Goal: Task Accomplishment & Management: Complete application form

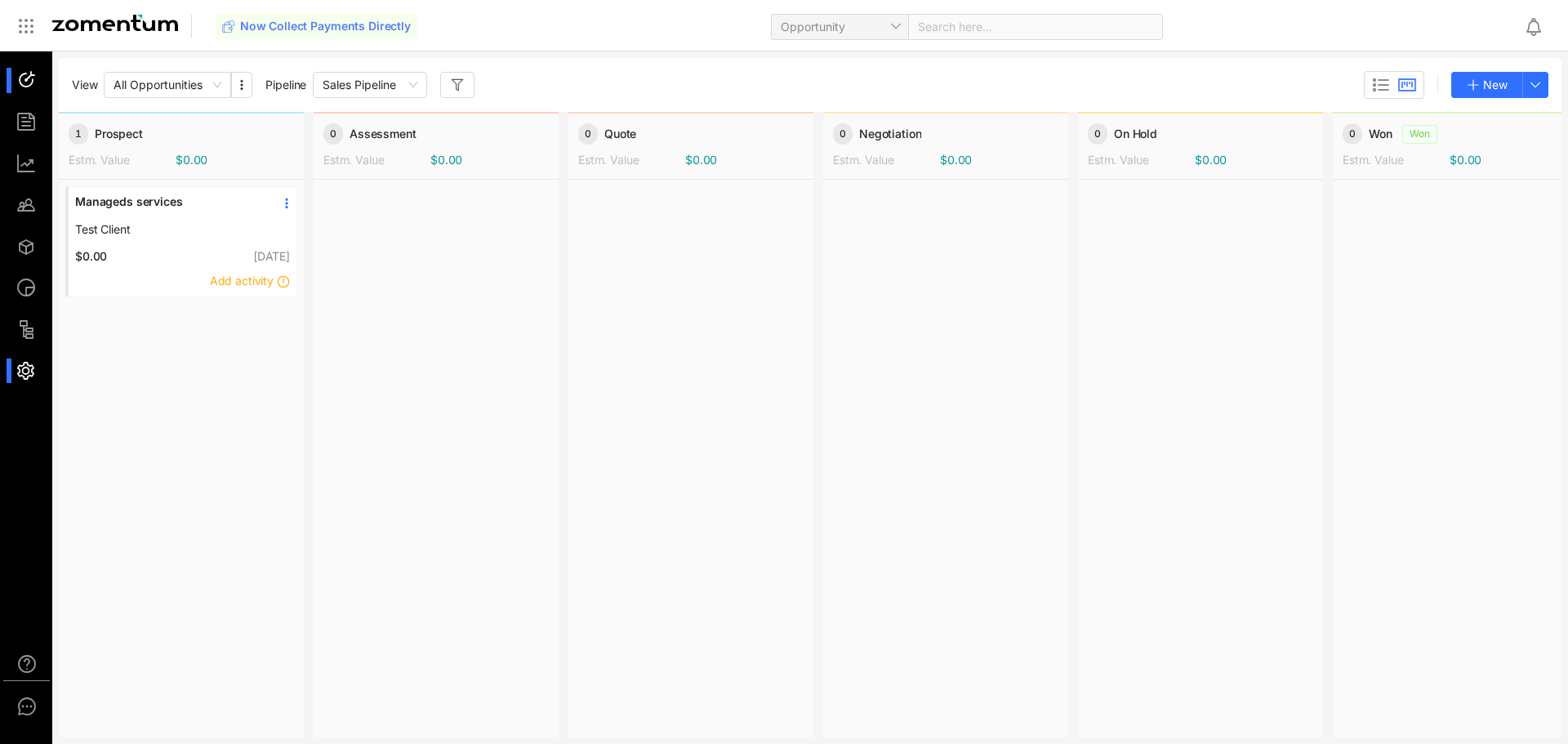
click at [34, 371] on div at bounding box center [33, 371] width 35 height 25
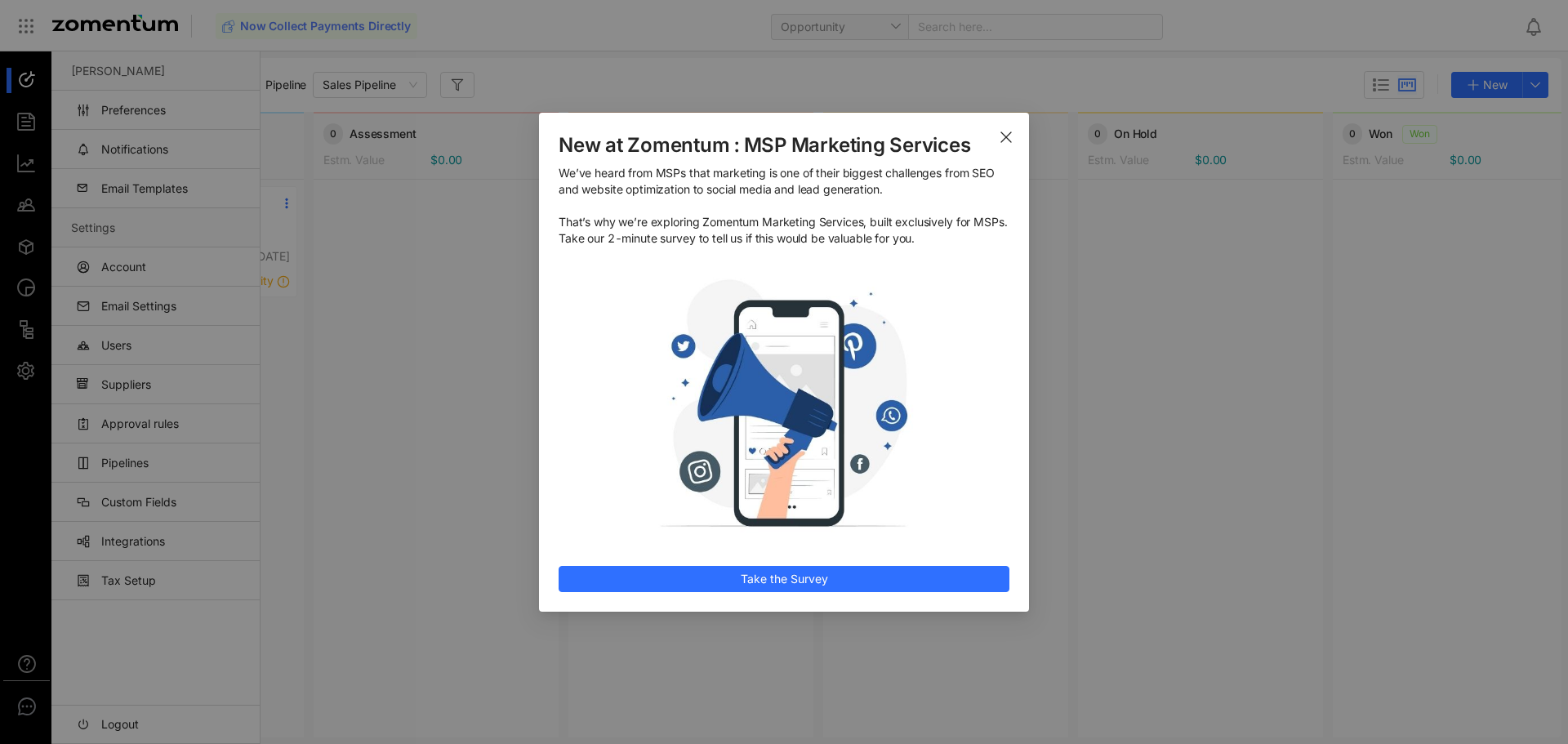
click at [1009, 130] on icon "Close" at bounding box center [1005, 136] width 13 height 13
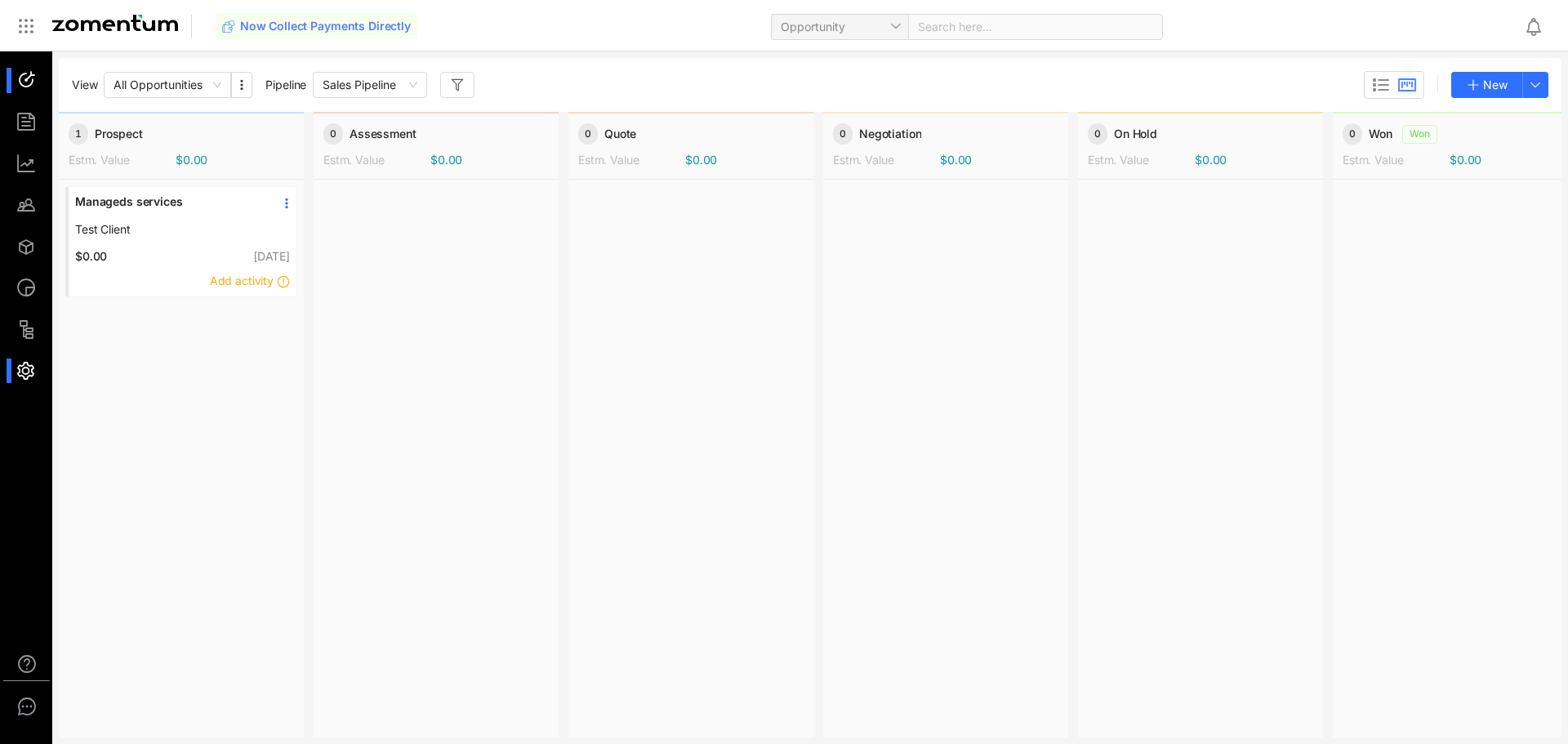
click at [30, 369] on div at bounding box center [33, 371] width 35 height 25
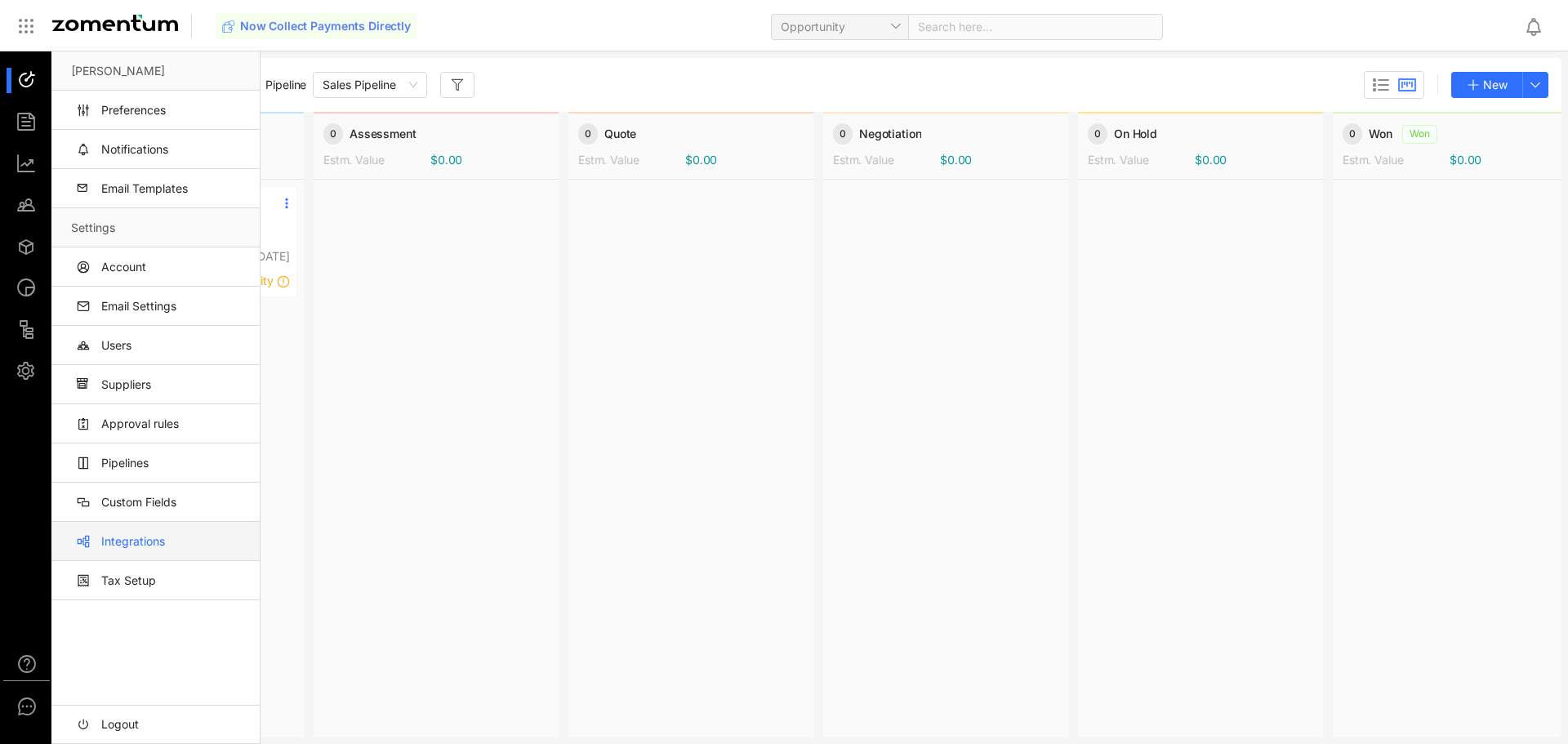
click at [120, 543] on link "Integrations" at bounding box center [158, 541] width 176 height 39
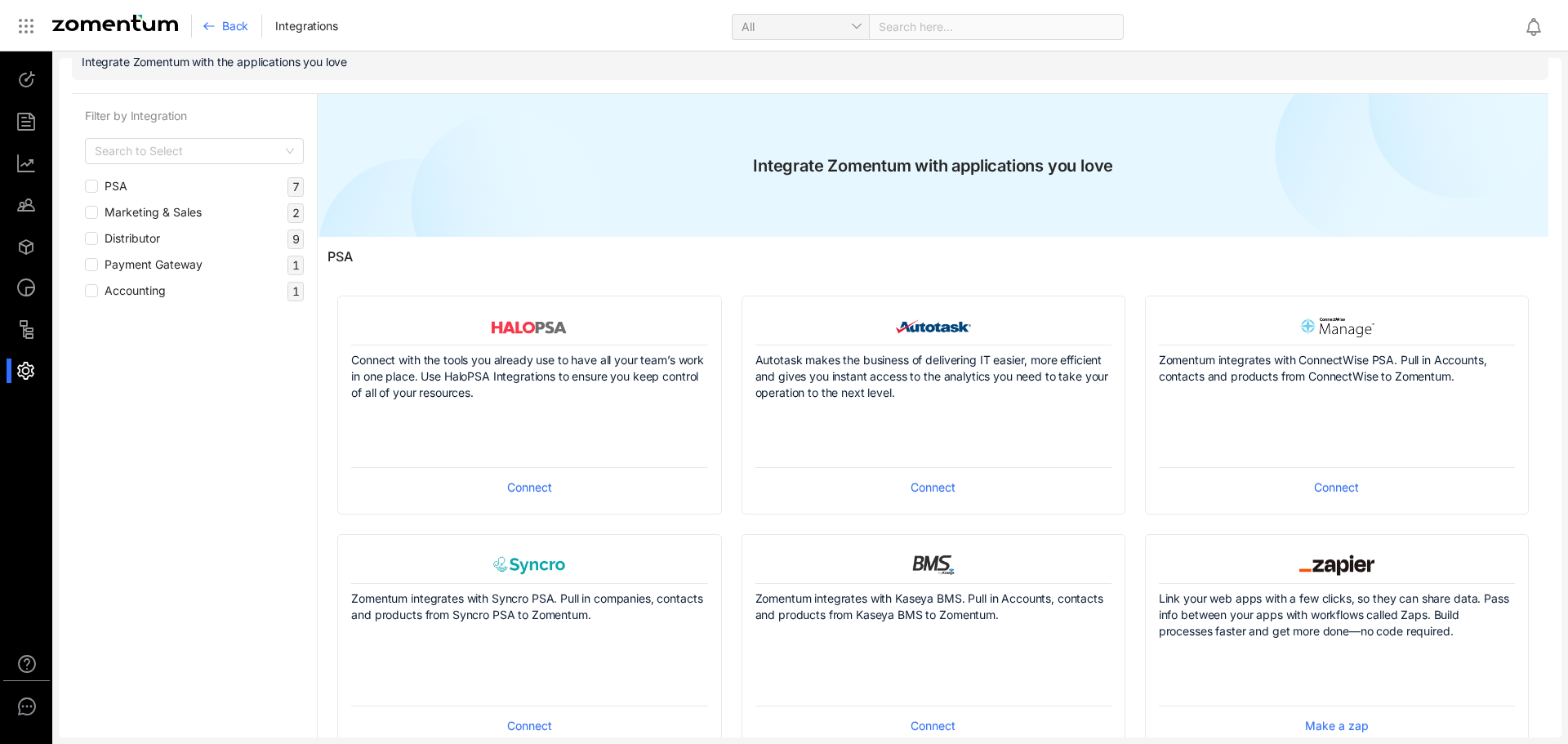
scroll to position [82, 0]
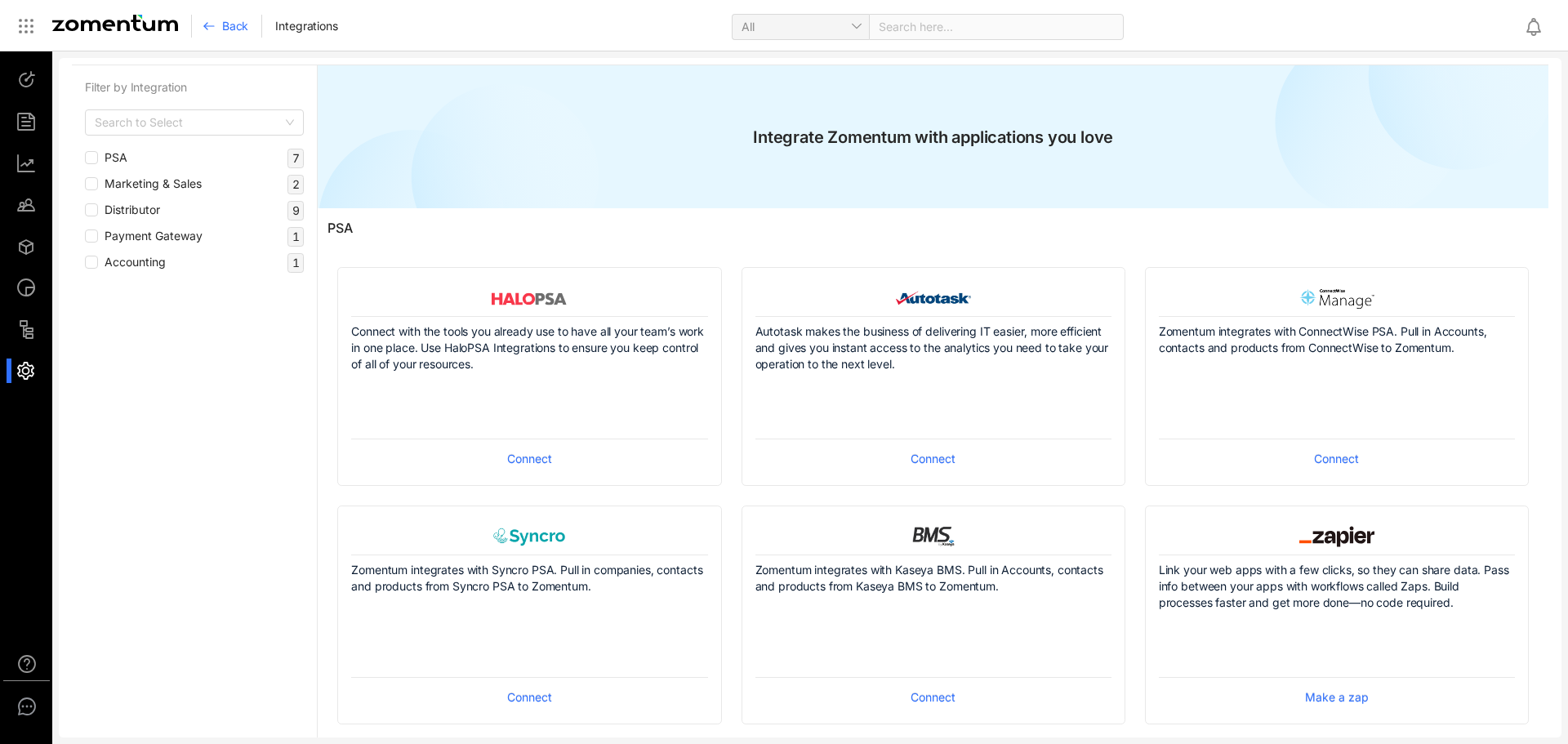
click at [1327, 459] on span "Connect" at bounding box center [1336, 460] width 45 height 18
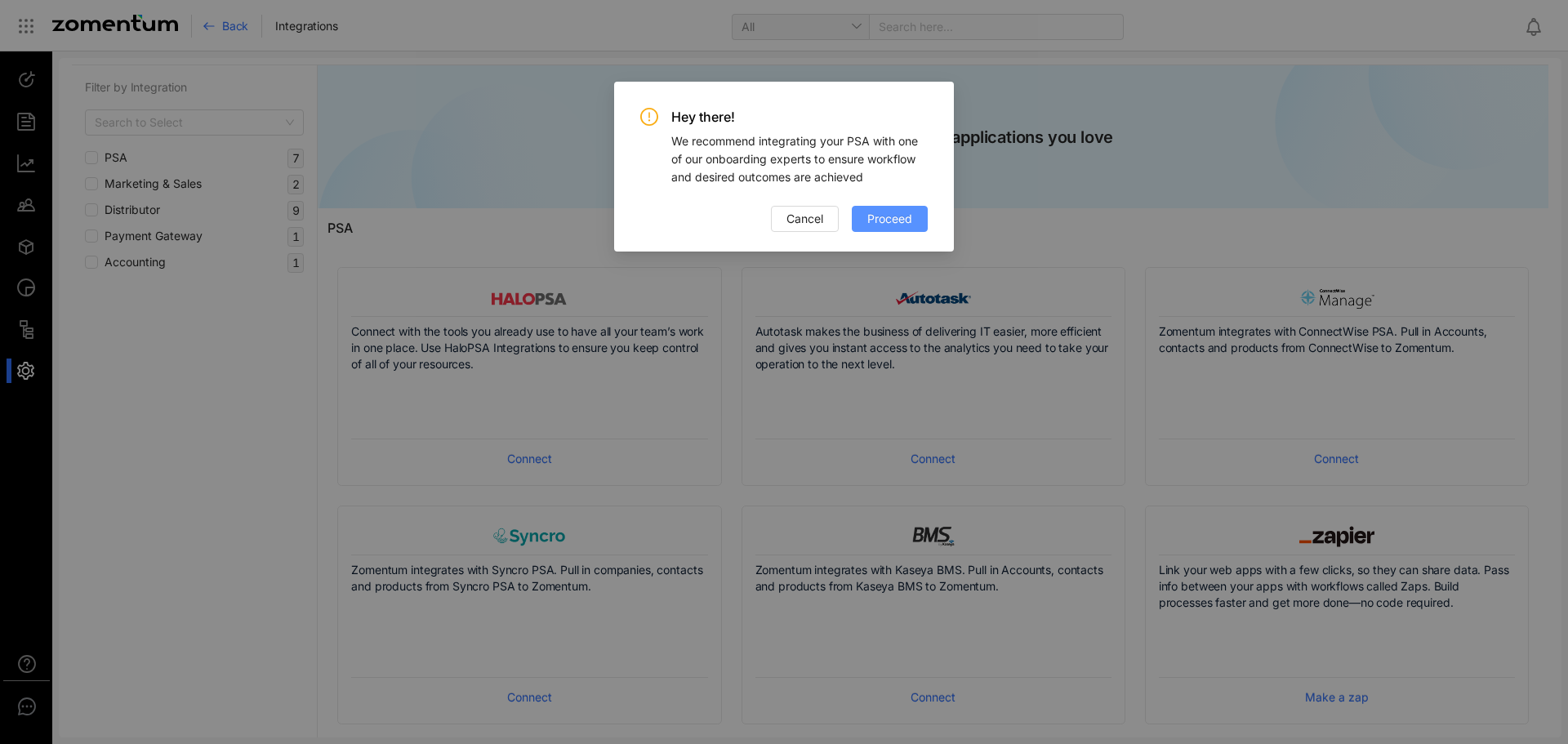
click at [908, 224] on span "Proceed" at bounding box center [889, 219] width 45 height 18
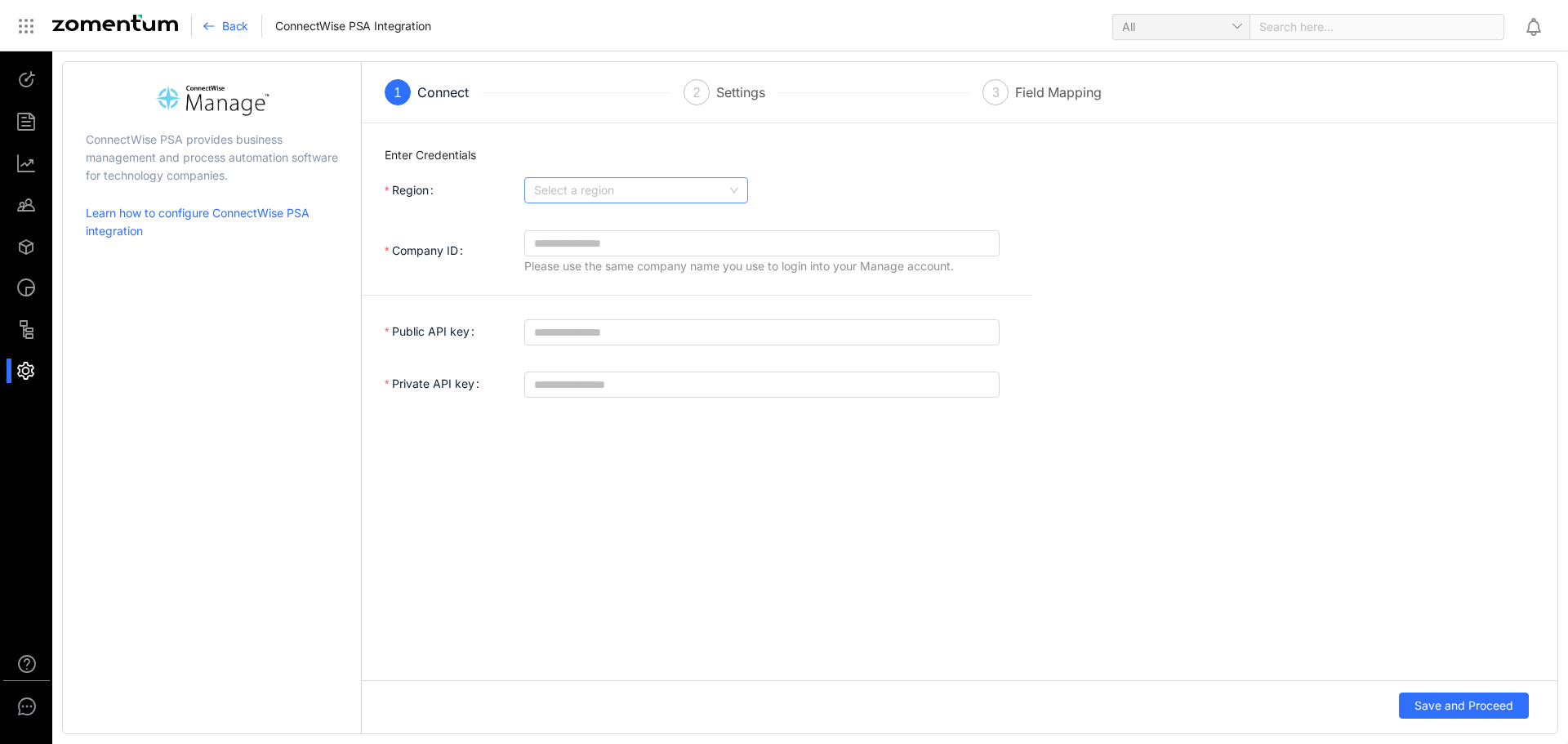
click at [628, 184] on input "Region" at bounding box center [630, 190] width 193 height 25
click at [580, 302] on div "Self Hosted" at bounding box center [635, 301] width 204 height 18
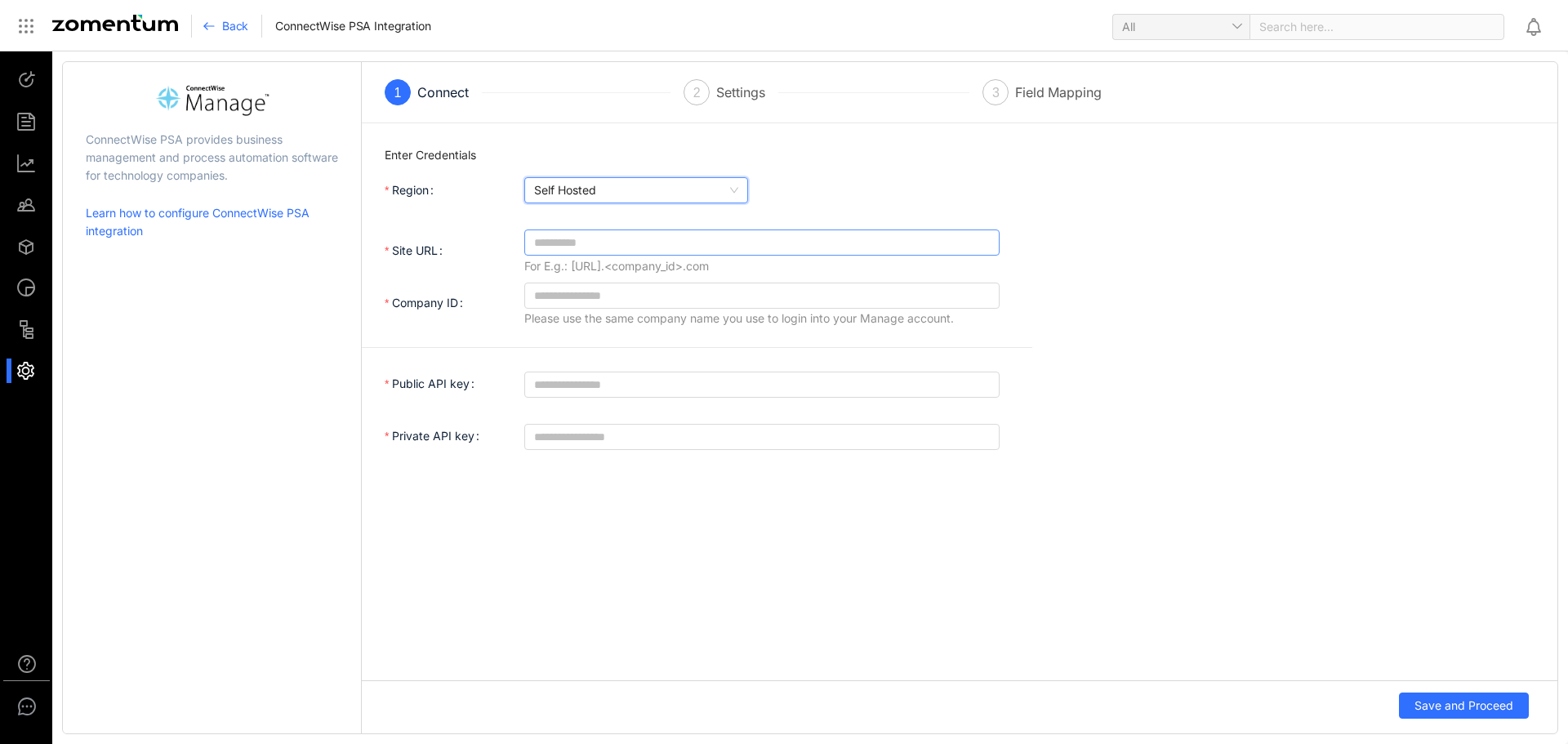
click at [679, 242] on input "Site URL" at bounding box center [755, 243] width 442 height 18
click at [588, 242] on input "Site URL" at bounding box center [755, 243] width 442 height 18
paste input "**********"
type input "**********"
click at [692, 297] on input "Company ID" at bounding box center [762, 295] width 475 height 26
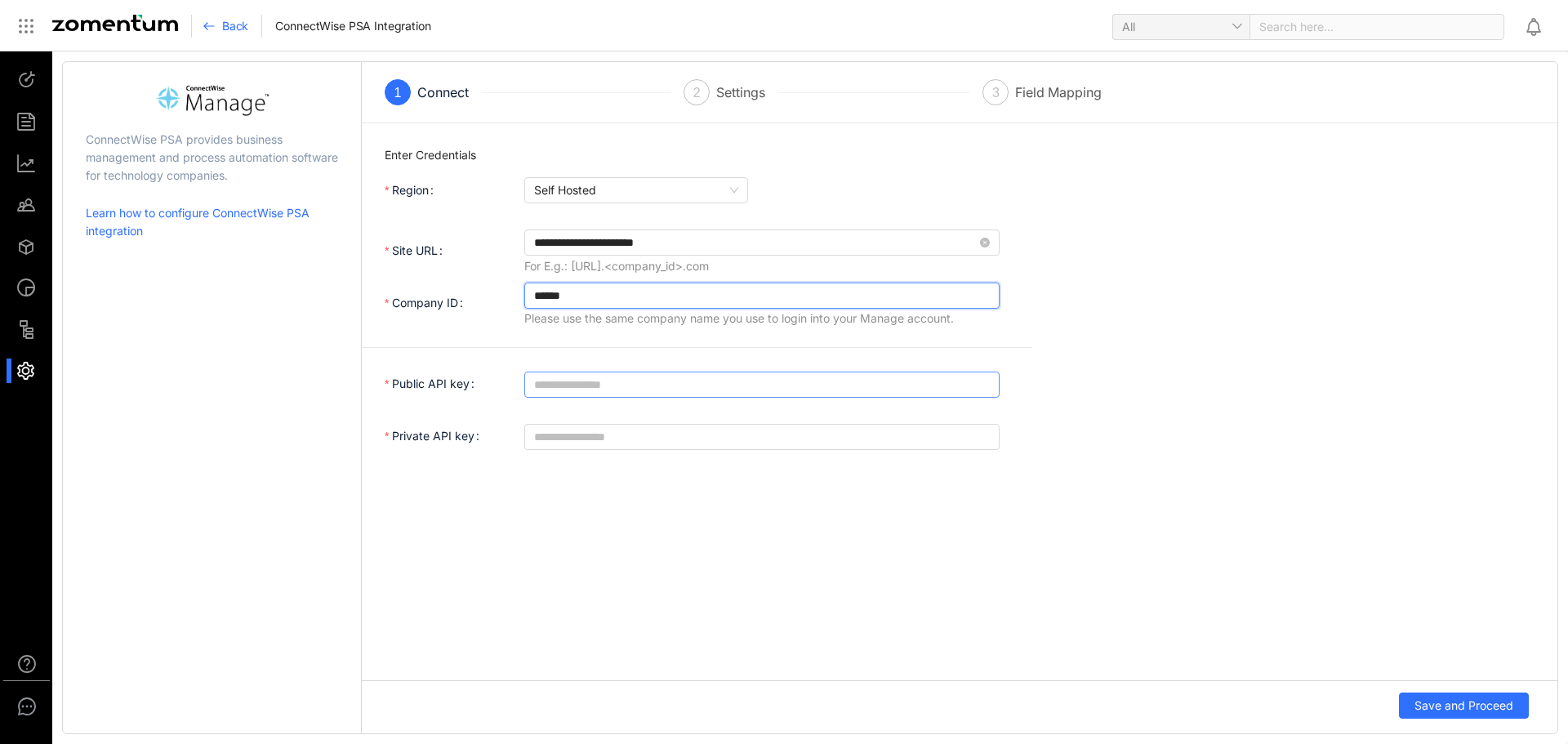
type input "******"
click at [619, 382] on input "Public API key" at bounding box center [762, 385] width 475 height 26
click at [589, 295] on input "******" at bounding box center [762, 295] width 475 height 26
click at [724, 244] on input "**********" at bounding box center [755, 243] width 442 height 18
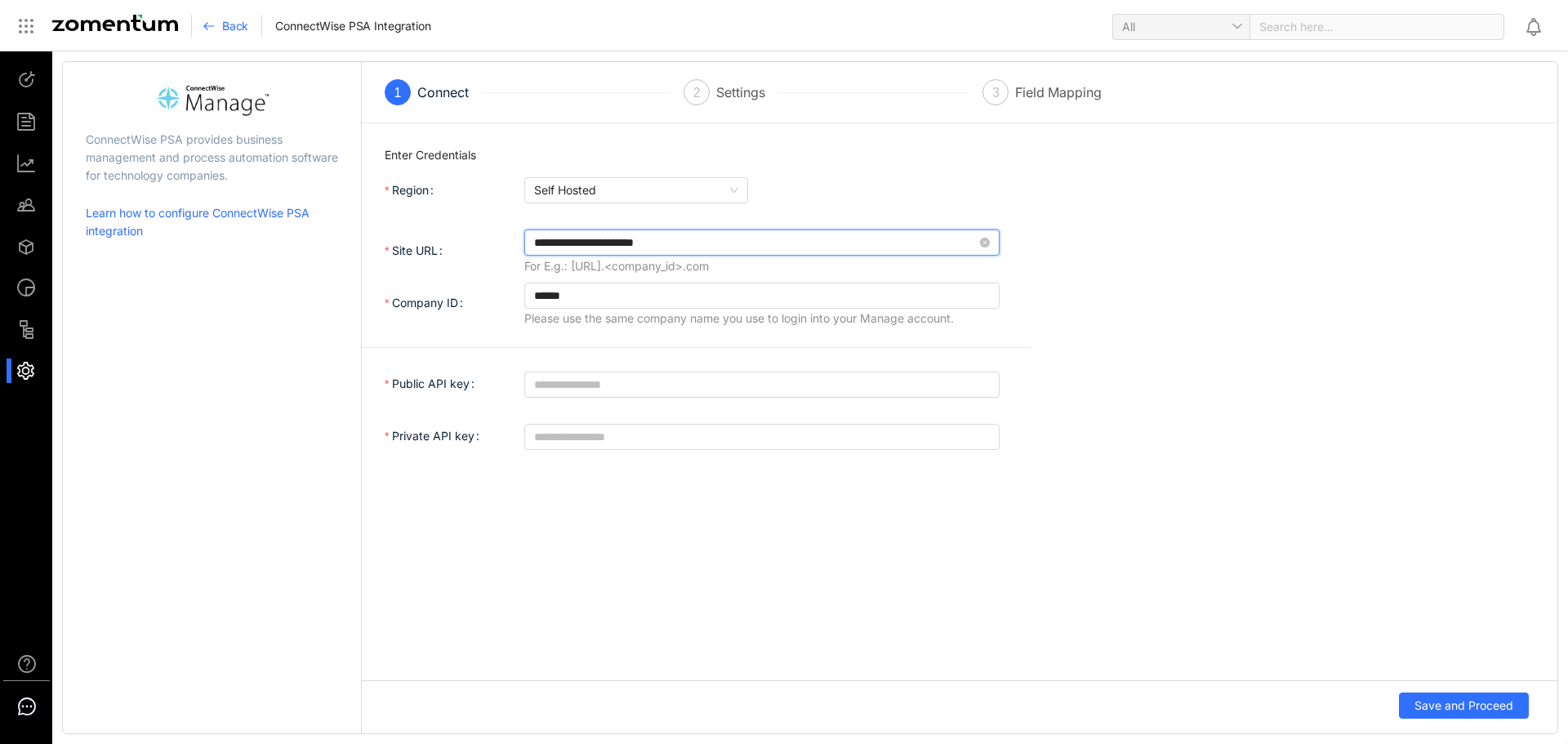
click at [22, 697] on icon at bounding box center [27, 707] width 20 height 20
click at [583, 377] on input "Public API key" at bounding box center [762, 385] width 475 height 26
paste input "**********"
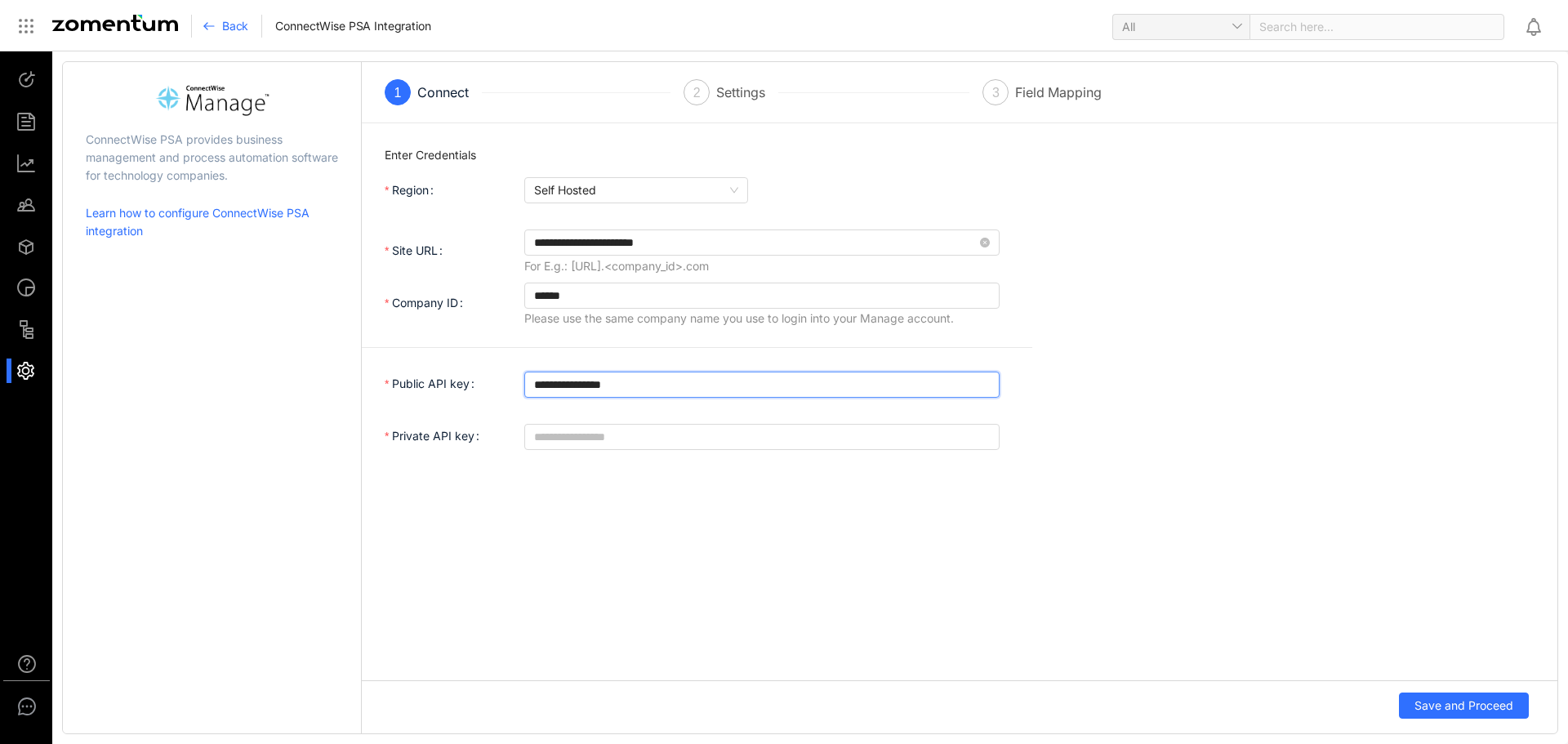
type input "**********"
click at [619, 428] on input "Private API key" at bounding box center [762, 437] width 475 height 26
paste input "**********"
type input "**********"
click at [1458, 707] on span "Save and Proceed" at bounding box center [1464, 706] width 98 height 18
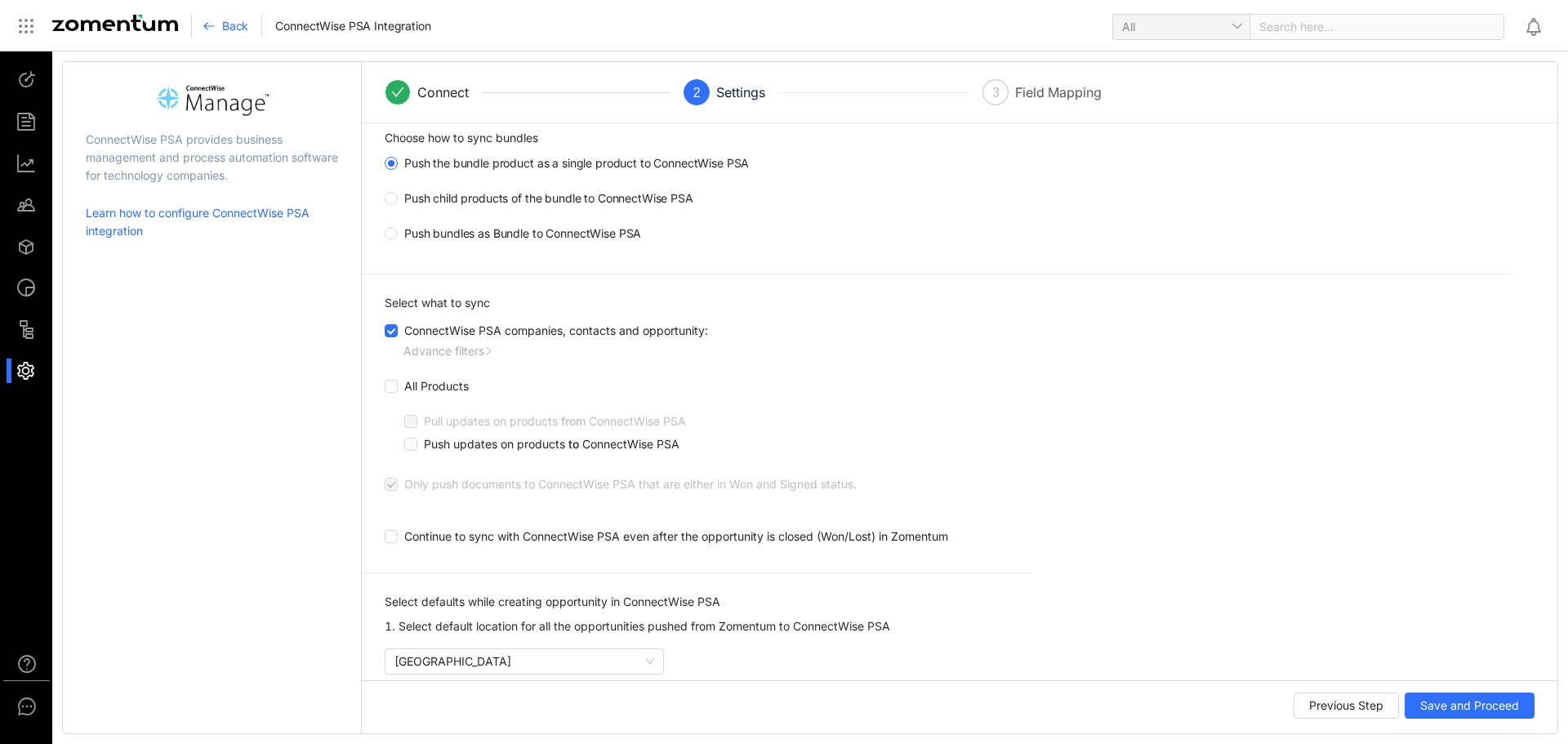
scroll to position [245, 0]
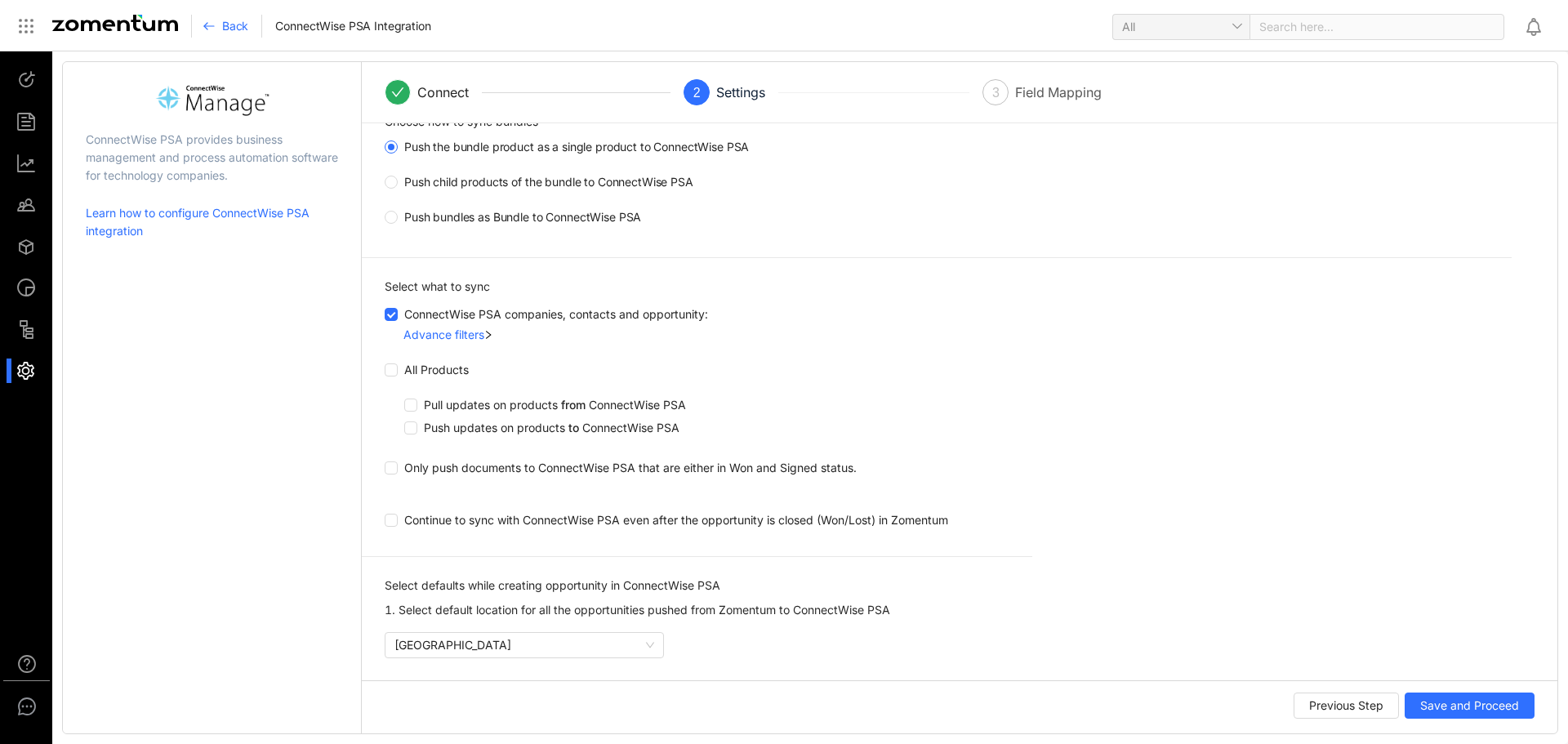
click at [447, 336] on div "Advance filters" at bounding box center [443, 335] width 81 height 18
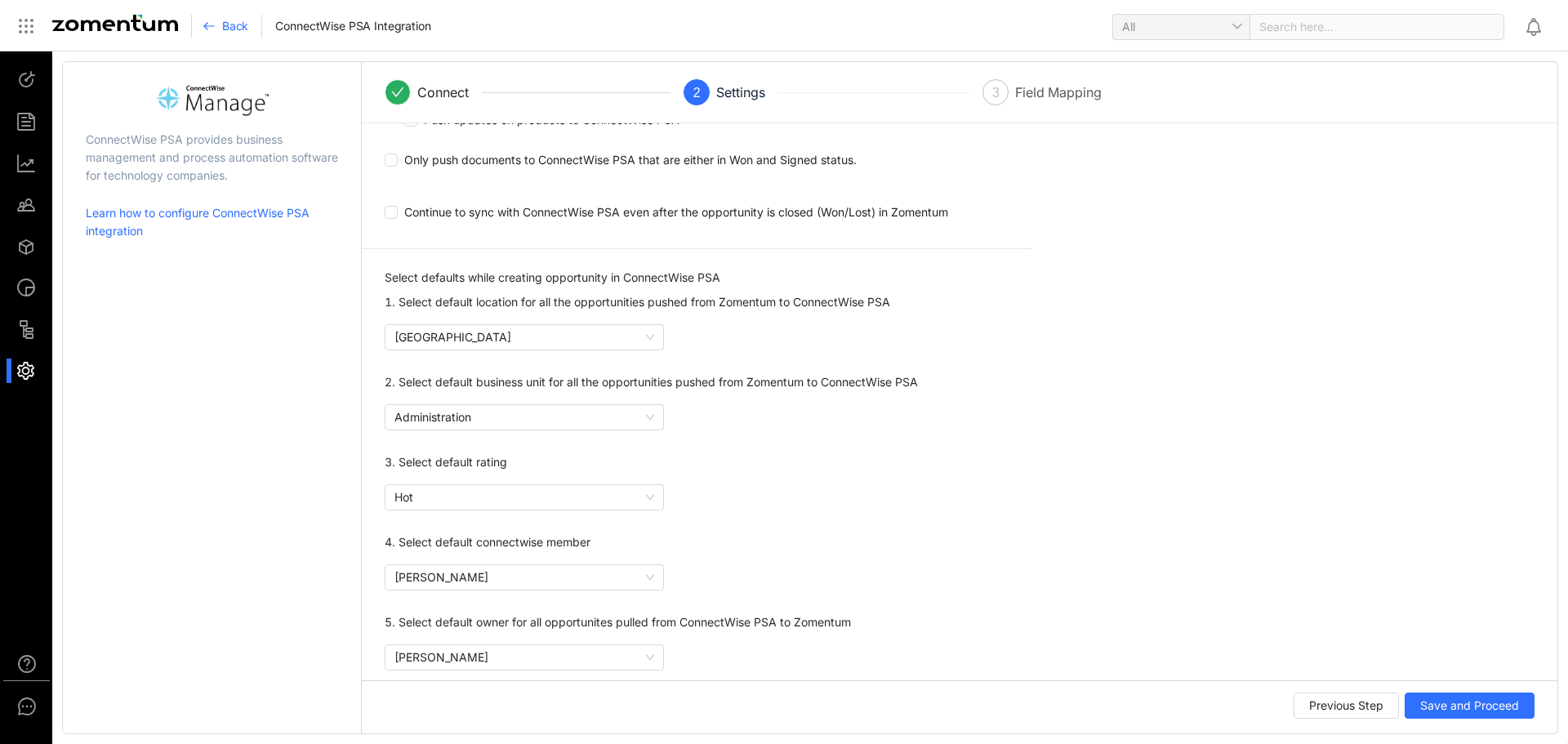
scroll to position [896, 0]
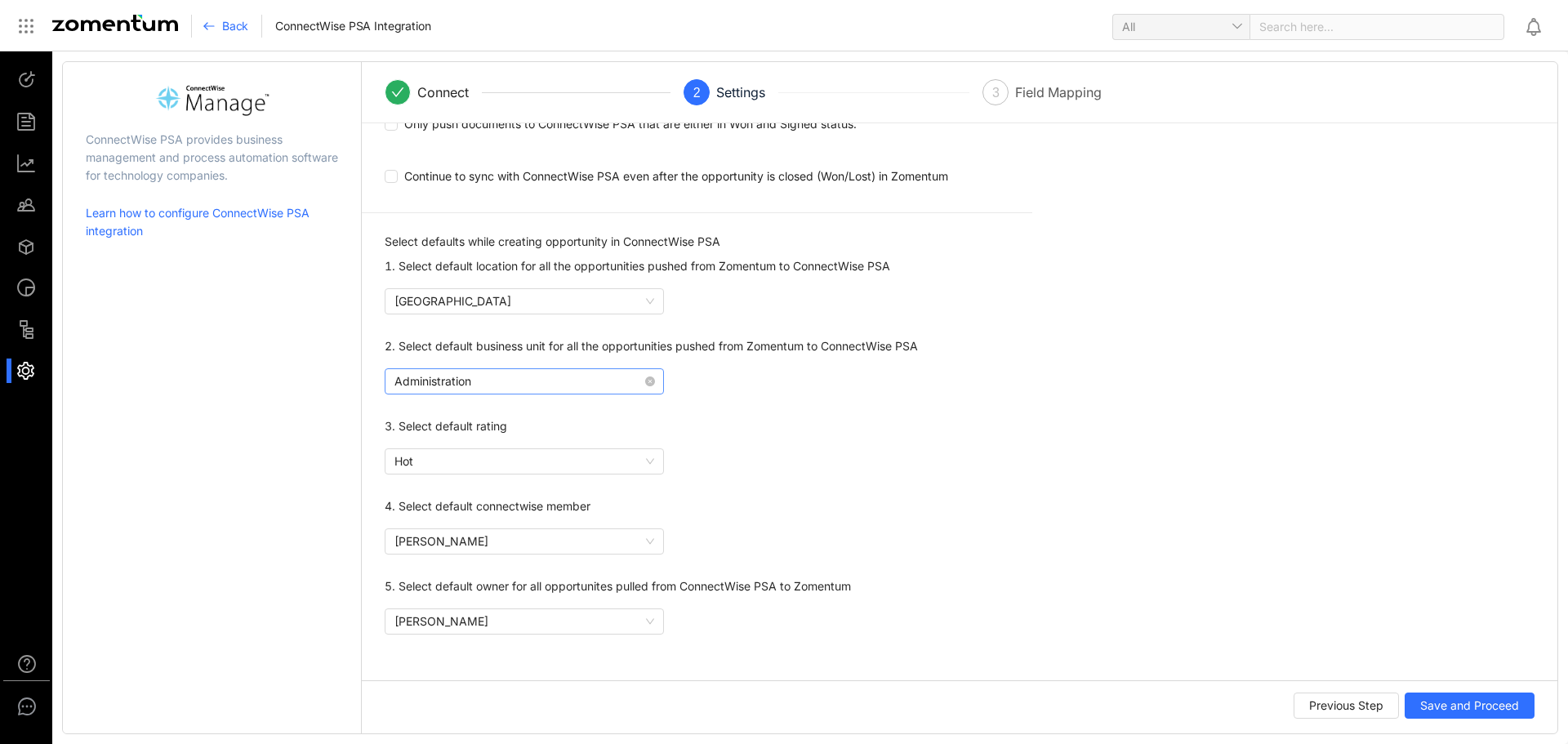
click at [640, 383] on span "Administration" at bounding box center [524, 381] width 260 height 25
click at [441, 488] on div "Sales" at bounding box center [523, 492] width 258 height 18
click at [730, 410] on div "Select defaults while creating opportunity in ConnectWise PSA 1. Select default…" at bounding box center [720, 436] width 670 height 446
click at [616, 457] on span "Hot" at bounding box center [524, 462] width 260 height 25
click at [815, 410] on div "Select defaults while creating opportunity in ConnectWise PSA 1. Select default…" at bounding box center [720, 436] width 670 height 446
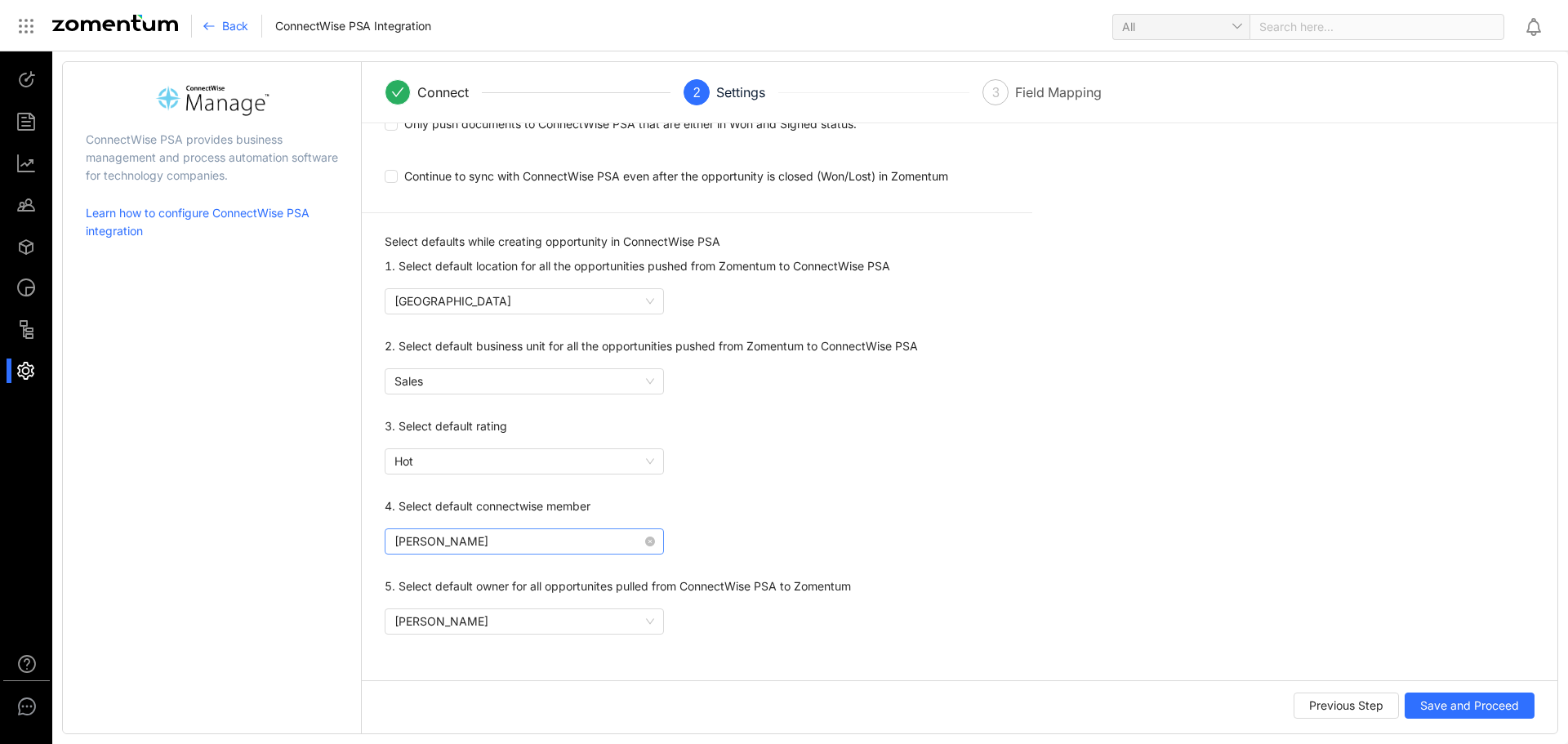
click at [508, 542] on span "Bill Muller" at bounding box center [524, 541] width 260 height 25
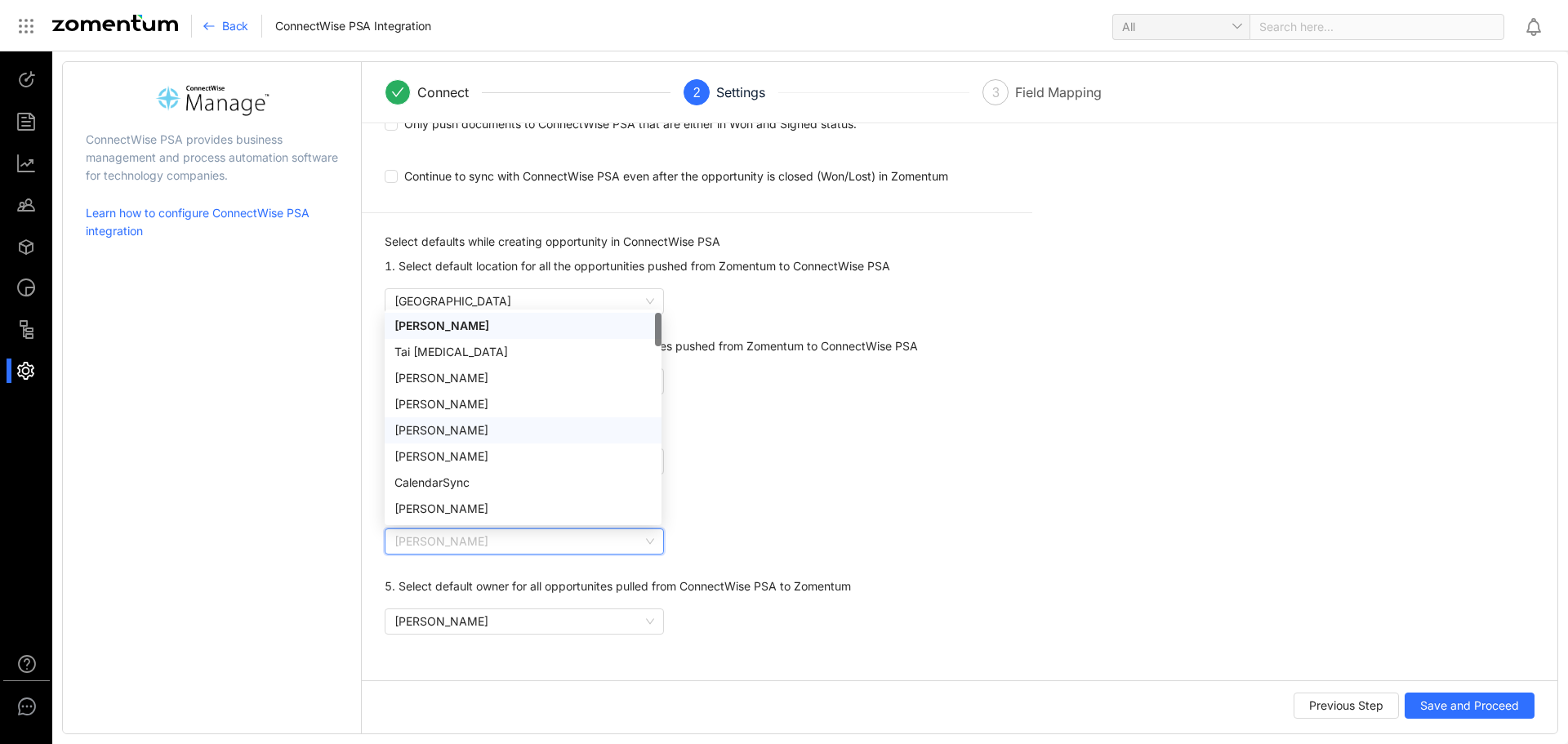
click at [799, 479] on div "Select defaults while creating opportunity in ConnectWise PSA 1. Select default…" at bounding box center [720, 436] width 670 height 446
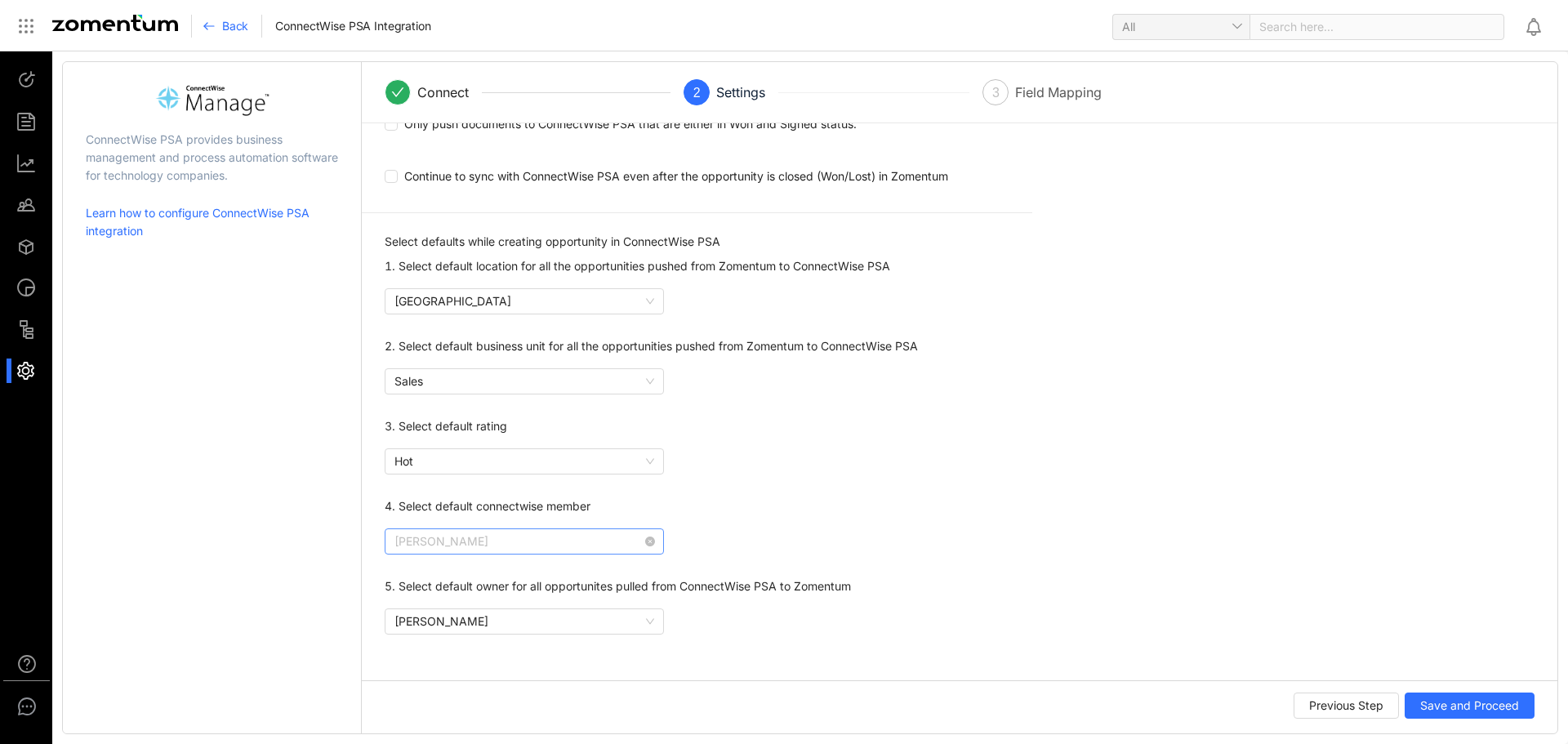
click at [531, 539] on span "Bill Muller" at bounding box center [524, 541] width 260 height 25
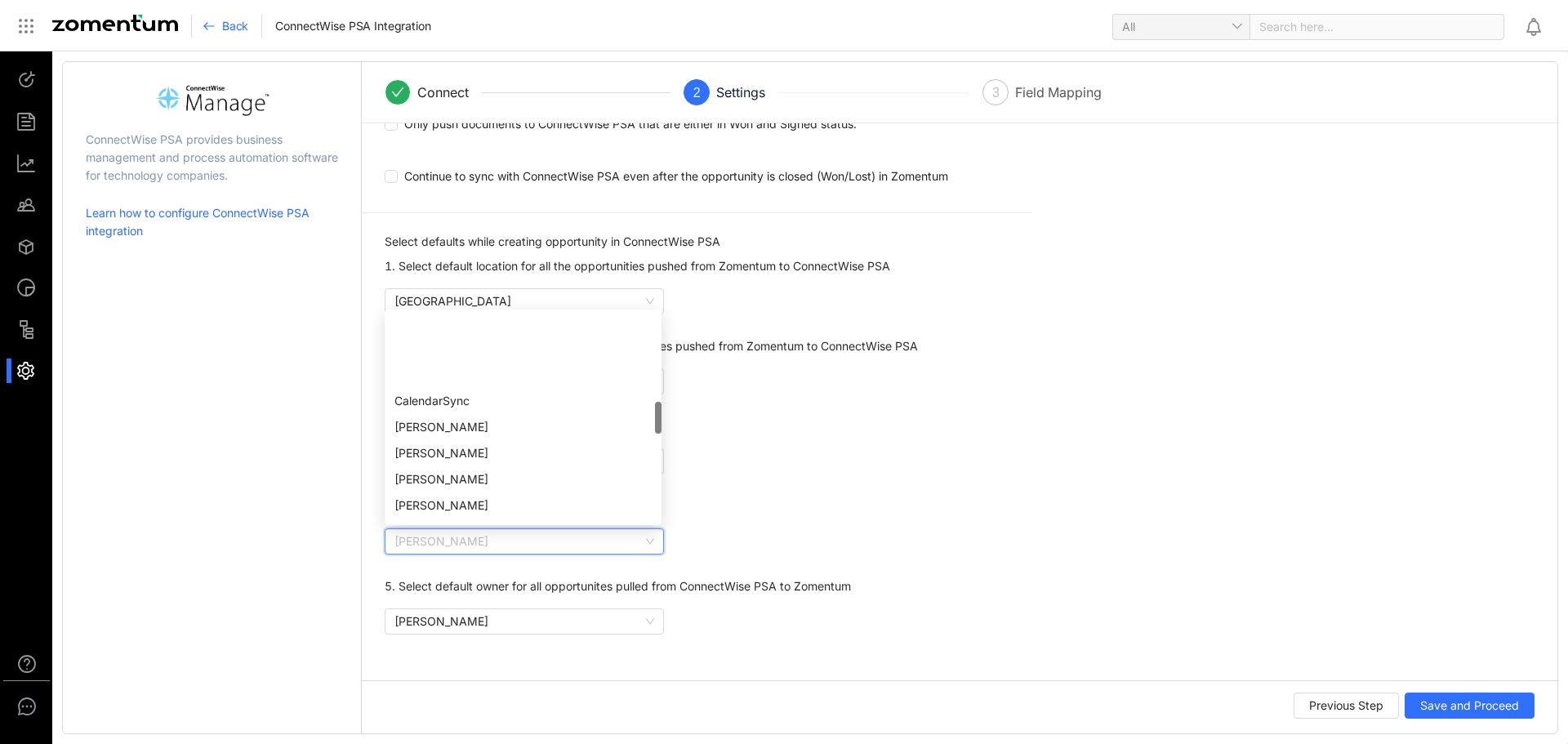
scroll to position [327, 0]
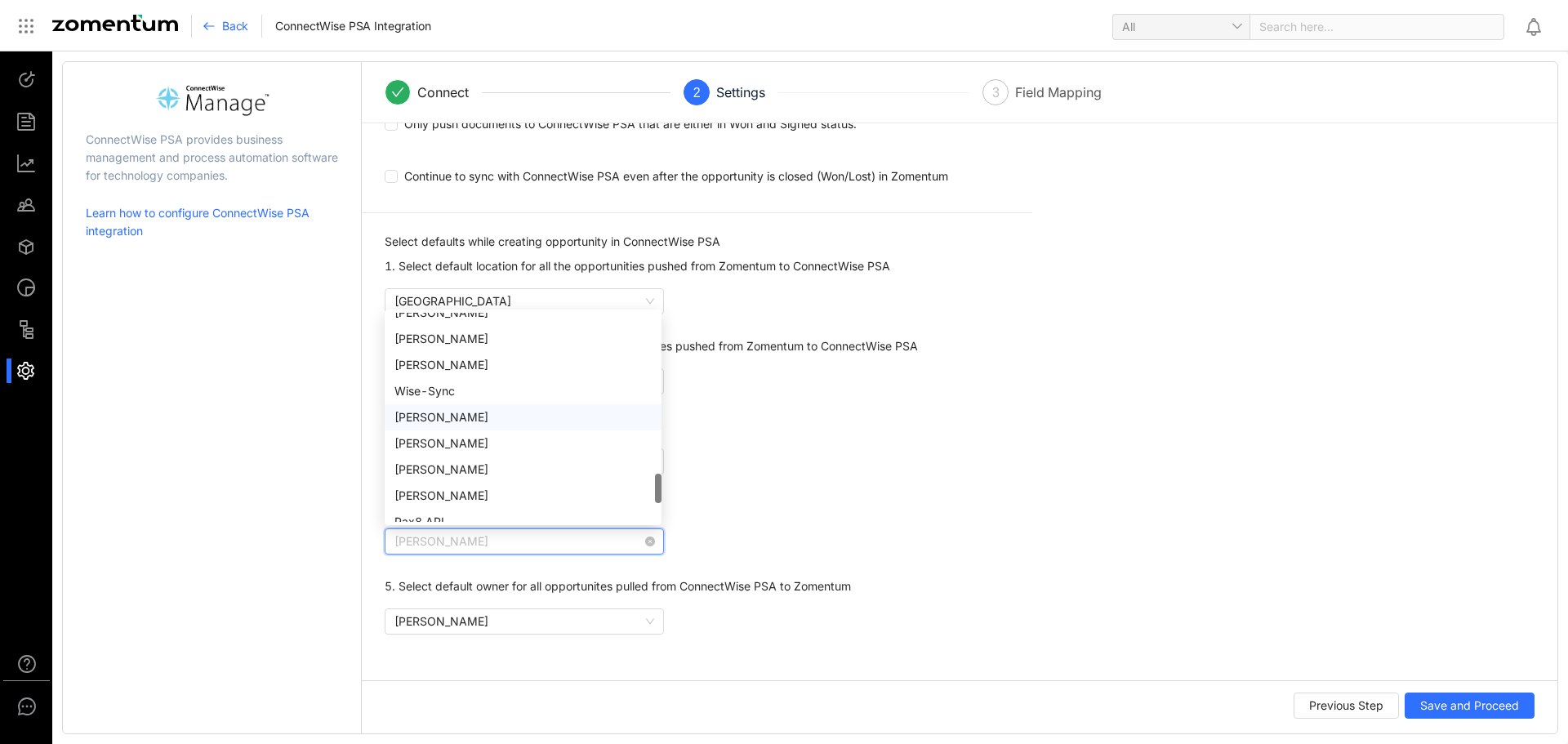
click at [456, 420] on div "Essam Hassan" at bounding box center [523, 418] width 258 height 18
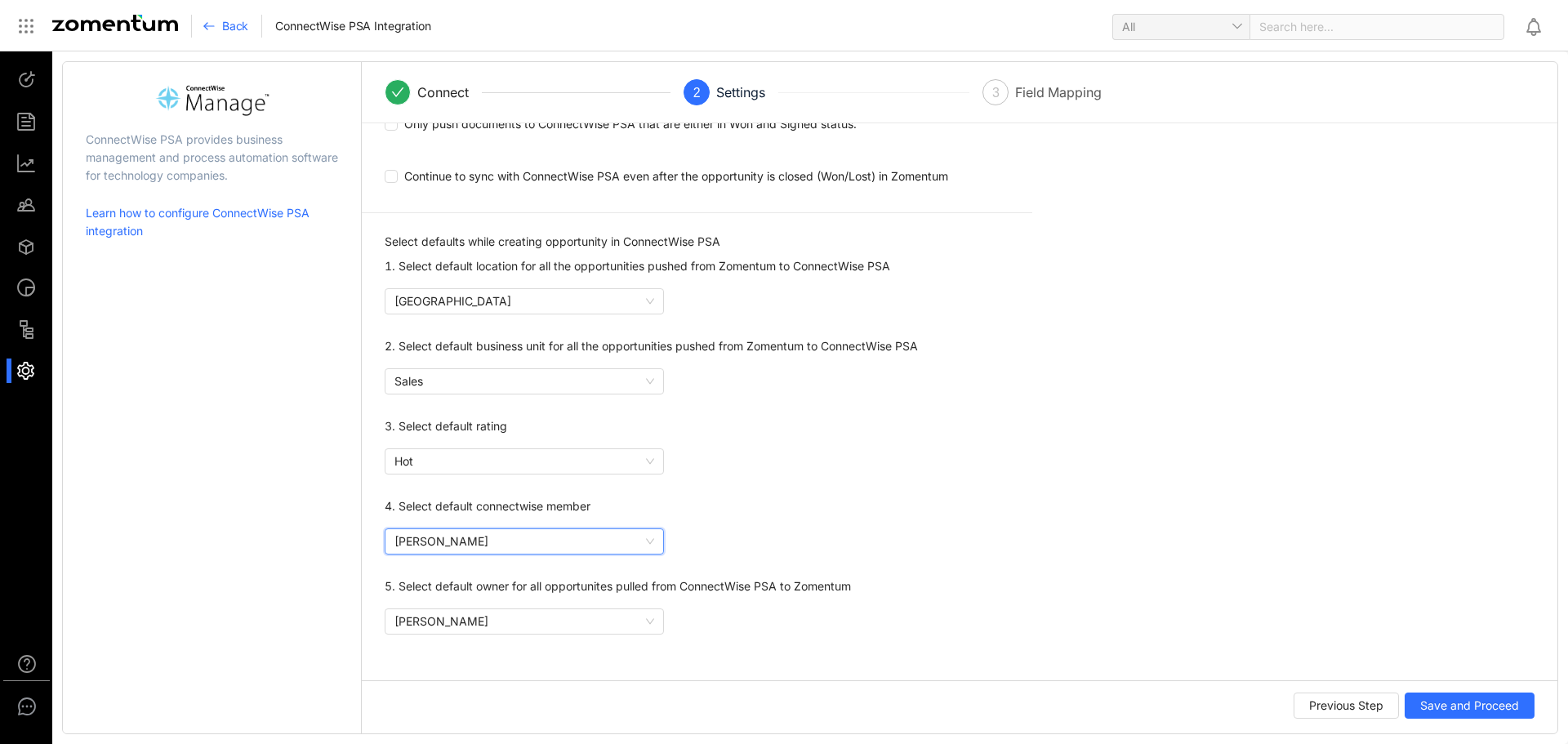
click at [817, 518] on div "Select defaults while creating opportunity in ConnectWise PSA 1. Select default…" at bounding box center [720, 436] width 670 height 446
drag, startPoint x: 1462, startPoint y: 703, endPoint x: 1075, endPoint y: 590, distance: 403.2
click at [1075, 590] on form "Select mode integration-mode Zomentum as your CRM Select sync property: Both pu…" at bounding box center [959, 425] width 1195 height 603
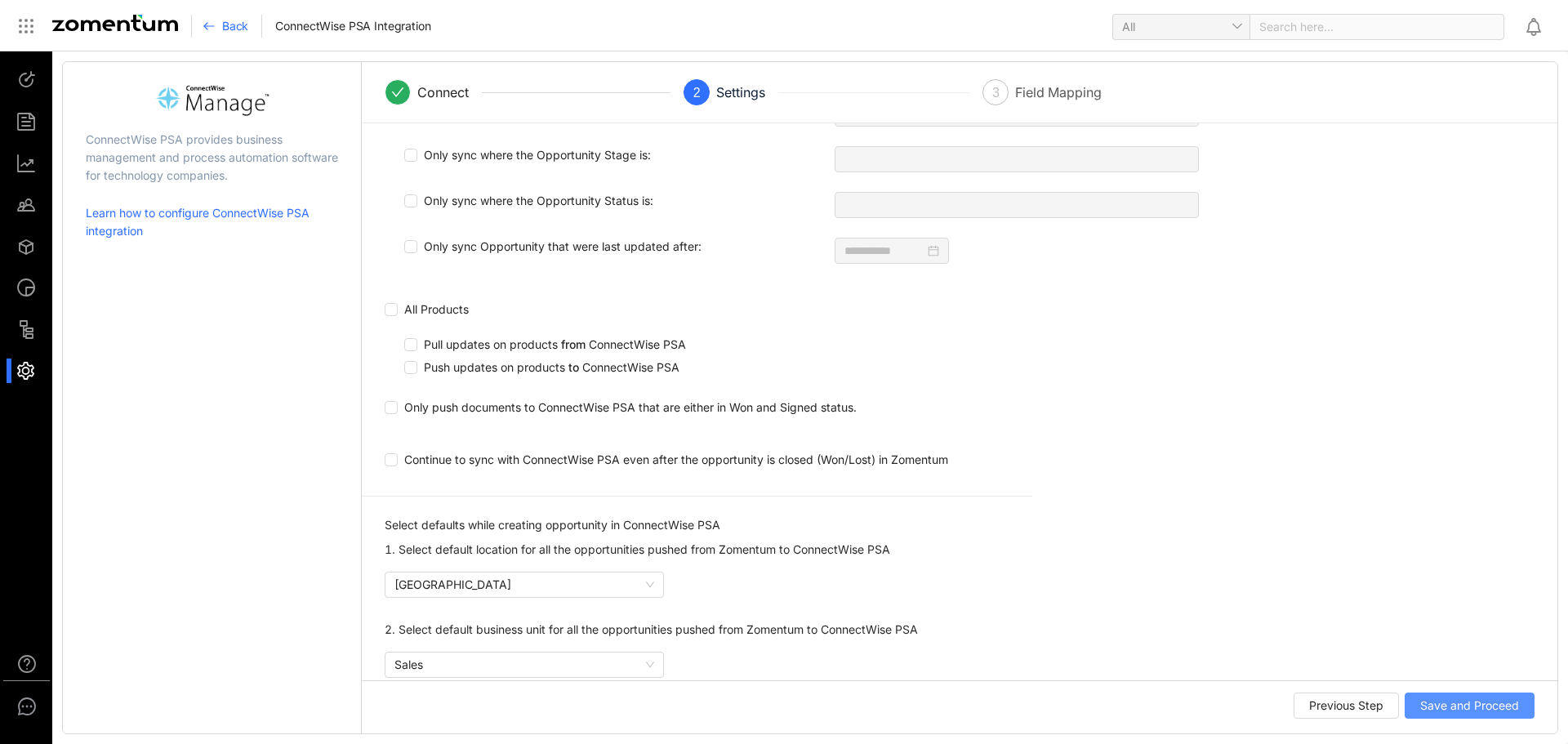
scroll to position [896, 0]
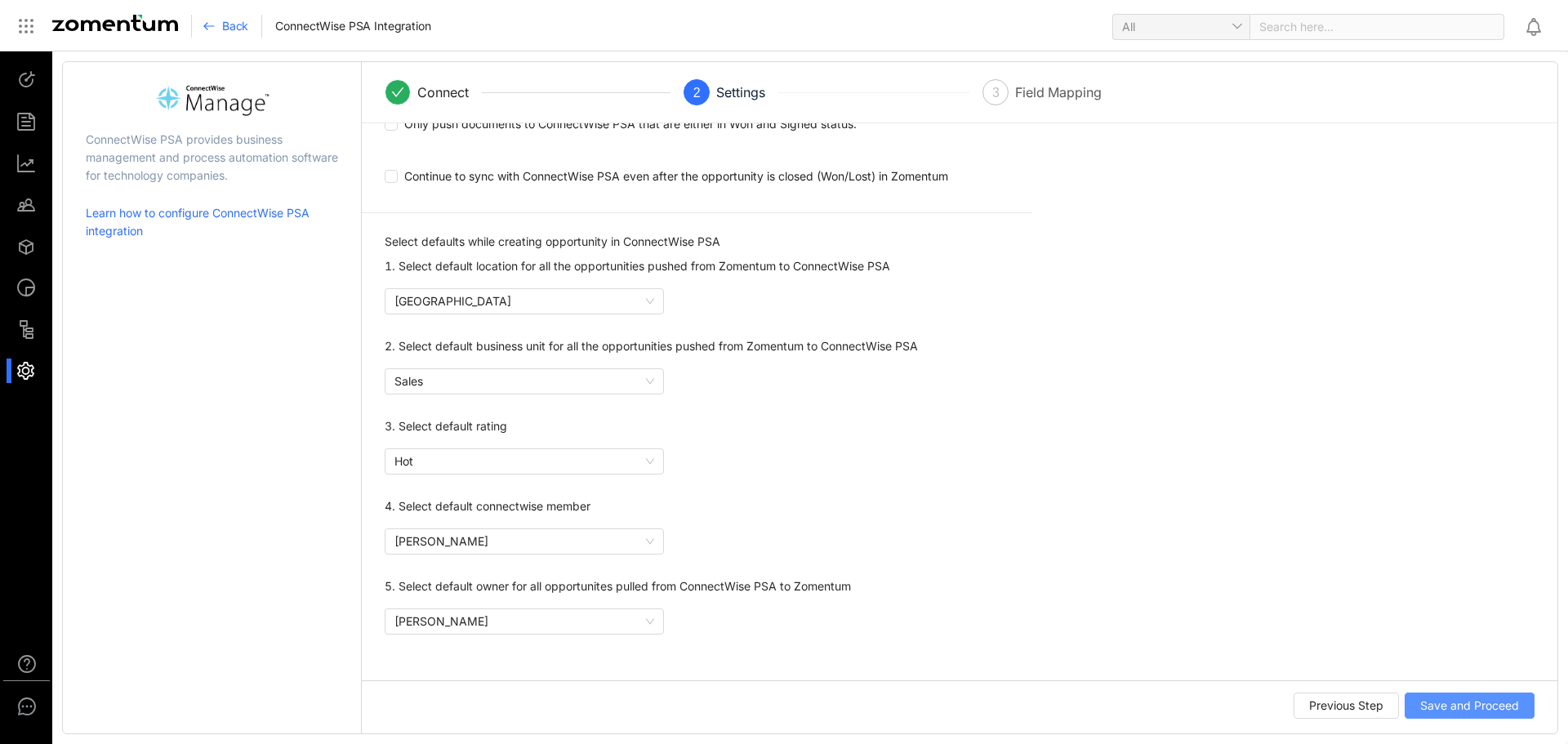
click at [1470, 708] on span "Save and Proceed" at bounding box center [1469, 706] width 98 height 18
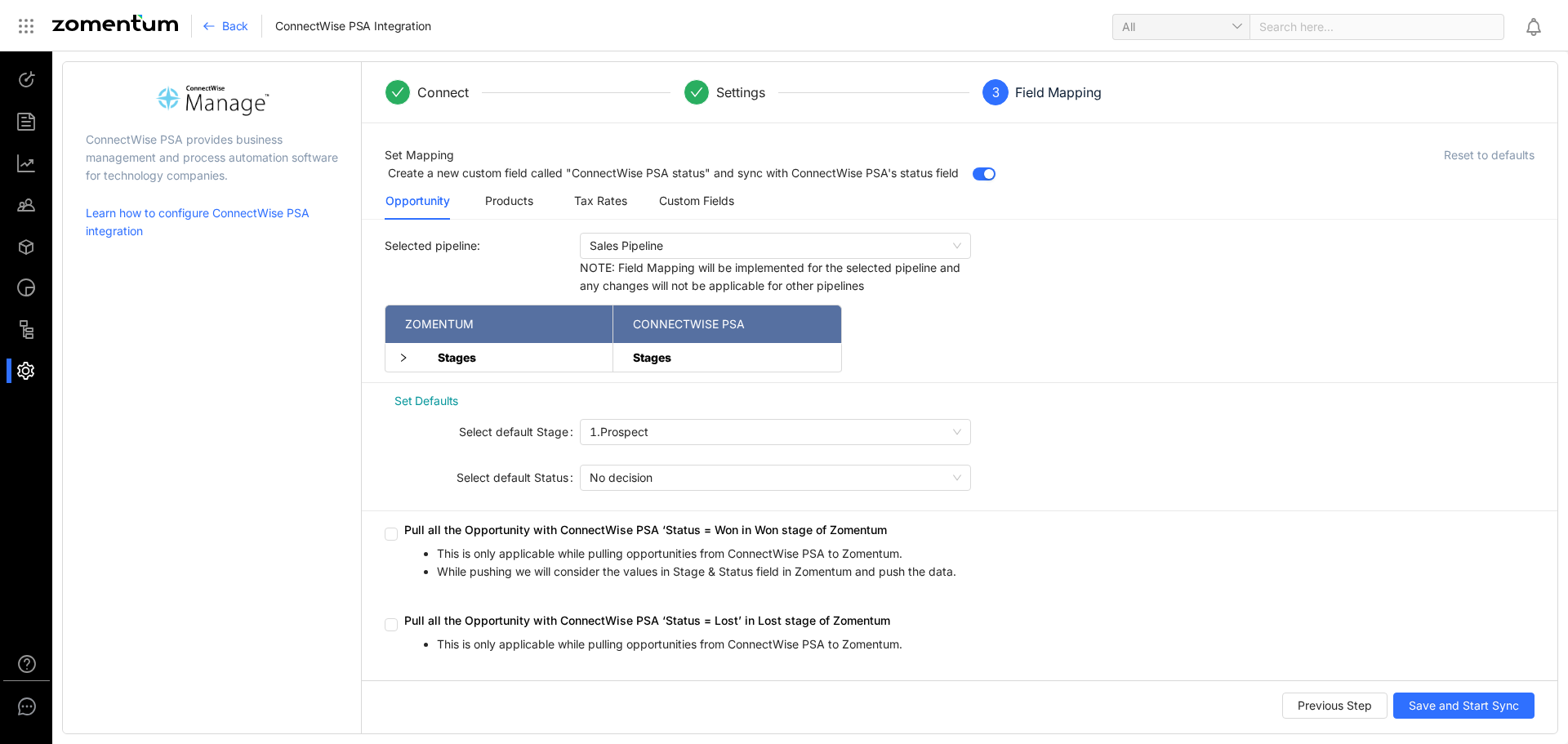
click at [405, 356] on icon "right" at bounding box center [403, 358] width 5 height 8
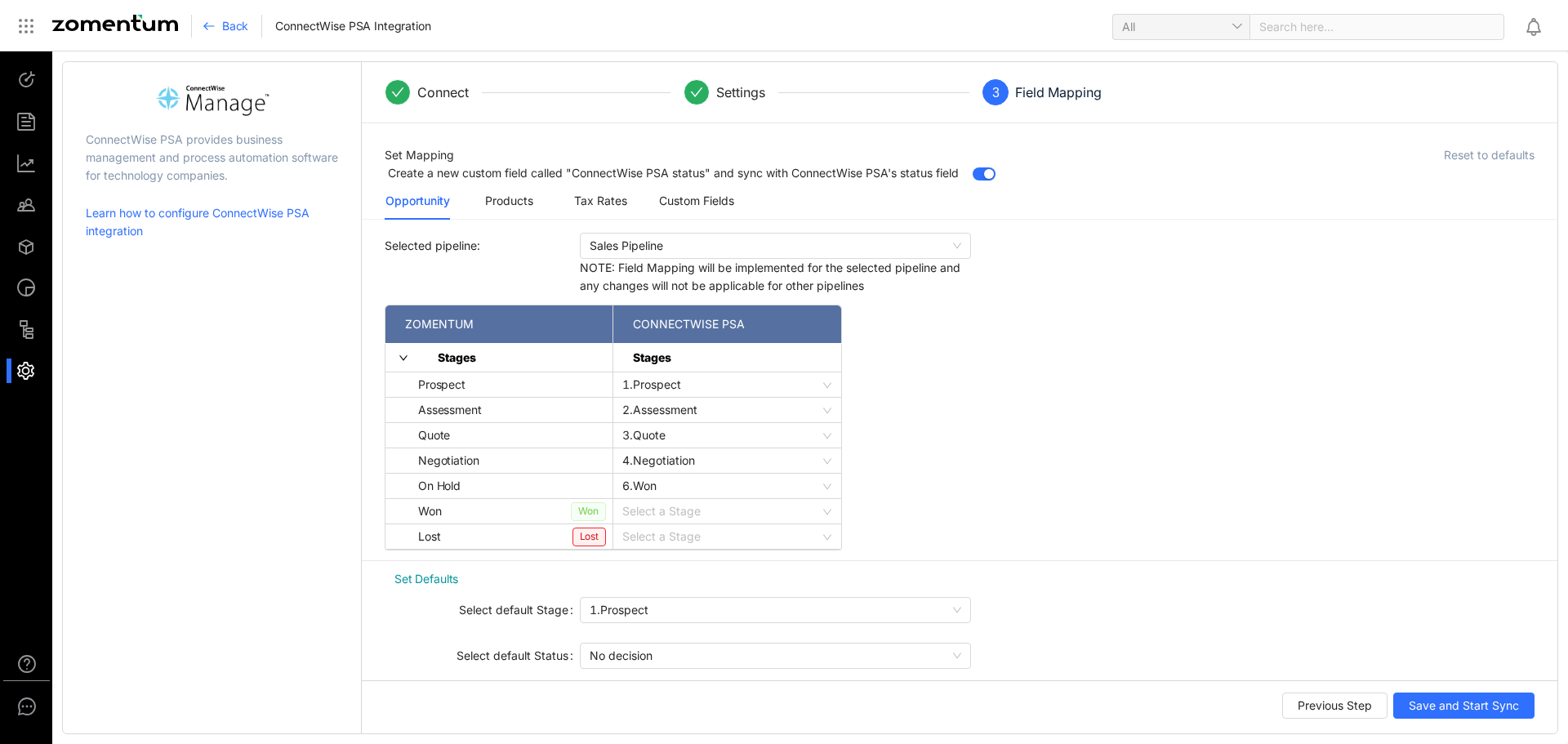
click at [687, 510] on input "search" at bounding box center [722, 511] width 199 height 25
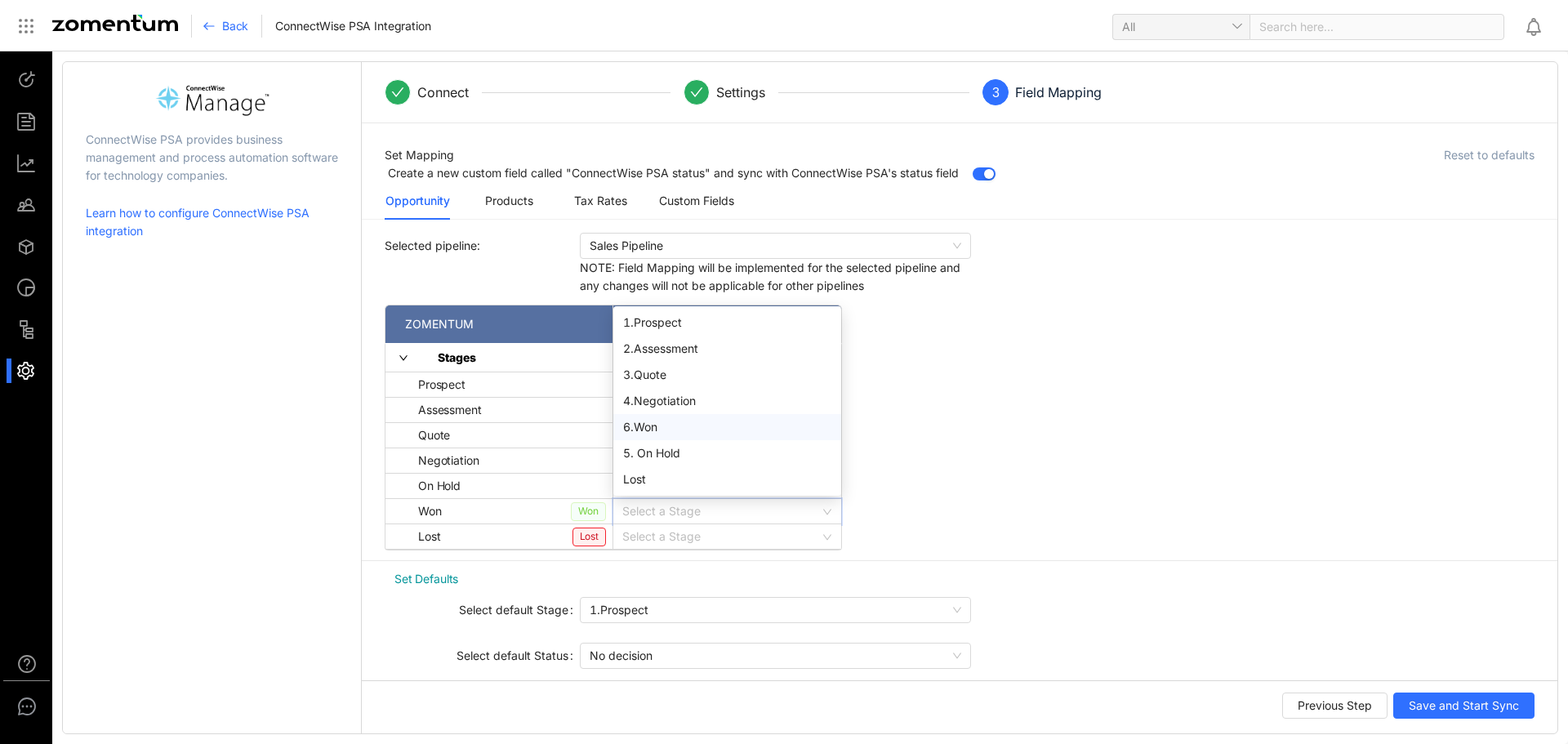
click at [665, 424] on div "6.Won" at bounding box center [727, 428] width 208 height 18
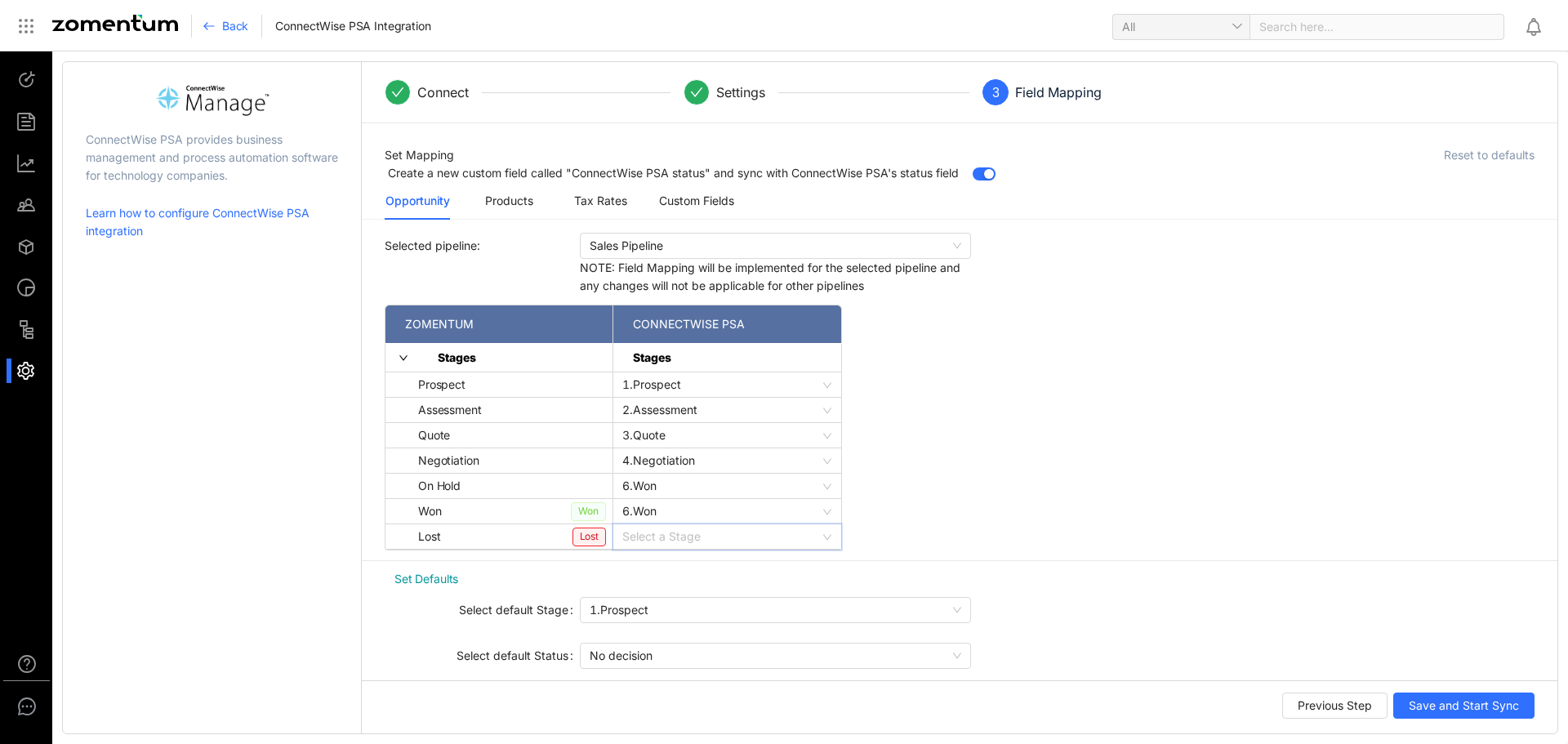
click at [687, 534] on input "search" at bounding box center [722, 536] width 199 height 25
click at [673, 505] on div "Lost" at bounding box center [727, 505] width 208 height 18
click at [1040, 477] on div "Selected pipeline: Sales Pipeline NOTE: Field Mapping will be implemented for t…" at bounding box center [959, 547] width 1195 height 630
click at [647, 248] on span "Sales Pipeline" at bounding box center [776, 246] width 372 height 25
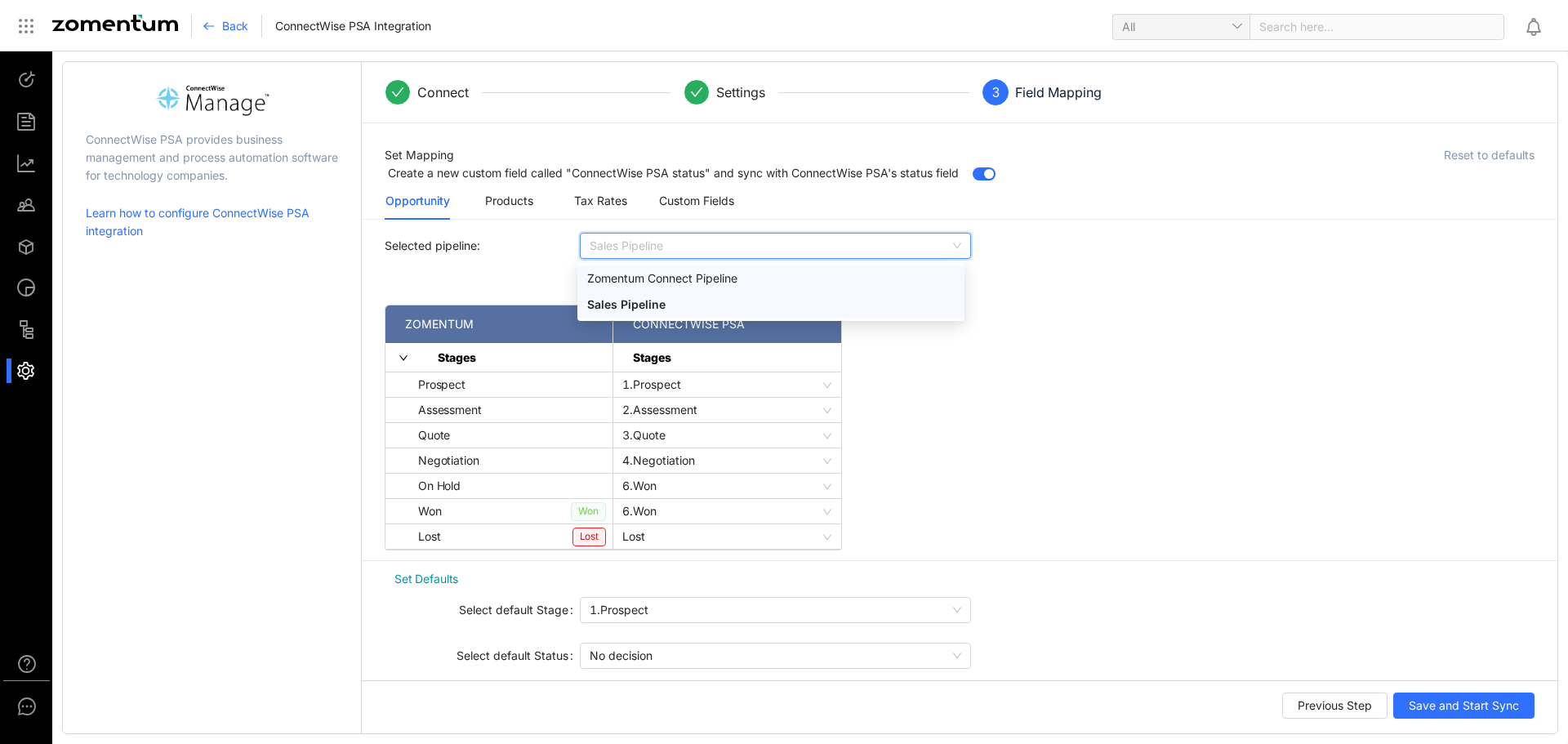
click at [642, 276] on div "Zomentum Connect Pipeline" at bounding box center [772, 279] width 368 height 18
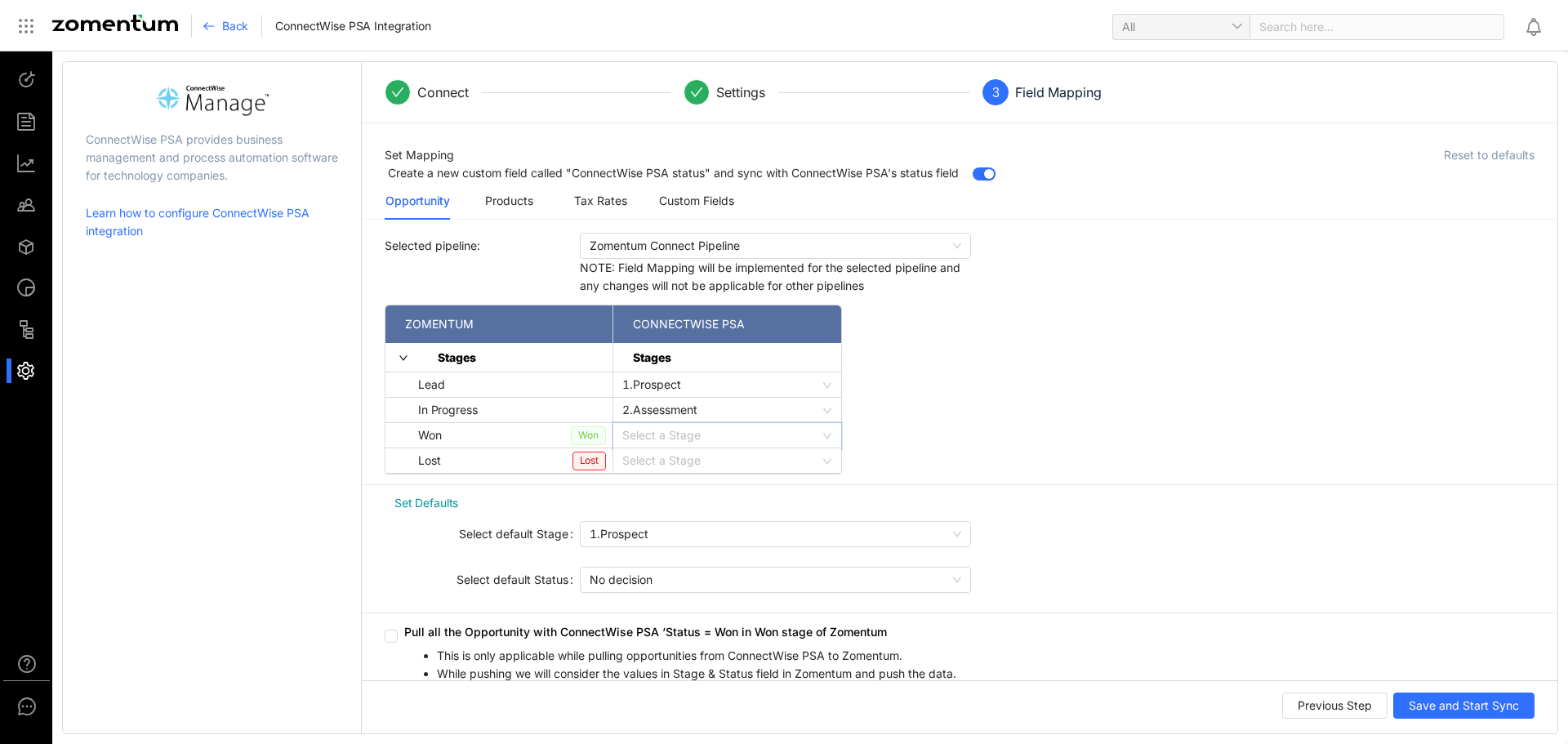
click at [650, 435] on input "search" at bounding box center [722, 435] width 199 height 25
click at [655, 575] on div "6.Won" at bounding box center [727, 573] width 208 height 18
click at [695, 448] on div "6.Won" at bounding box center [727, 435] width 228 height 25
click at [645, 577] on div "6.Won" at bounding box center [727, 573] width 208 height 18
click at [996, 362] on div "Selected pipeline: Zomentum Connect Pipeline NOTE: Field Mapping will be implem…" at bounding box center [959, 509] width 1195 height 554
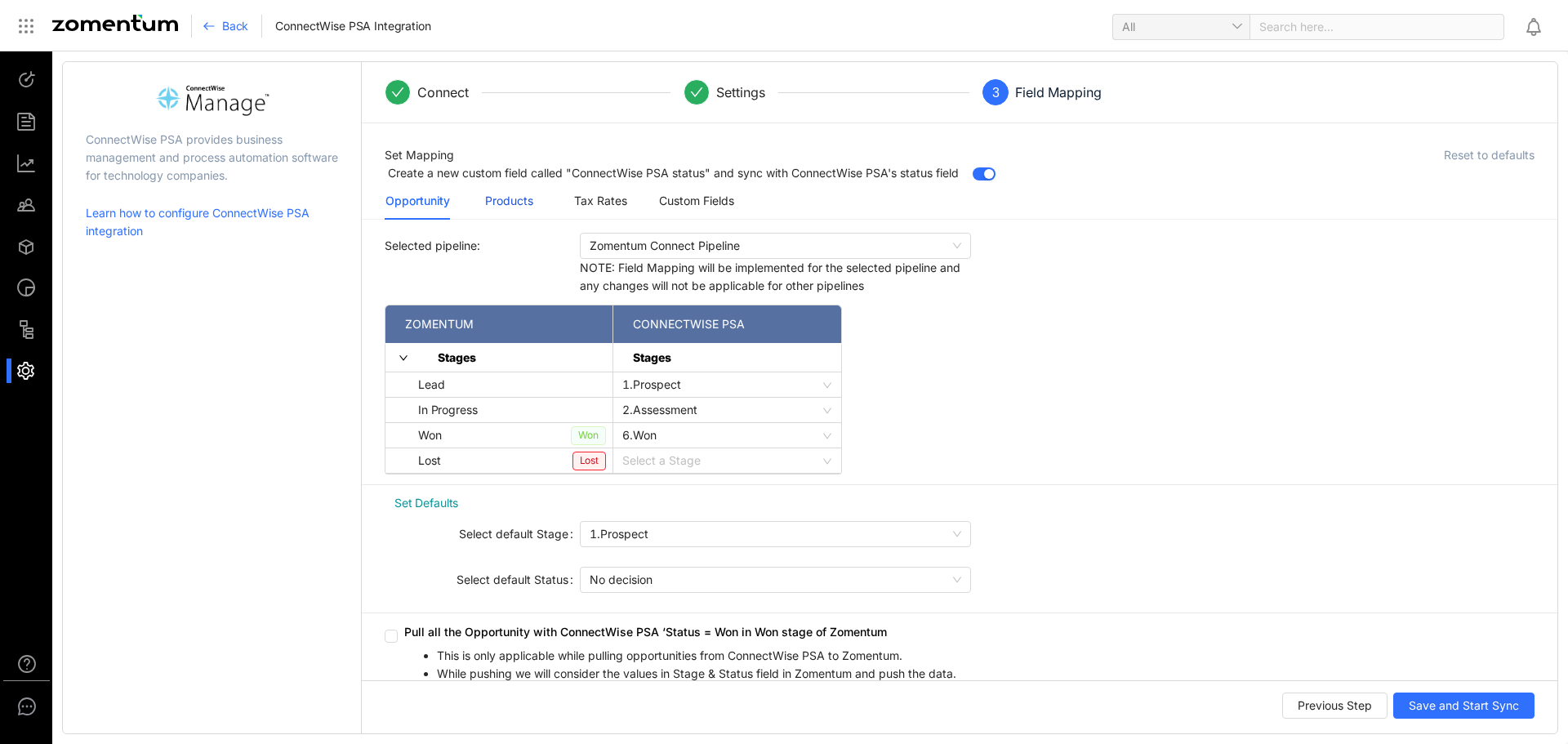
click at [513, 203] on div "Products" at bounding box center [509, 201] width 48 height 18
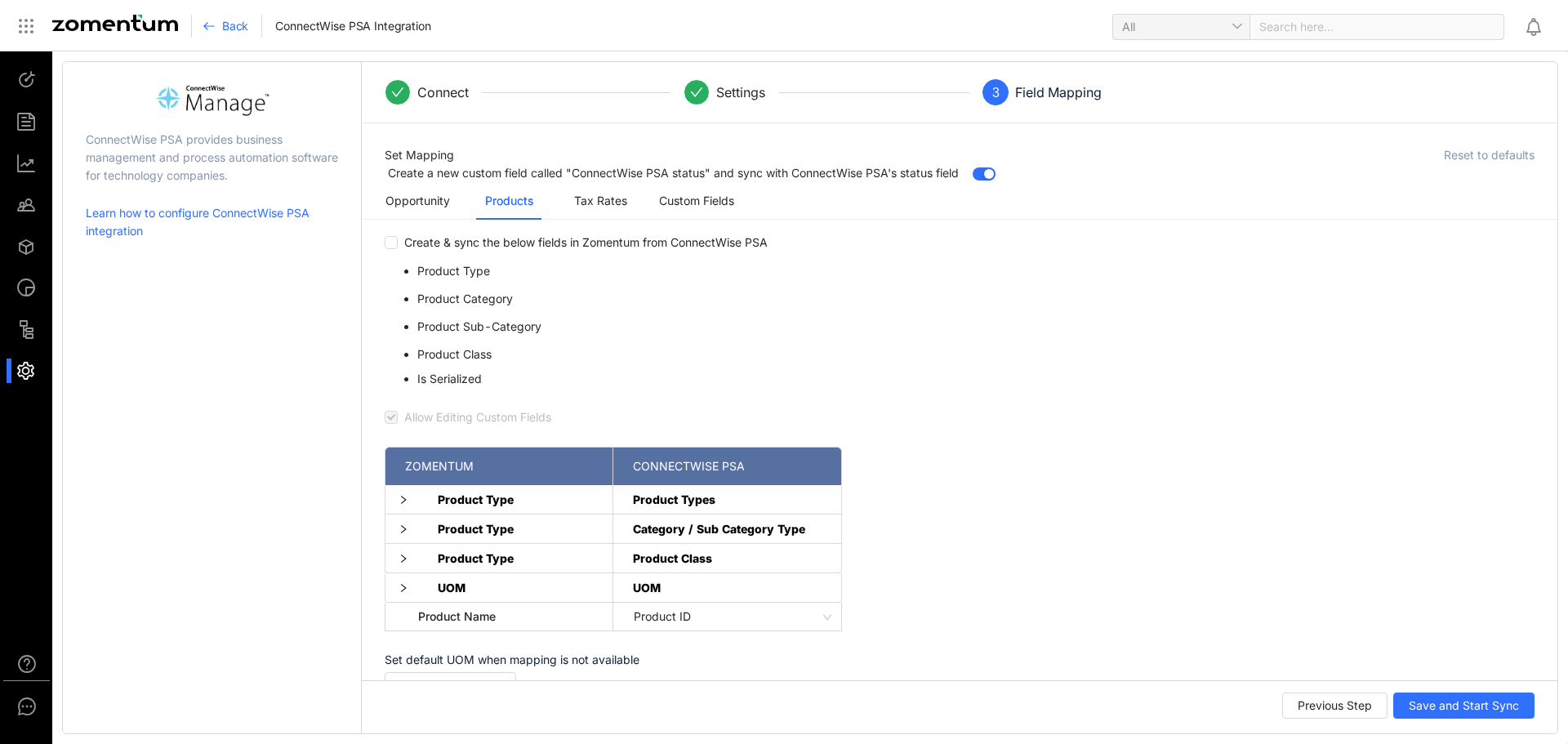
scroll to position [44, 0]
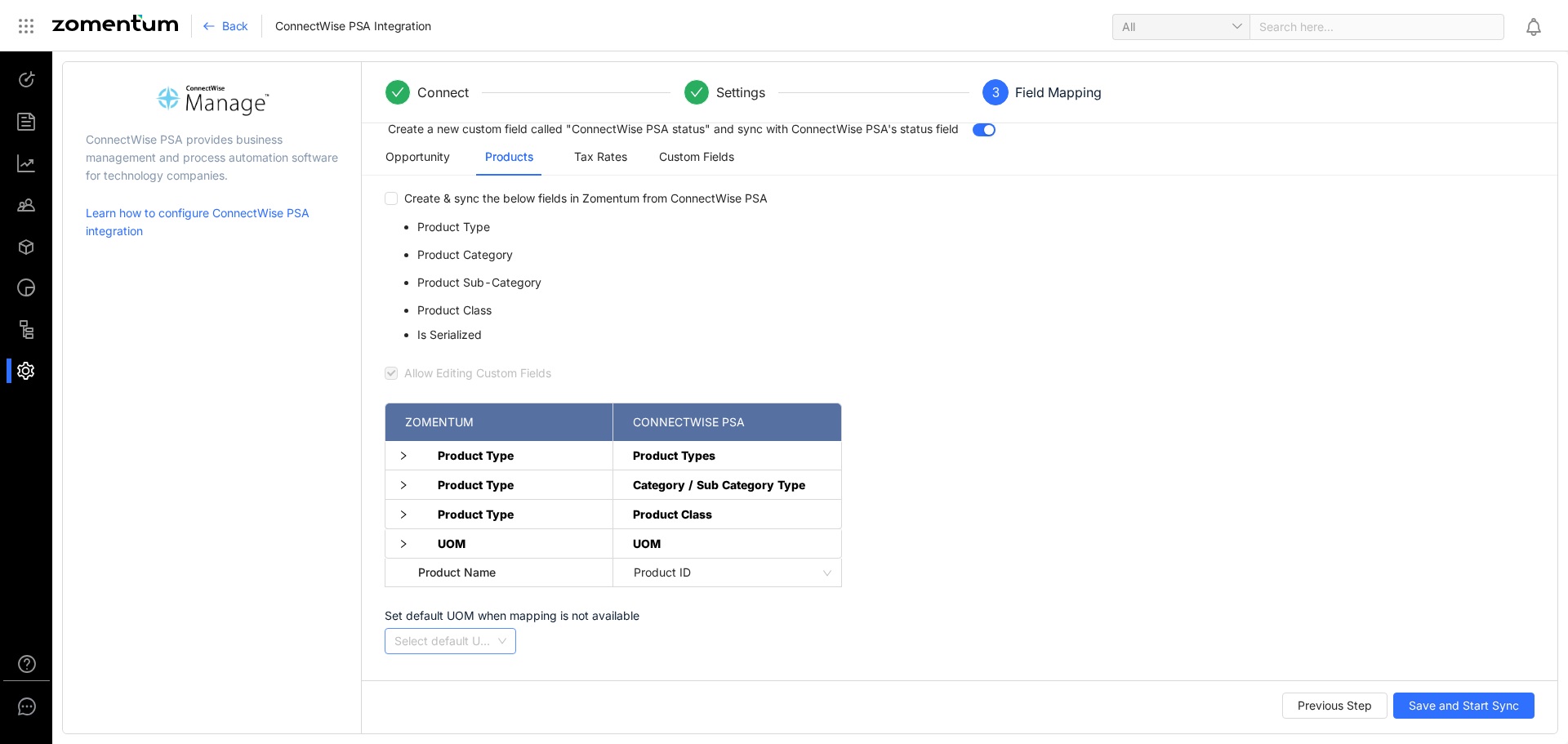
click at [506, 639] on div "Select default UOM" at bounding box center [450, 642] width 131 height 26
click at [615, 676] on div "Set Mapping Reset to defaults Create a new custom field called "ConnectWise PSA…" at bounding box center [959, 402] width 1195 height 557
click at [500, 638] on div "Select default UOM" at bounding box center [450, 642] width 131 height 26
click at [609, 656] on div "Set default UOM when mapping is not available Select default UOM" at bounding box center [582, 632] width 395 height 51
click at [403, 544] on icon "right" at bounding box center [404, 544] width 10 height 10
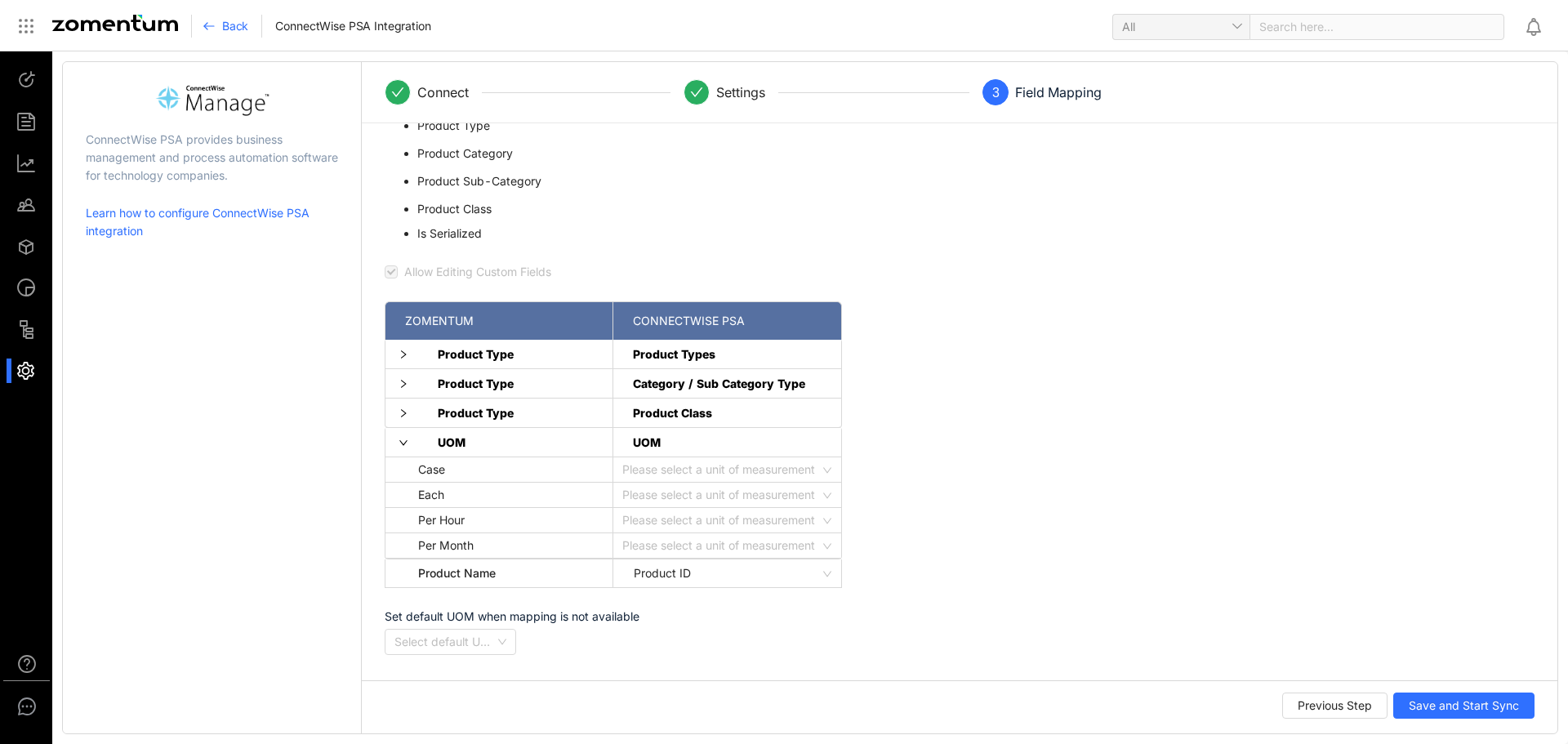
scroll to position [146, 0]
click at [775, 515] on input "search" at bounding box center [722, 519] width 199 height 25
click at [674, 552] on div "Hour" at bounding box center [727, 552] width 208 height 18
click at [679, 519] on span "Hour" at bounding box center [727, 519] width 210 height 25
click at [965, 466] on div "Create & sync the below fields in Zomentum from ConnectWise PSA Product Type Pr…" at bounding box center [959, 372] width 1195 height 571
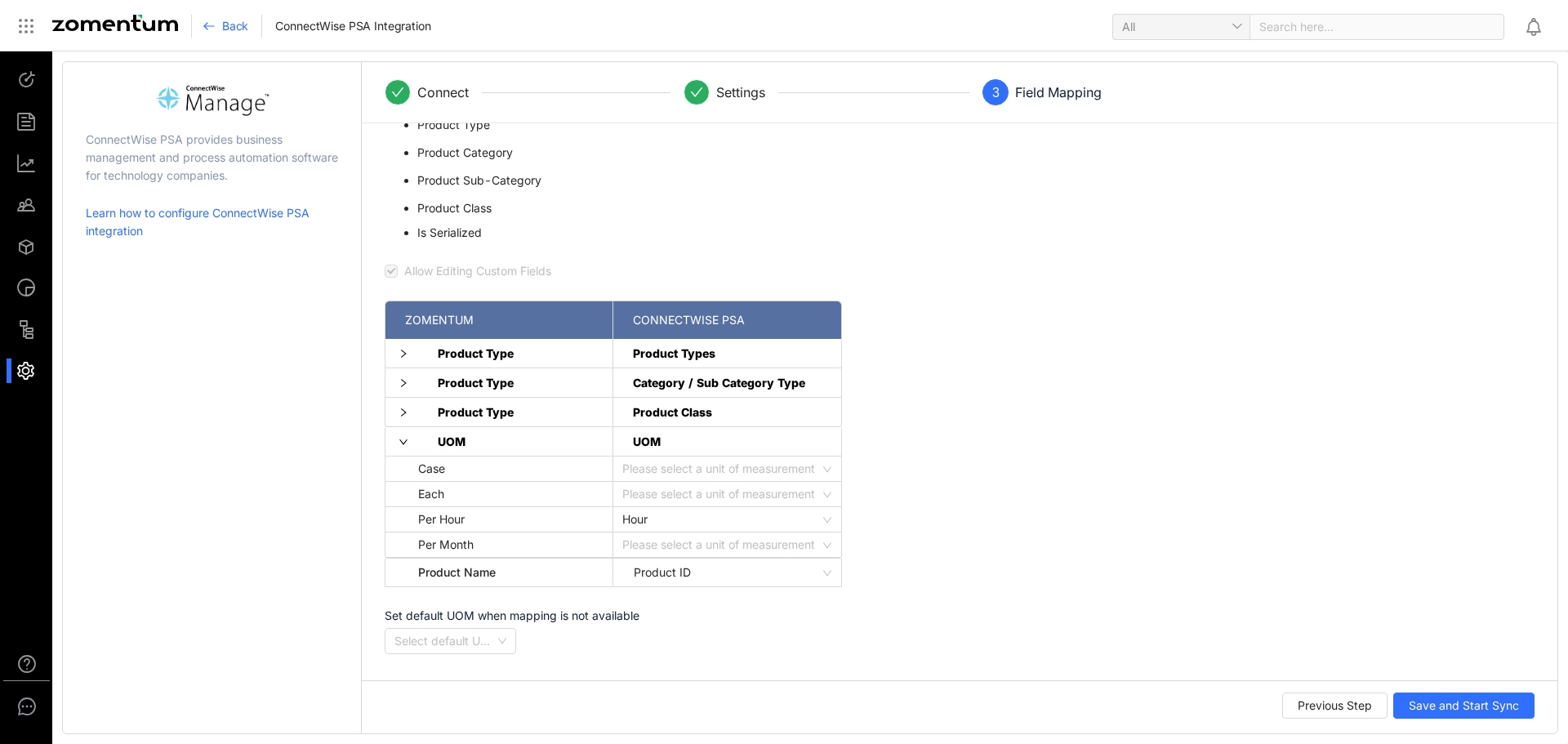
click at [695, 496] on input "search" at bounding box center [722, 494] width 199 height 25
click at [656, 607] on div "Each" at bounding box center [727, 606] width 208 height 18
click at [691, 466] on input "search" at bounding box center [722, 468] width 199 height 25
click at [648, 581] on div "Each" at bounding box center [727, 580] width 208 height 18
click at [674, 467] on span "Each" at bounding box center [727, 468] width 210 height 25
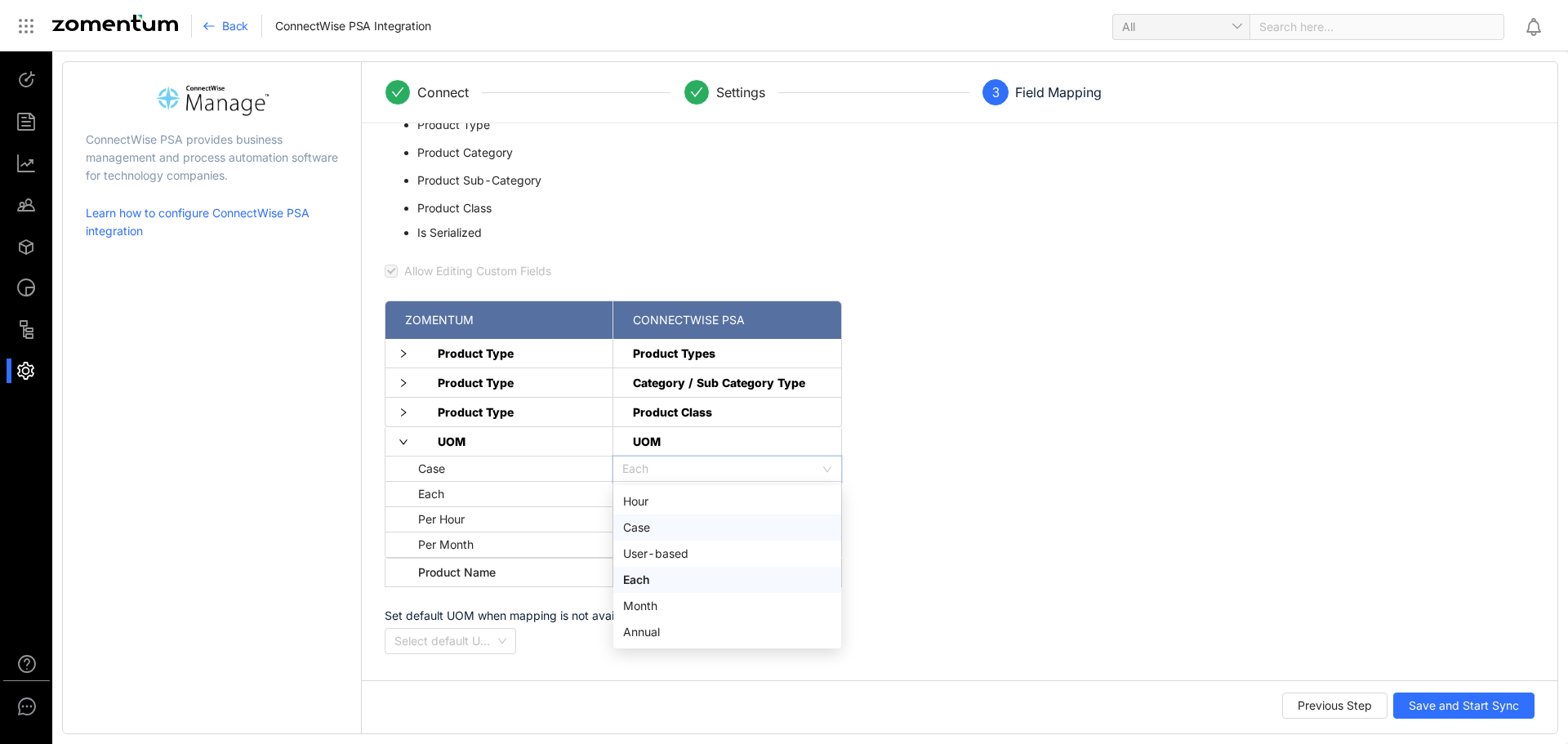
click at [643, 532] on div "Case" at bounding box center [727, 528] width 208 height 18
click at [706, 539] on input "search" at bounding box center [722, 545] width 199 height 25
click at [654, 681] on div "Month" at bounding box center [727, 682] width 208 height 18
click at [999, 522] on div "Create & sync the below fields in Zomentum from ConnectWise PSA Product Type Pr…" at bounding box center [959, 372] width 1195 height 571
click at [676, 569] on span "Product ID" at bounding box center [737, 573] width 208 height 28
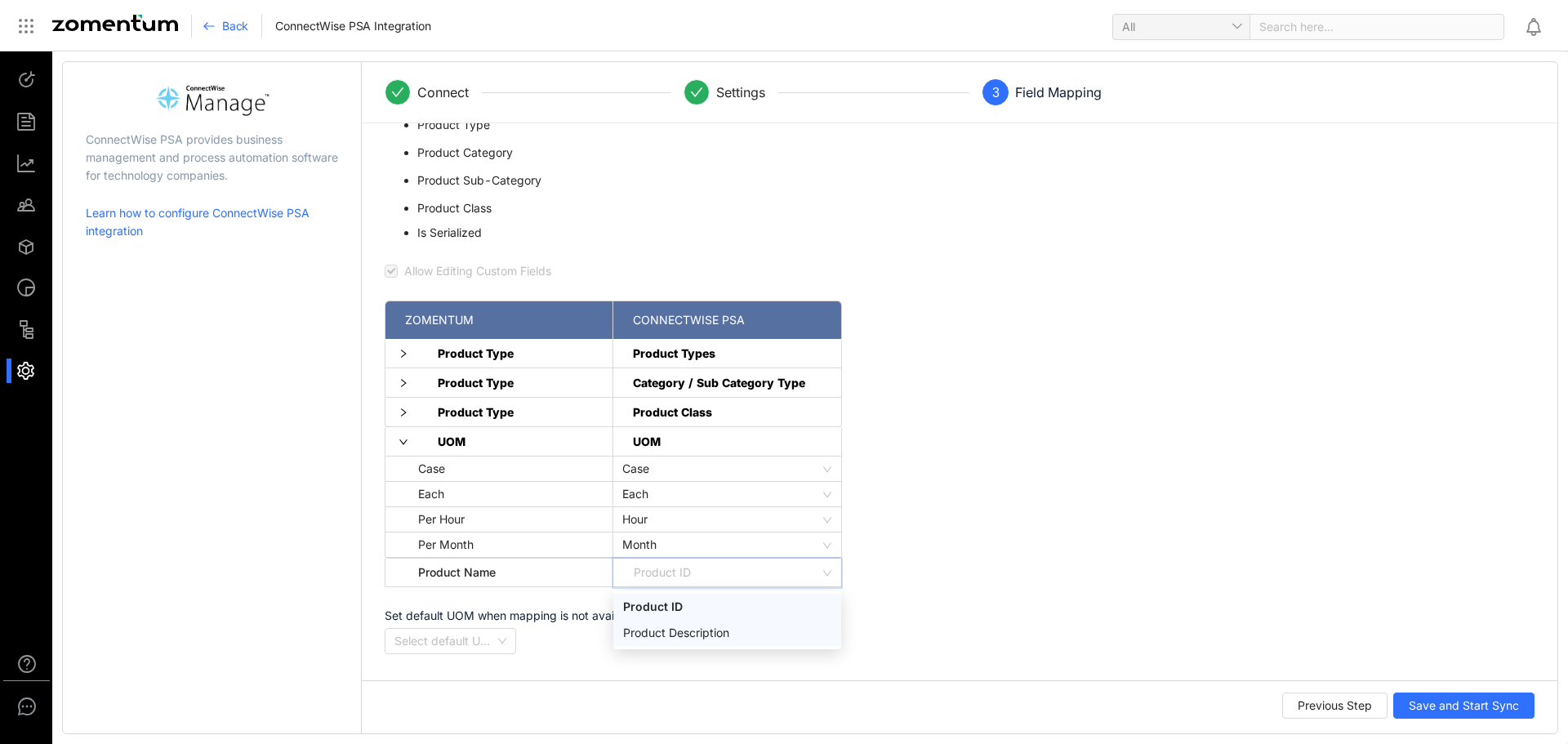
click at [661, 630] on div "Product Description" at bounding box center [727, 634] width 208 height 18
click at [565, 645] on div "Select product id" at bounding box center [485, 642] width 202 height 26
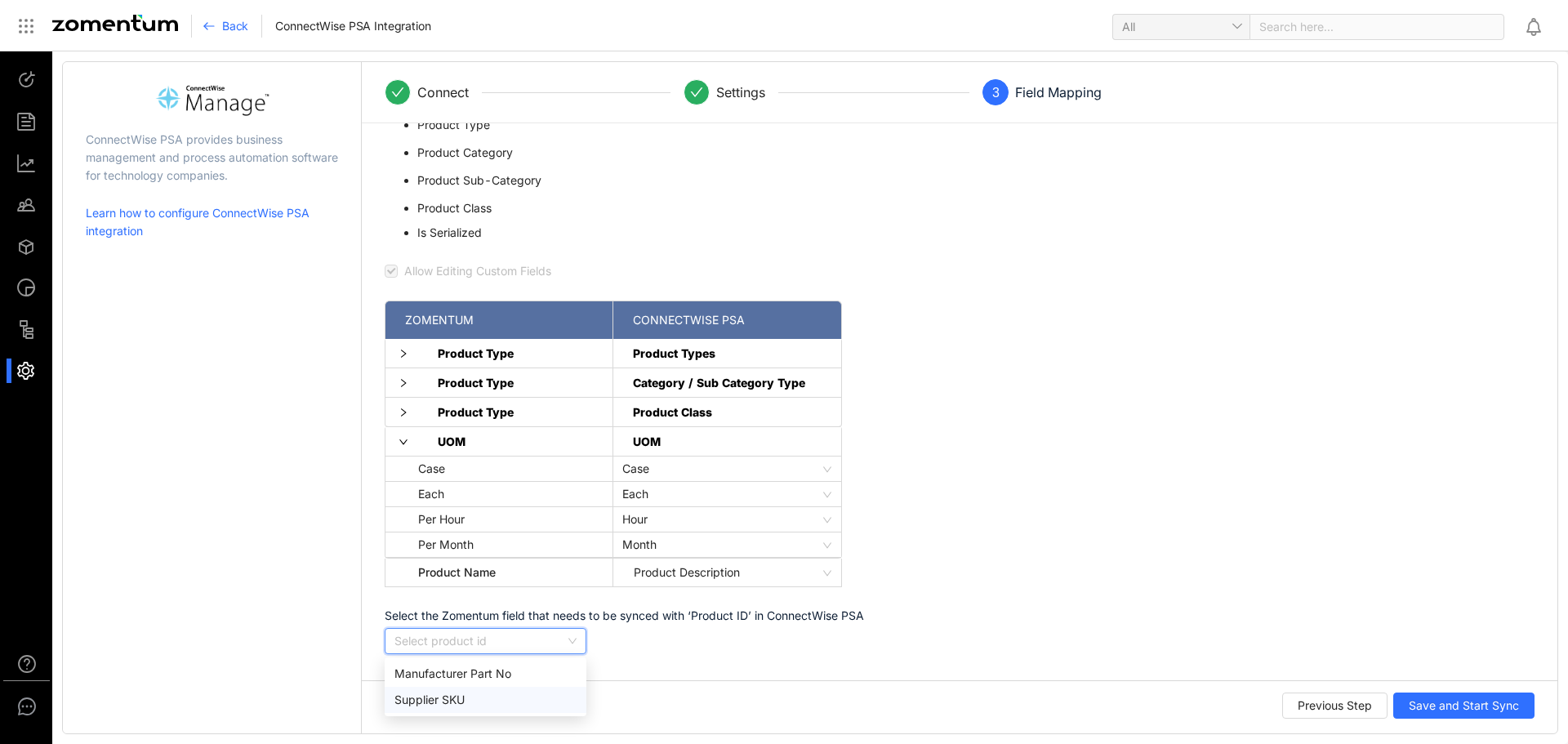
click at [450, 702] on div "Supplier SKU" at bounding box center [485, 700] width 182 height 18
click at [728, 649] on div "Select the Zomentum field that needs to be synced with ‘Product ID’ in ConnectW…" at bounding box center [676, 632] width 584 height 51
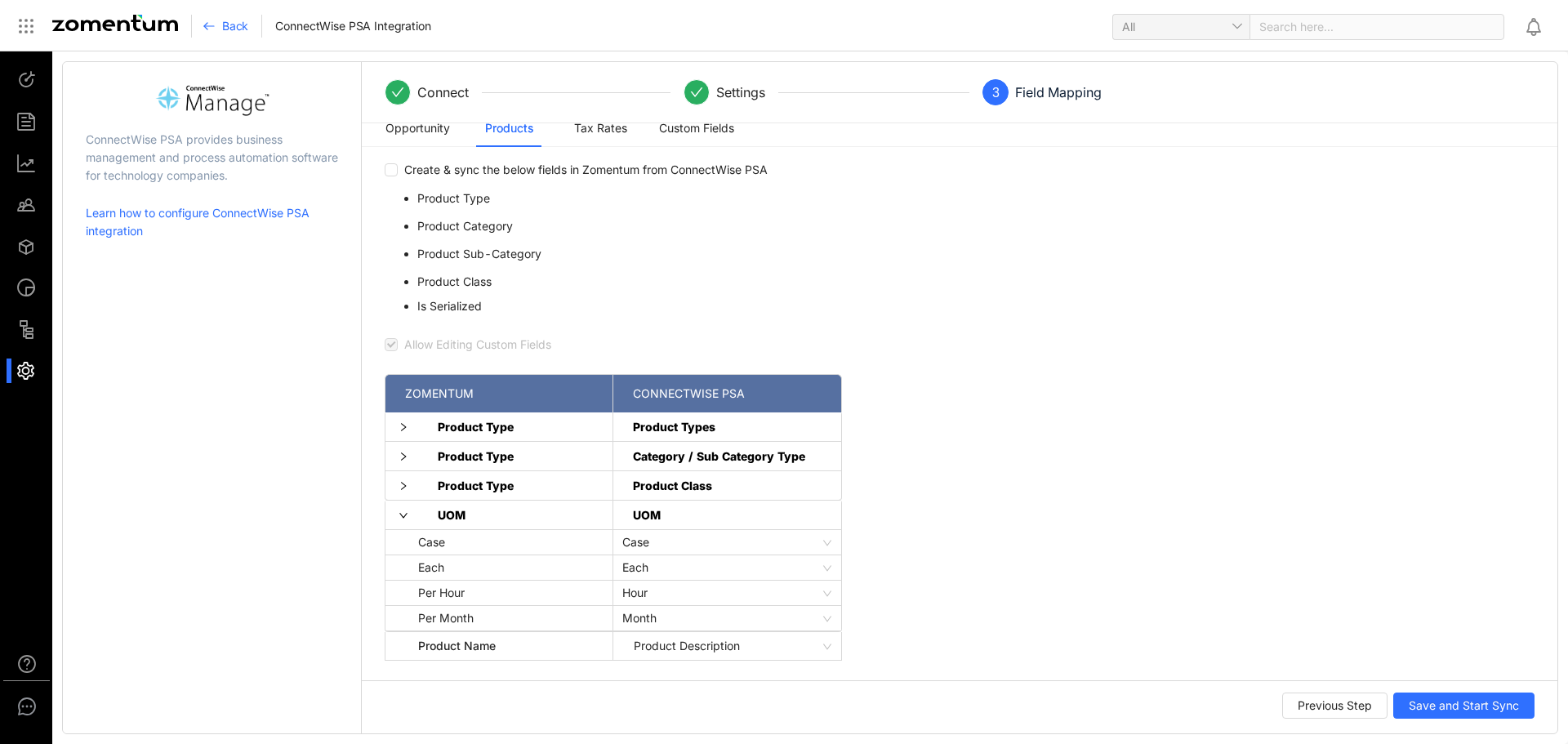
scroll to position [0, 0]
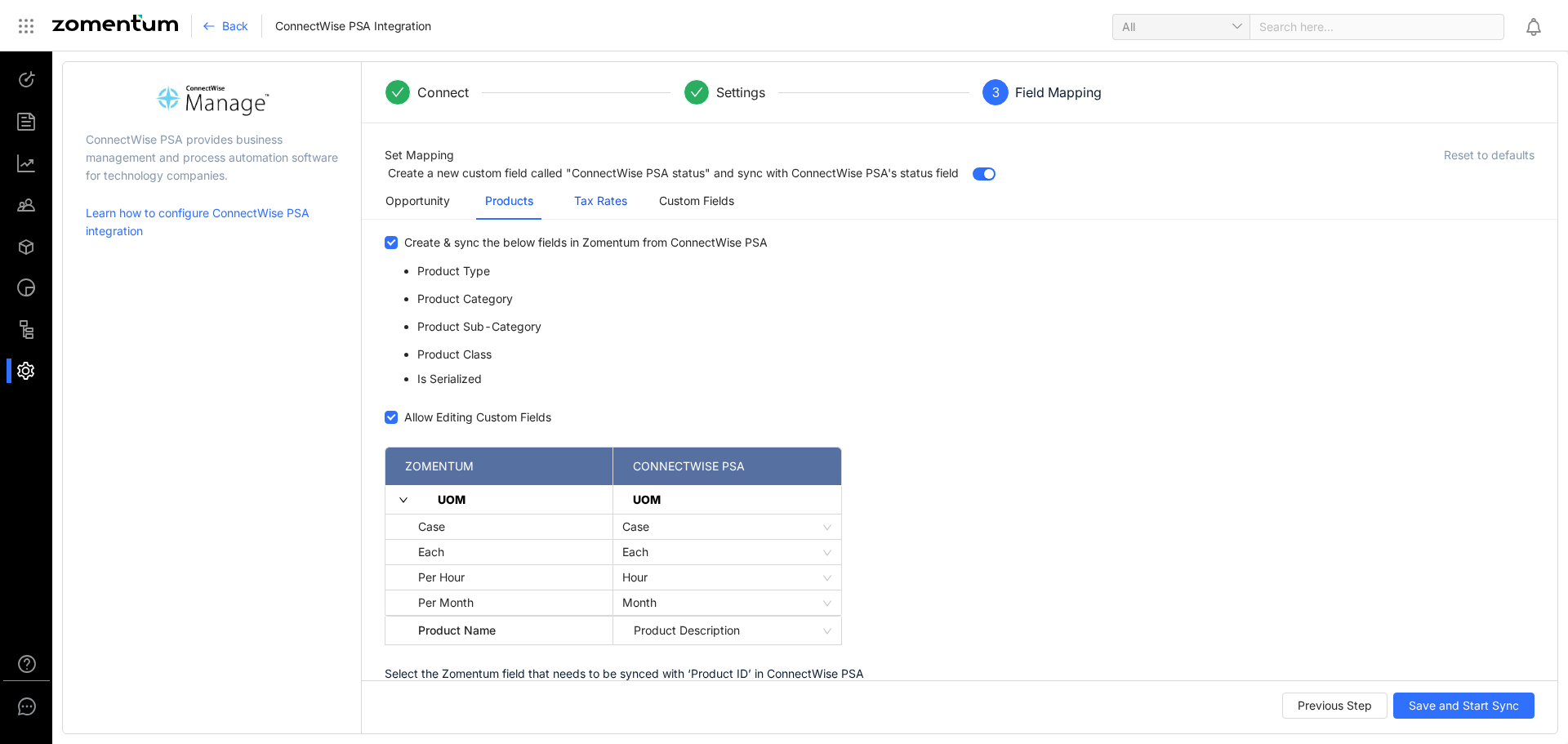
click at [589, 201] on div "Tax Rates" at bounding box center [600, 201] width 53 height 18
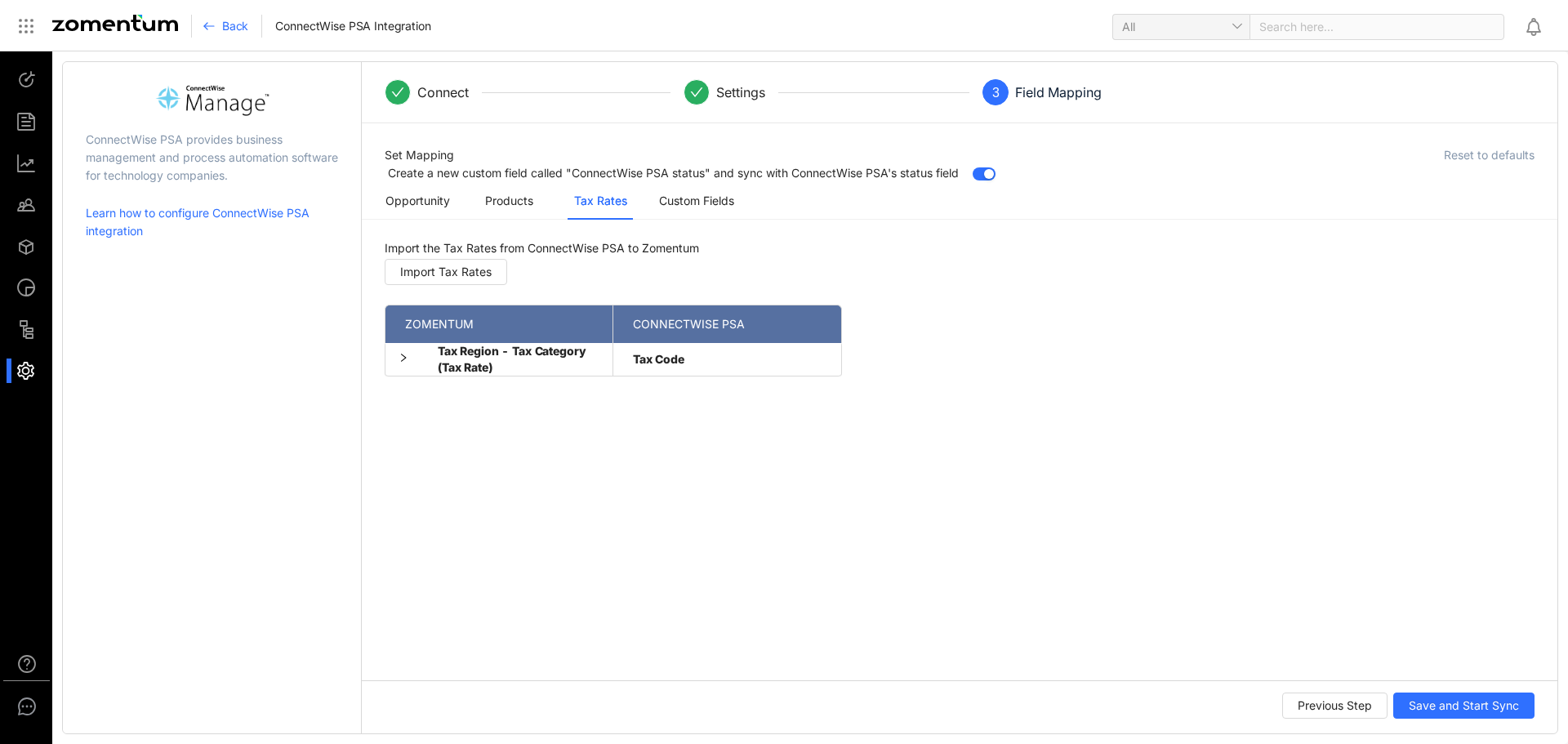
click at [403, 356] on icon "right" at bounding box center [404, 358] width 10 height 10
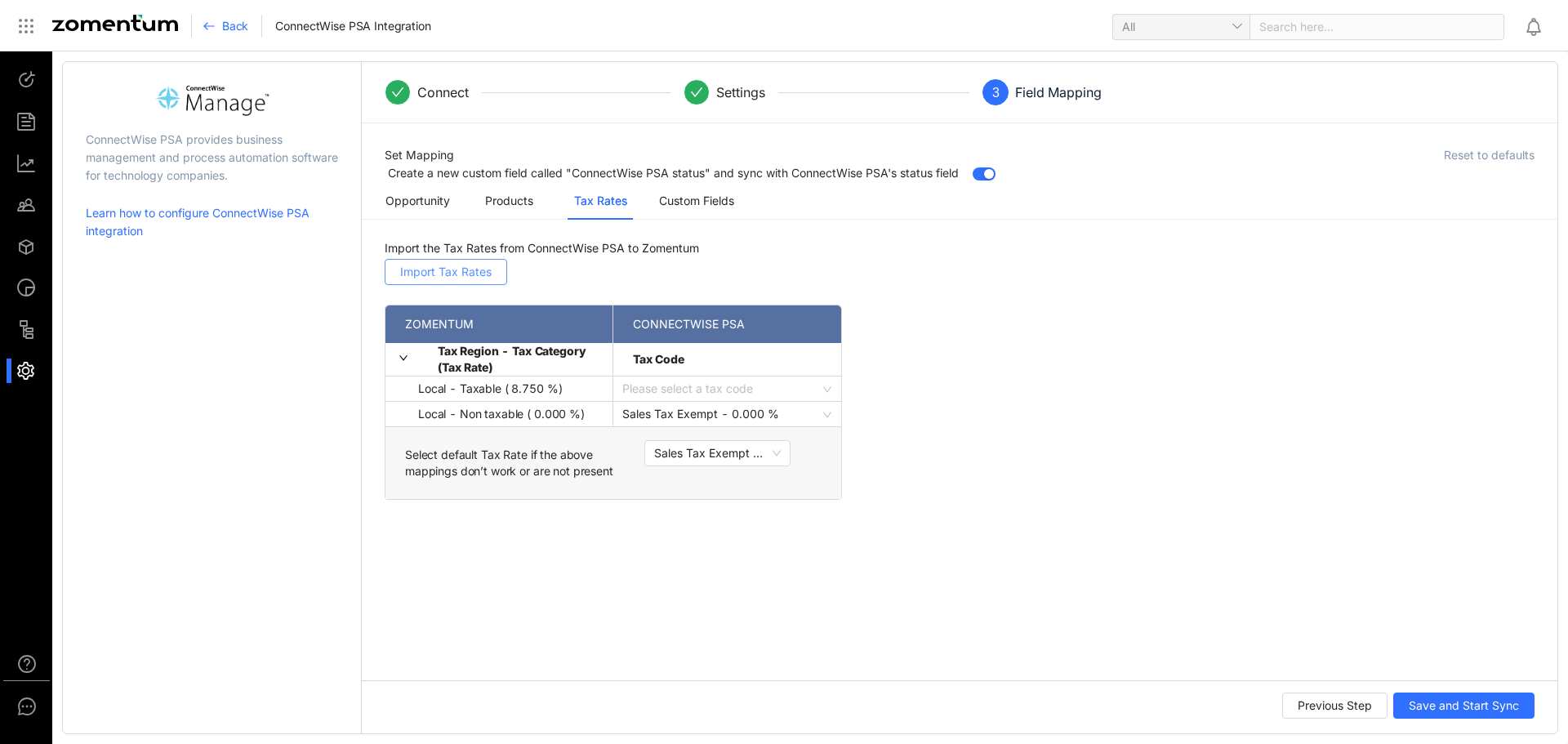
click at [469, 276] on span "Import Tax Rates" at bounding box center [445, 272] width 91 height 18
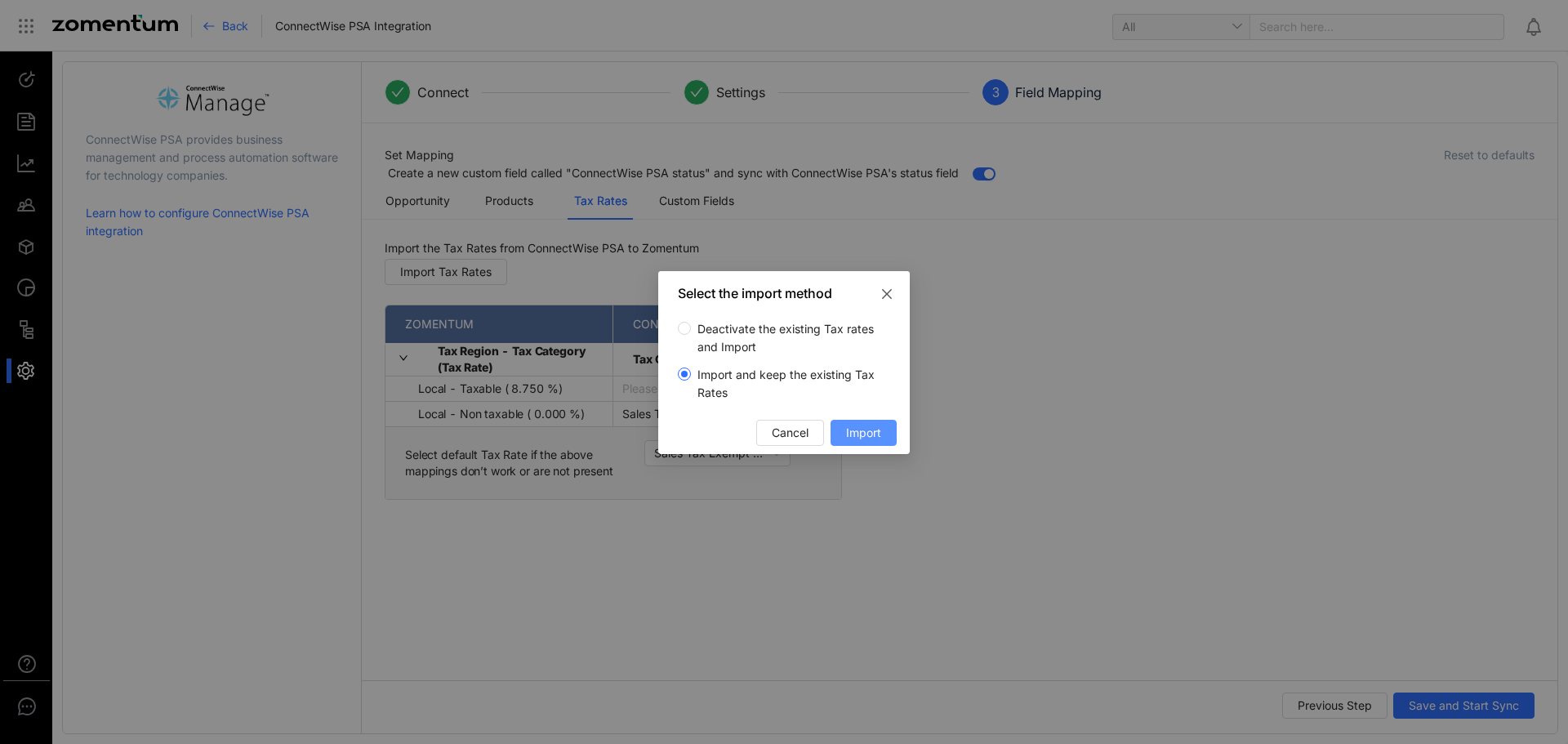
drag, startPoint x: 862, startPoint y: 431, endPoint x: 776, endPoint y: 460, distance: 90.8
click at [778, 475] on div "Select the import method Deactivate the existing Tax rates and Import Import an…" at bounding box center [784, 372] width 1568 height 744
click at [779, 426] on span "Cancel" at bounding box center [789, 433] width 37 height 18
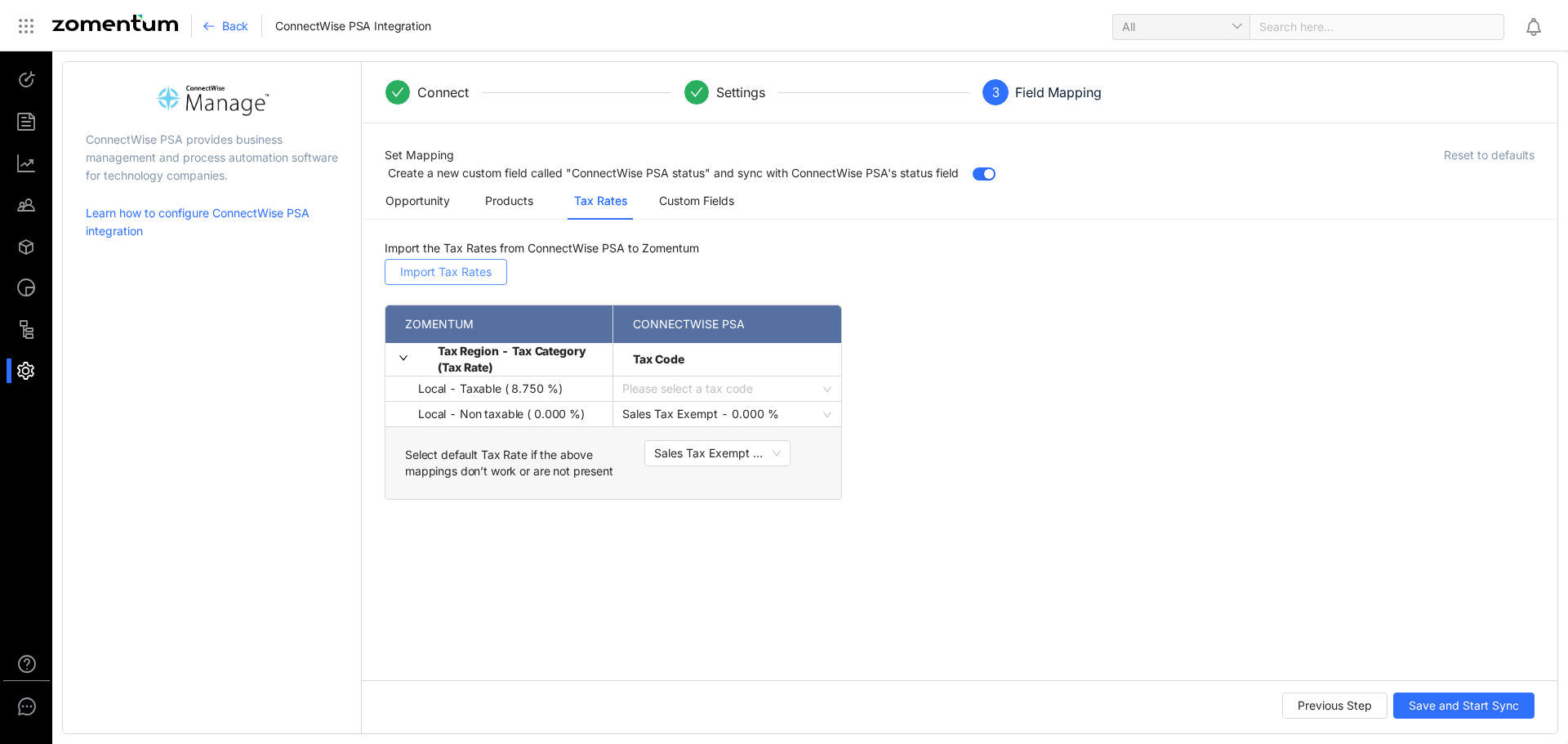
click at [473, 269] on span "Import Tax Rates" at bounding box center [445, 272] width 91 height 18
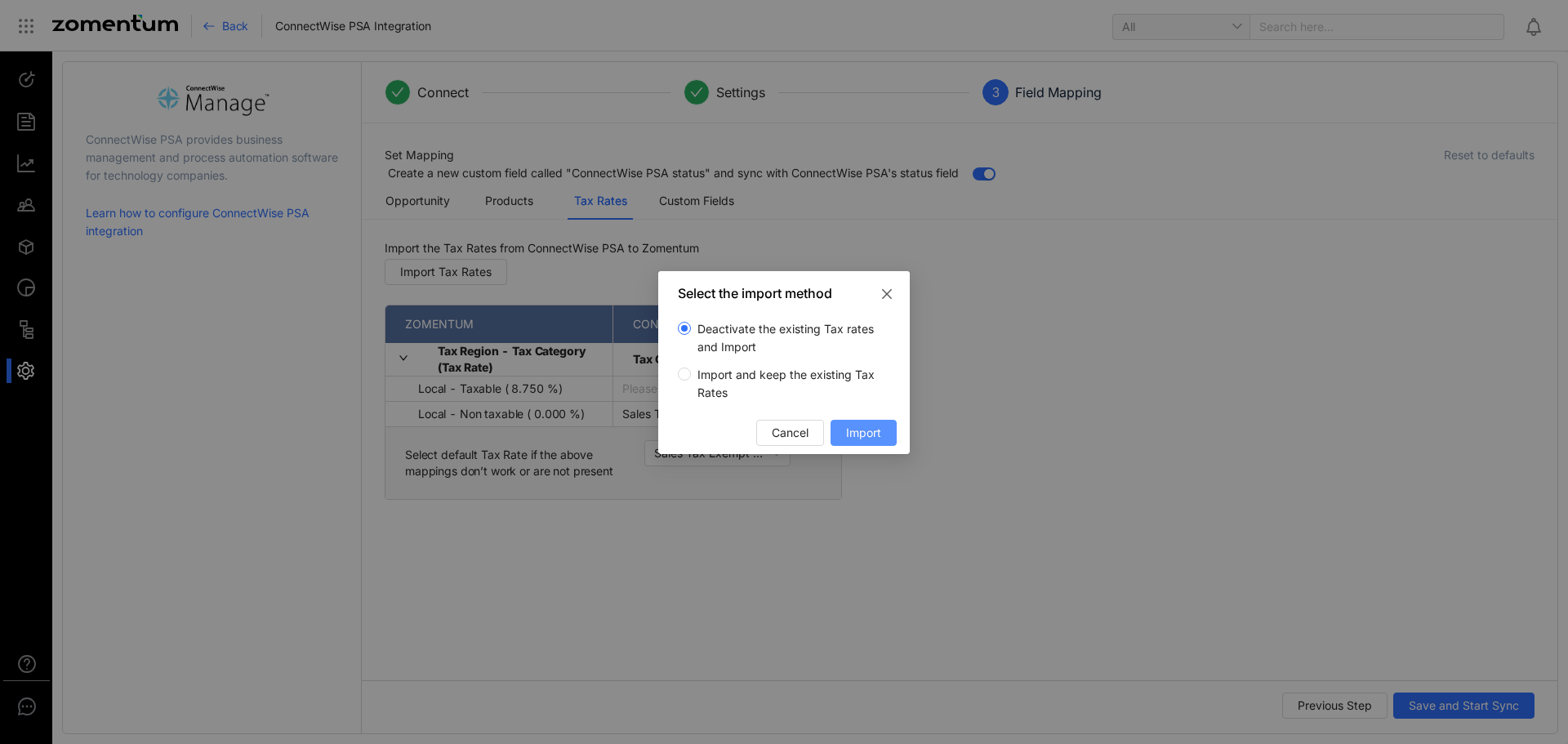
click at [864, 433] on span "Import" at bounding box center [863, 433] width 35 height 18
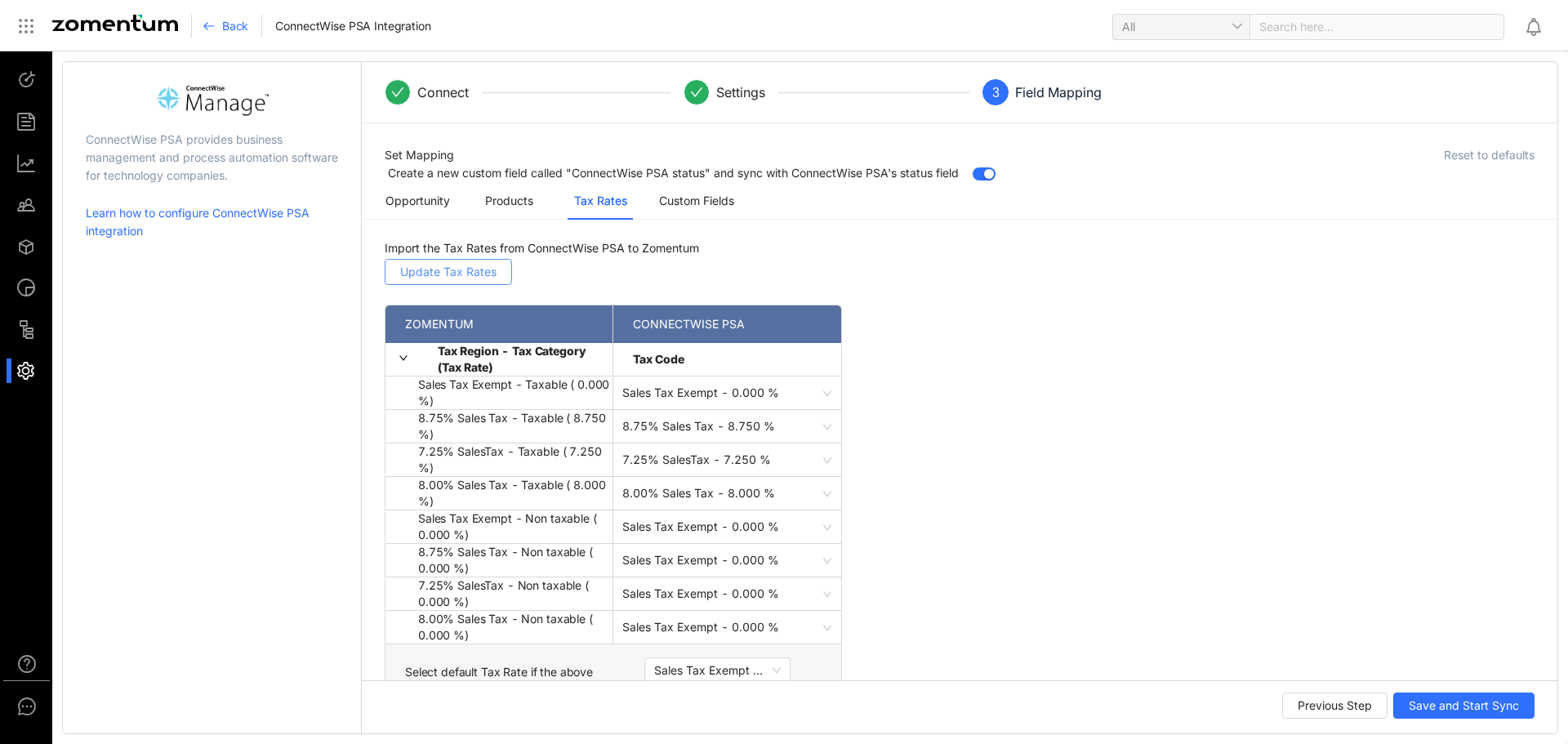
scroll to position [60, 0]
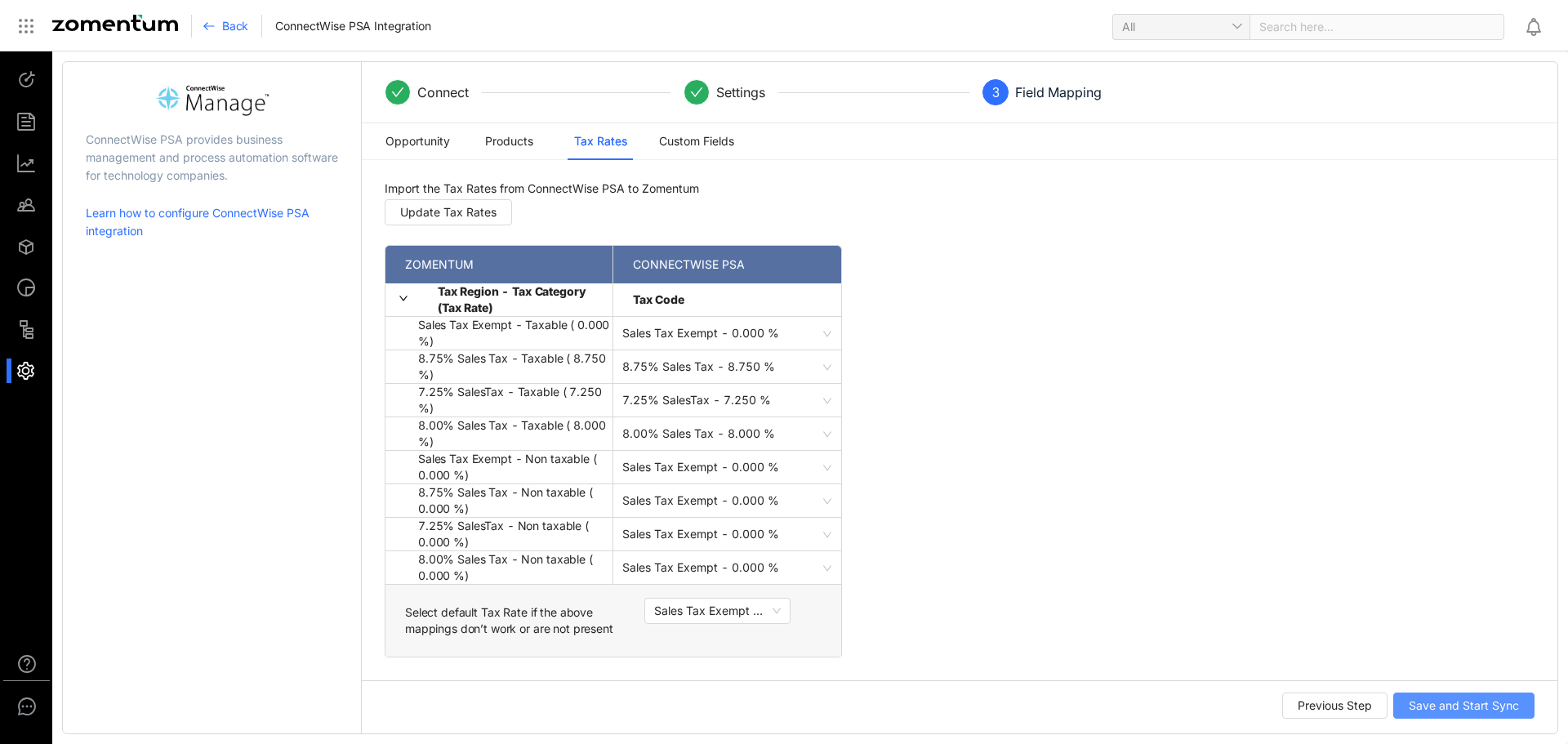
drag, startPoint x: 1430, startPoint y: 706, endPoint x: 1367, endPoint y: 479, distance: 235.6
click at [1367, 479] on form "Set Mapping Reset to defaults Create a new custom field called "ConnectWise PSA…" at bounding box center [959, 425] width 1195 height 603
click at [1298, 696] on button "Previous Step" at bounding box center [1335, 706] width 105 height 26
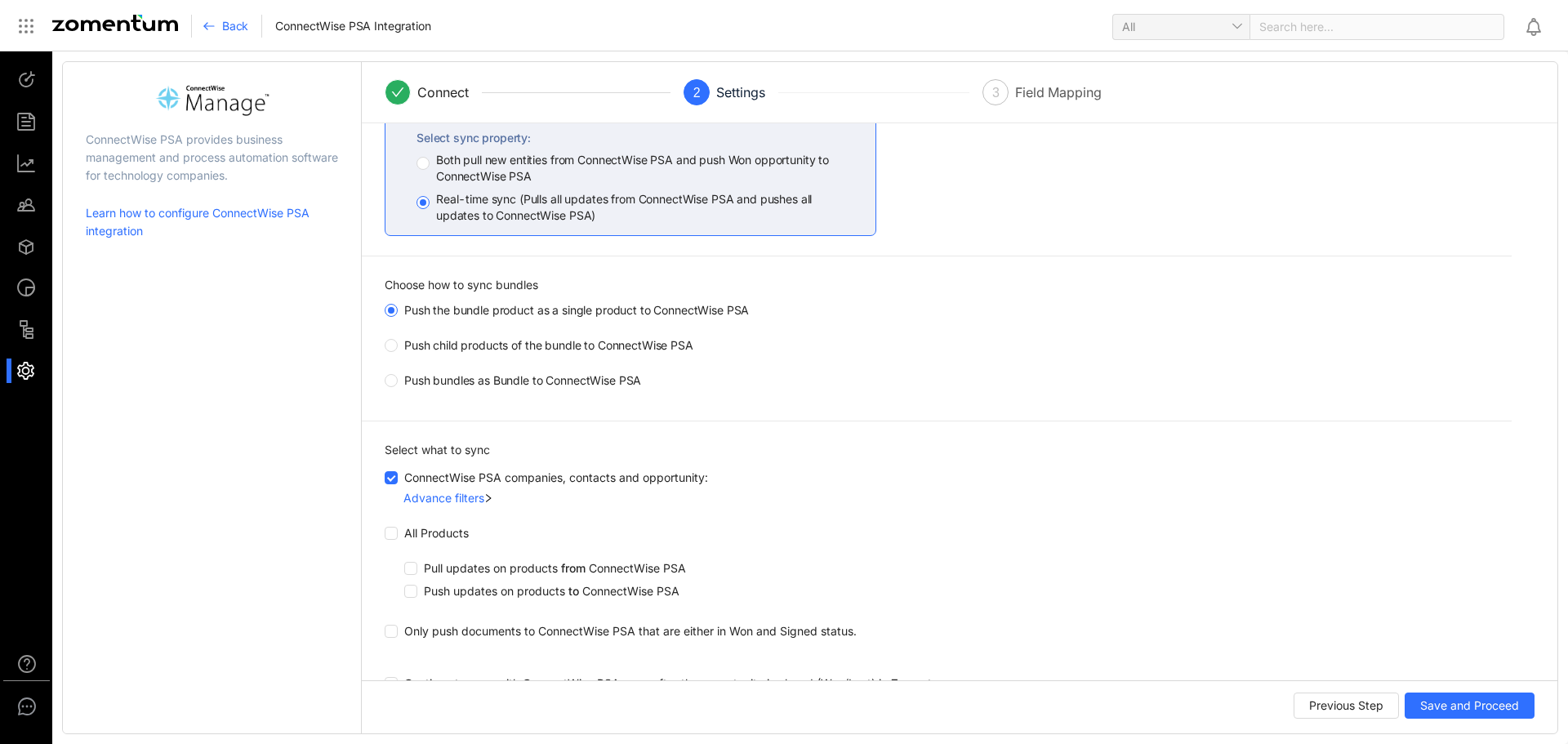
scroll to position [0, 0]
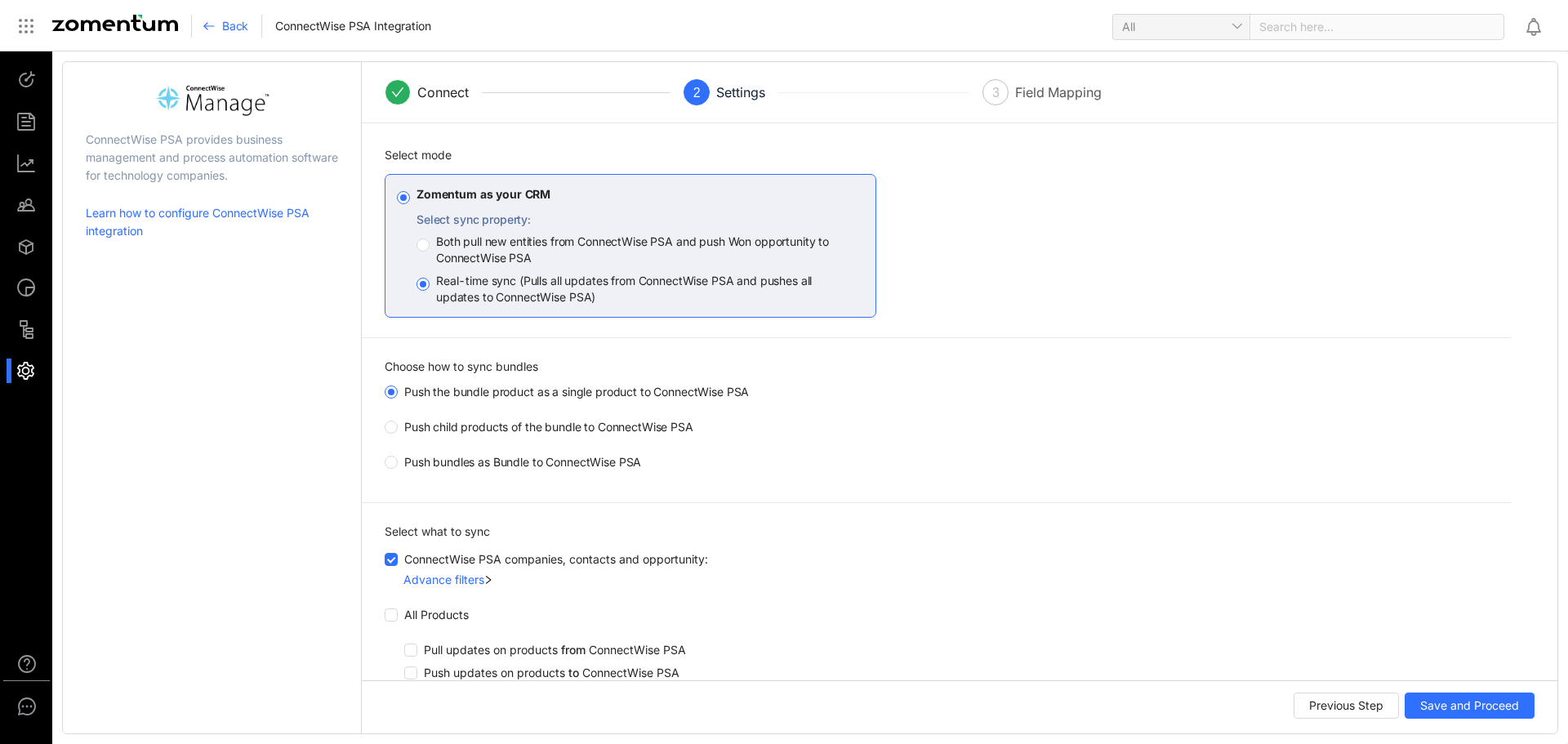
click at [154, 215] on link "Learn how to configure ConnectWise PSA integration" at bounding box center [212, 222] width 253 height 36
drag, startPoint x: 876, startPoint y: 227, endPoint x: 1415, endPoint y: 267, distance: 540.5
click at [1415, 267] on div "integration-mode Zomentum as your CRM Select sync property: Both pull new entit…" at bounding box center [959, 705] width 1149 height 1082
click at [1465, 707] on span "Save and Proceed" at bounding box center [1469, 706] width 98 height 18
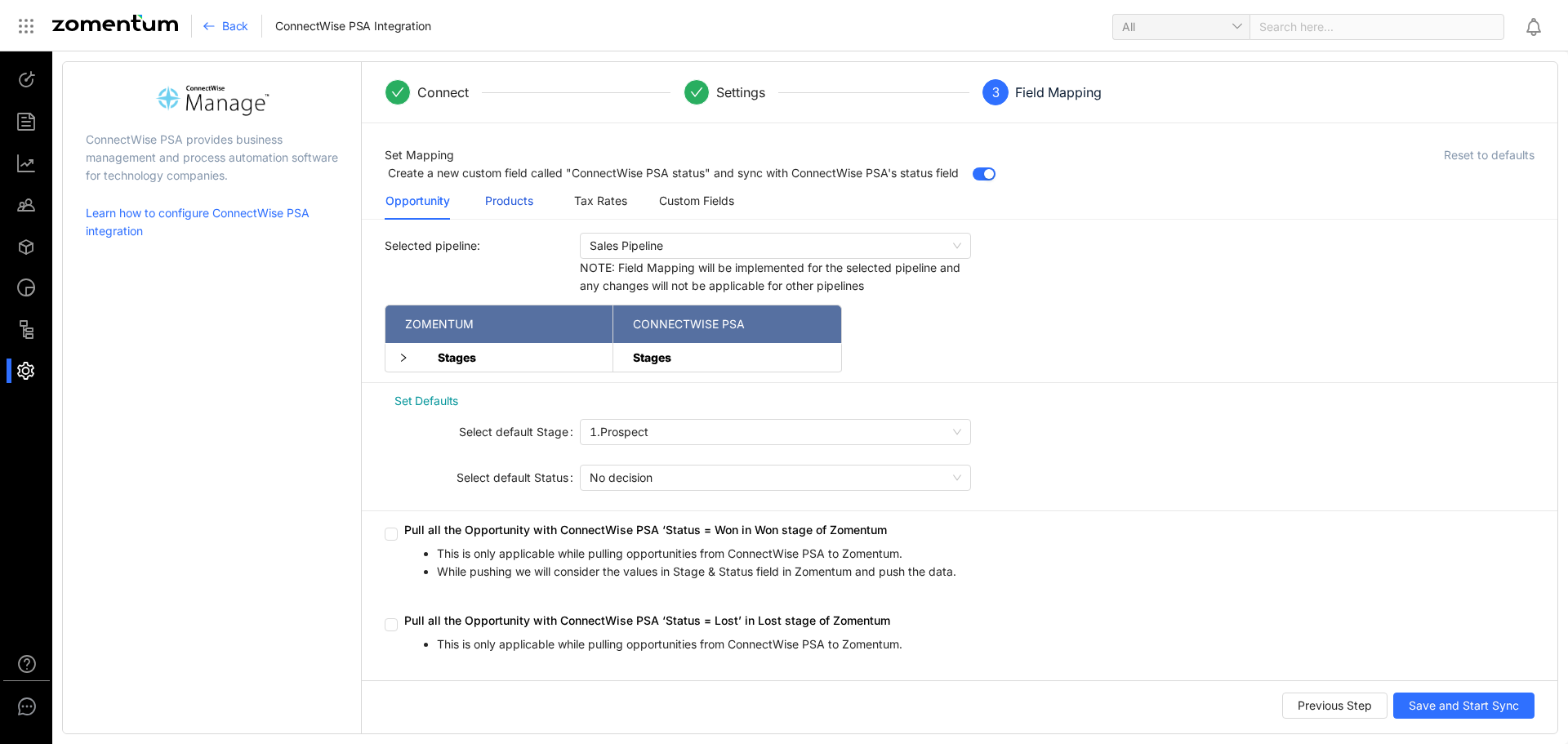
click at [507, 204] on div "Products" at bounding box center [509, 201] width 48 height 18
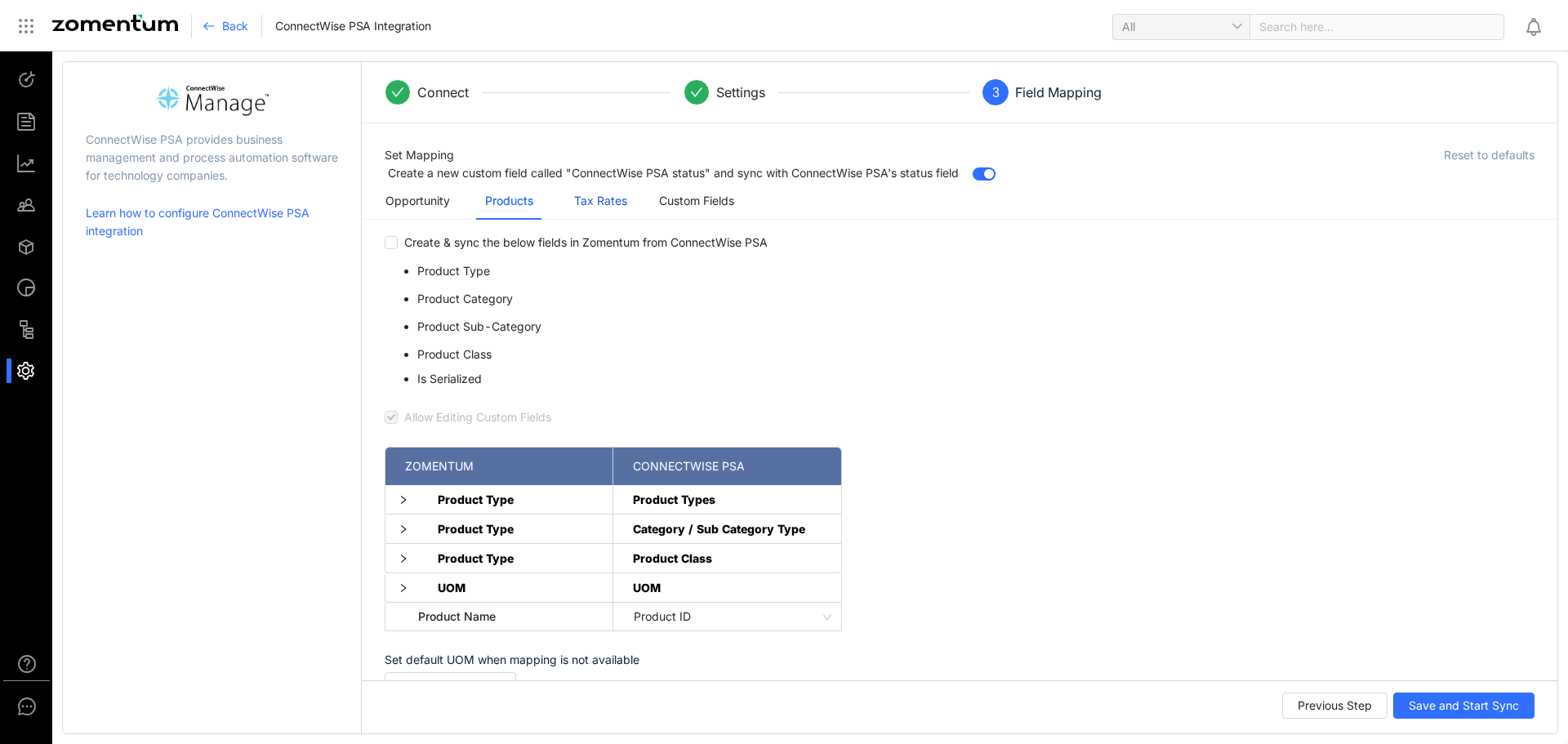
click at [596, 193] on div "Tax Rates" at bounding box center [600, 201] width 53 height 18
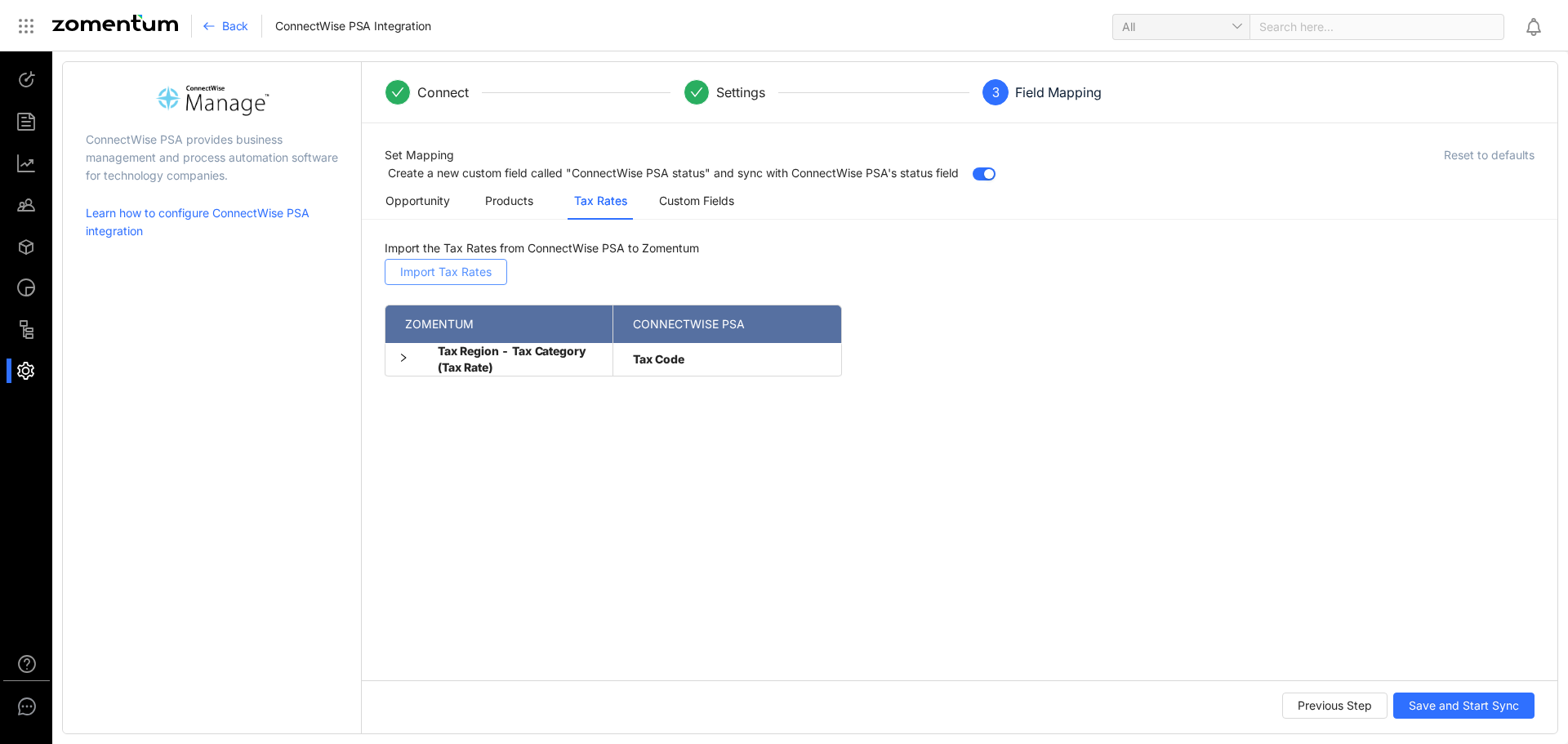
click at [458, 272] on span "Import Tax Rates" at bounding box center [445, 272] width 91 height 18
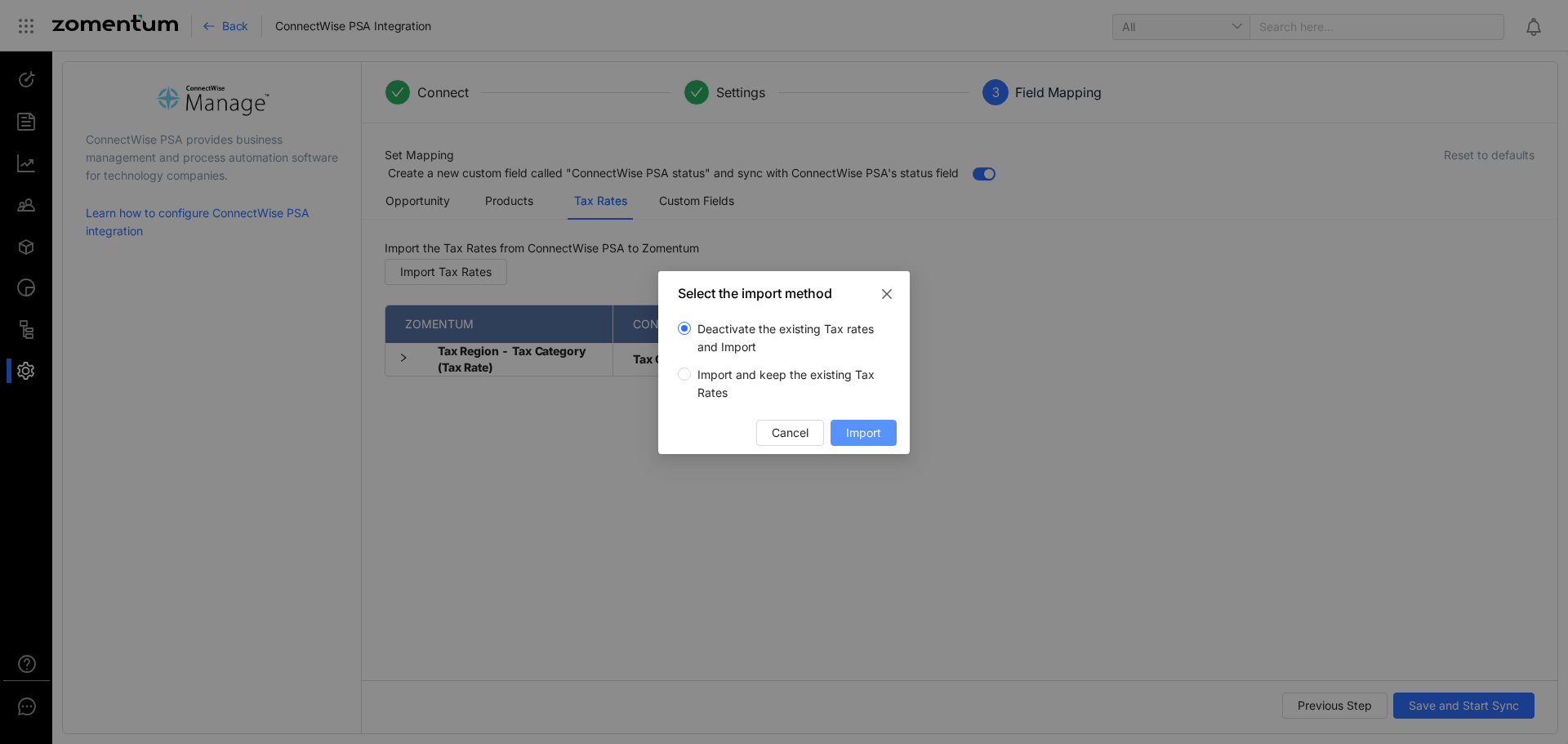
click at [852, 435] on span "Import" at bounding box center [863, 433] width 35 height 18
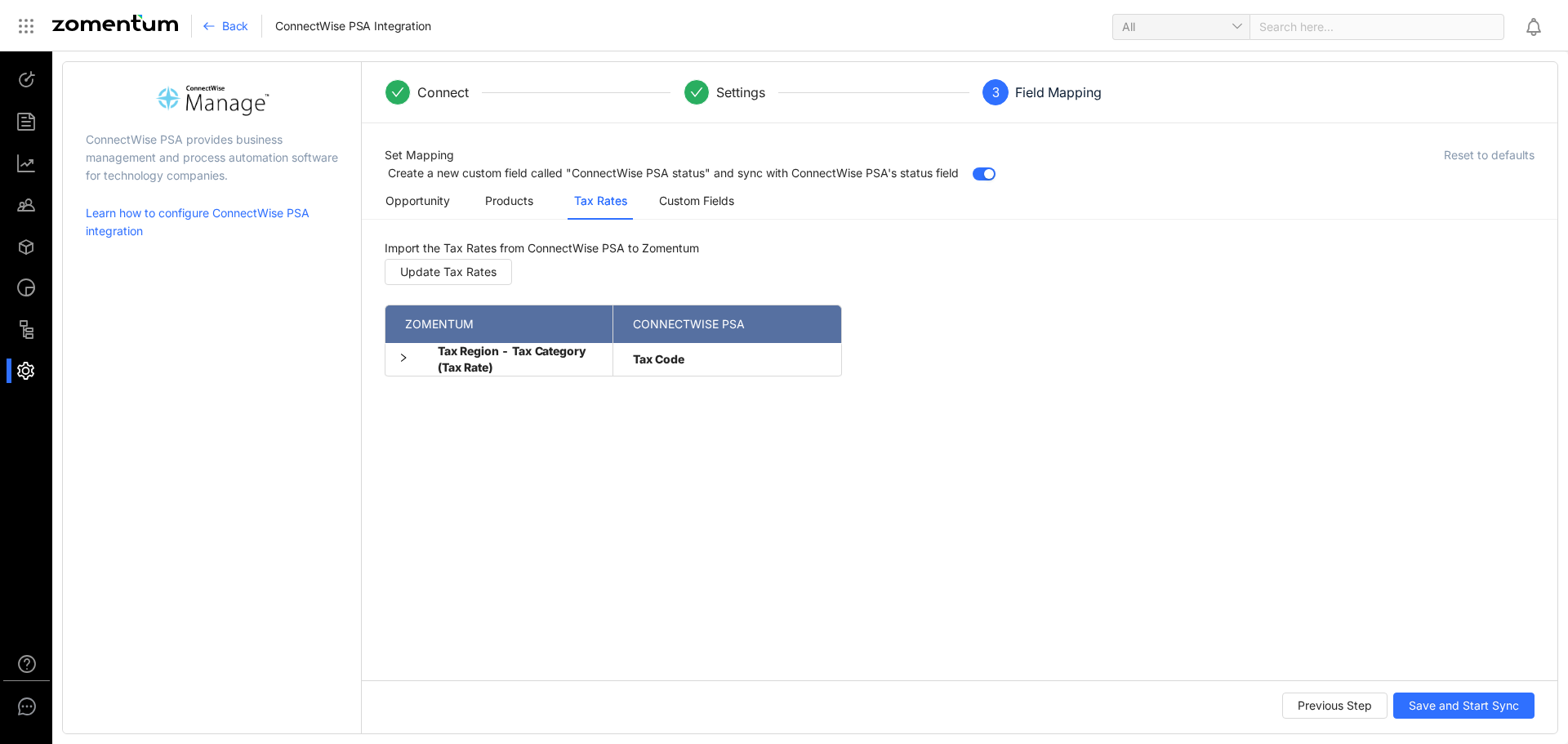
click at [408, 358] on icon "right" at bounding box center [404, 358] width 10 height 10
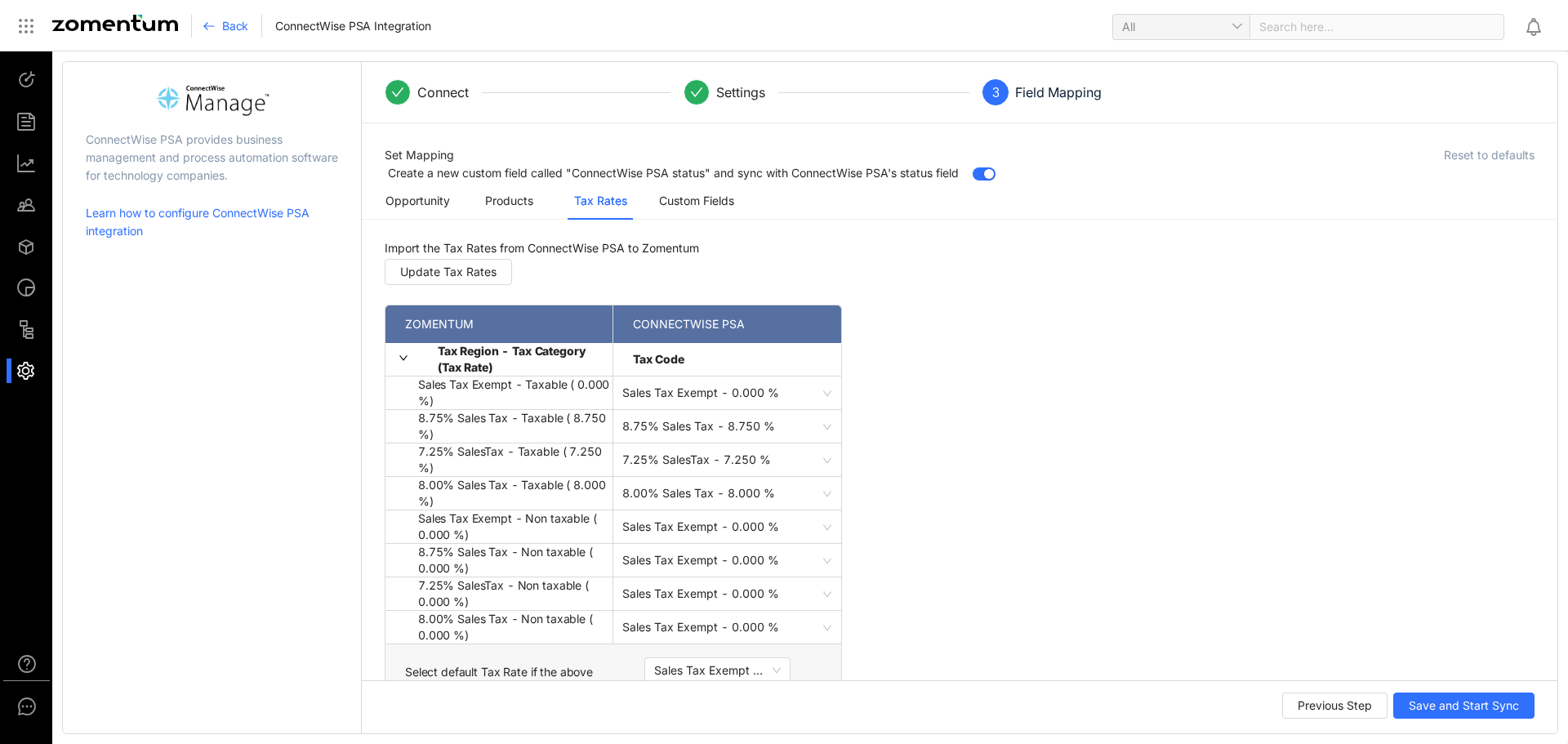
click at [23, 370] on div at bounding box center [33, 371] width 35 height 25
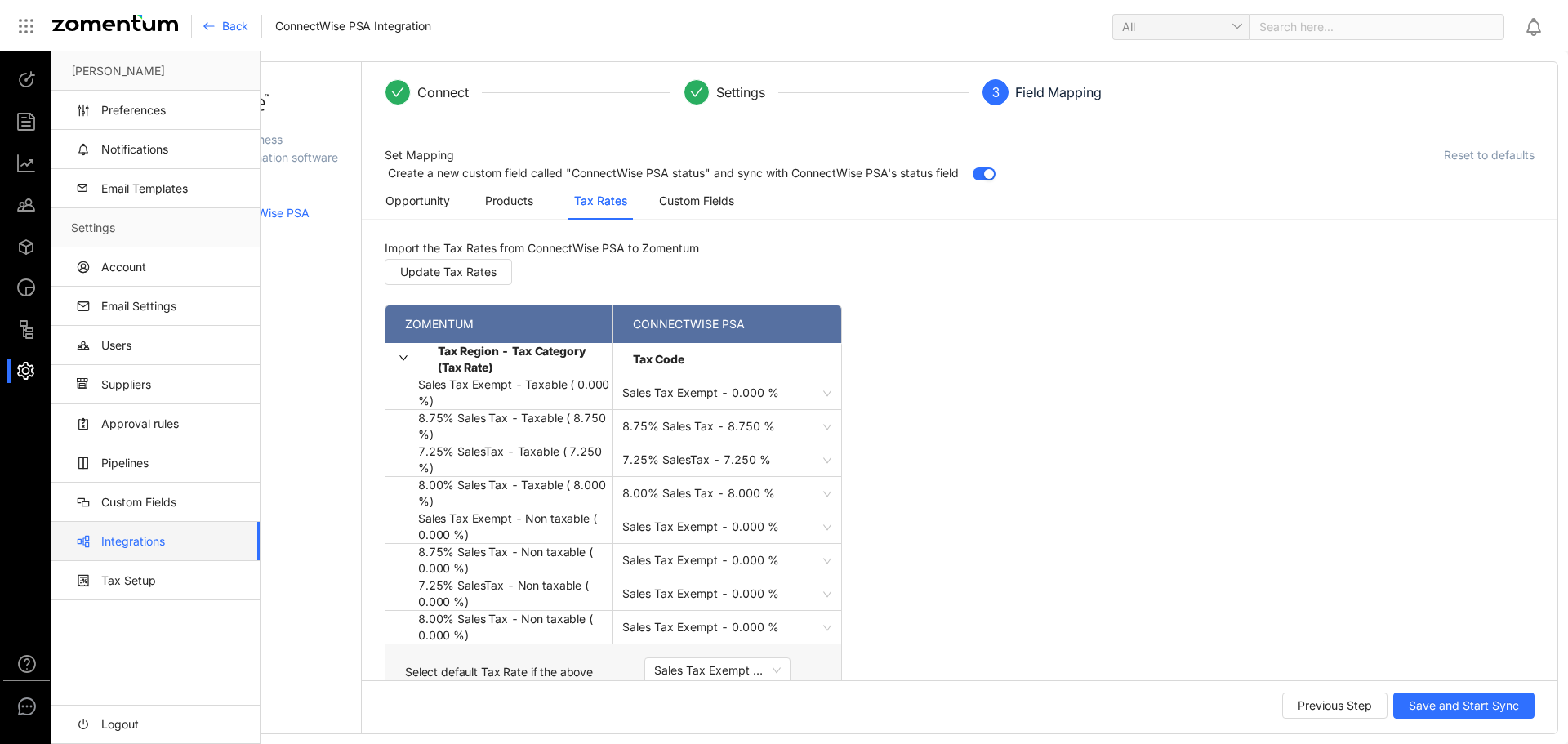
click at [153, 532] on link "Integrations" at bounding box center [158, 541] width 176 height 39
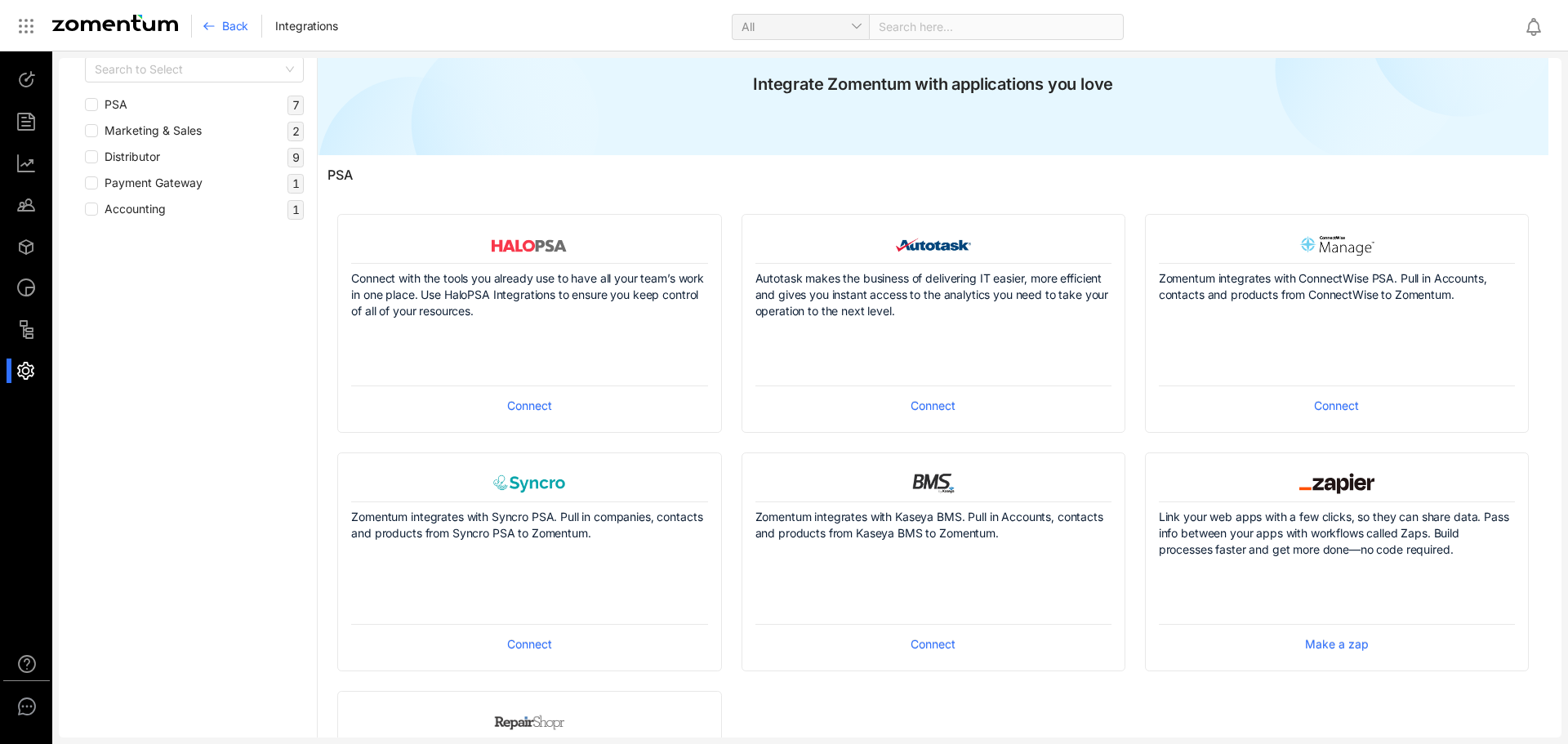
scroll to position [82, 0]
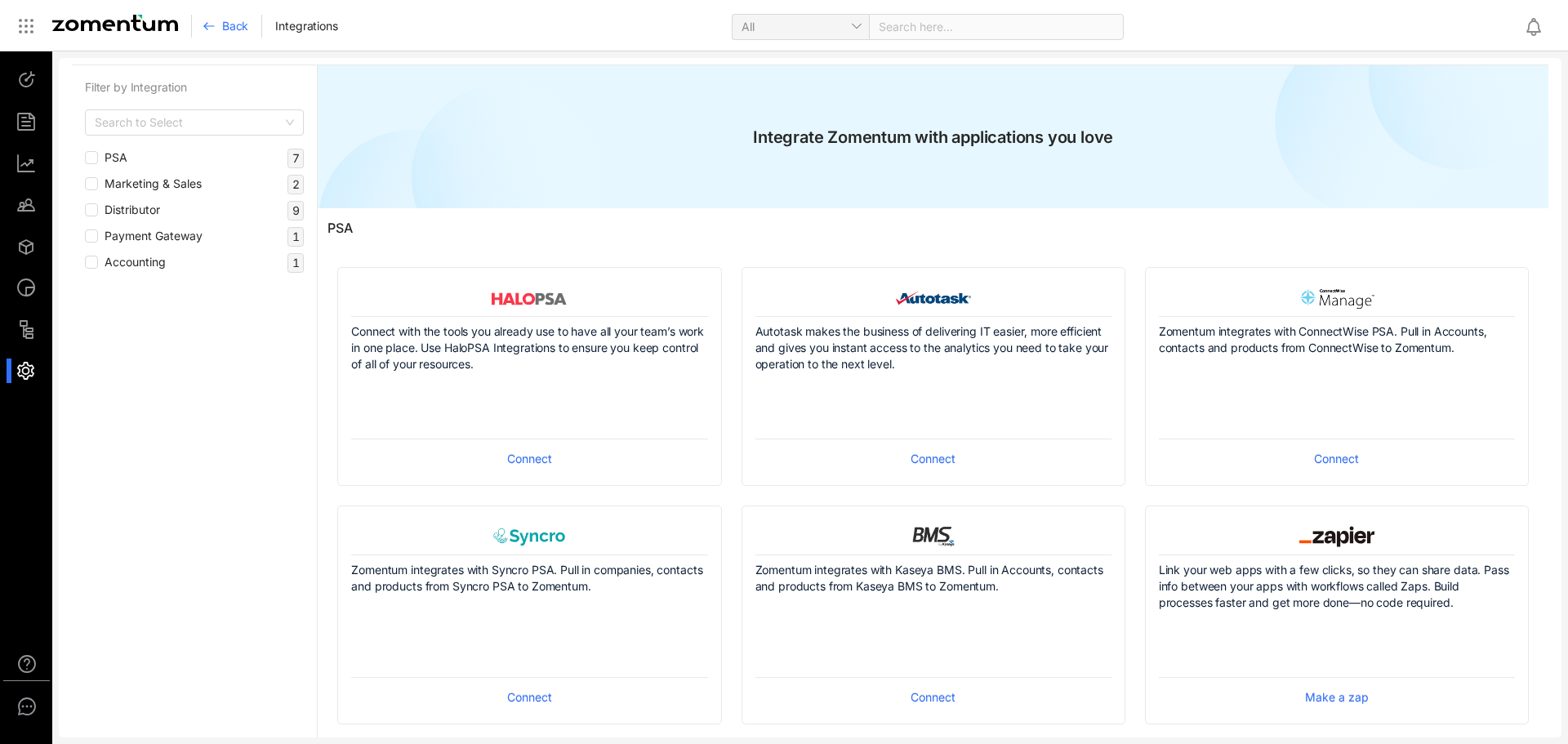
click at [1328, 459] on span "Connect" at bounding box center [1336, 460] width 45 height 18
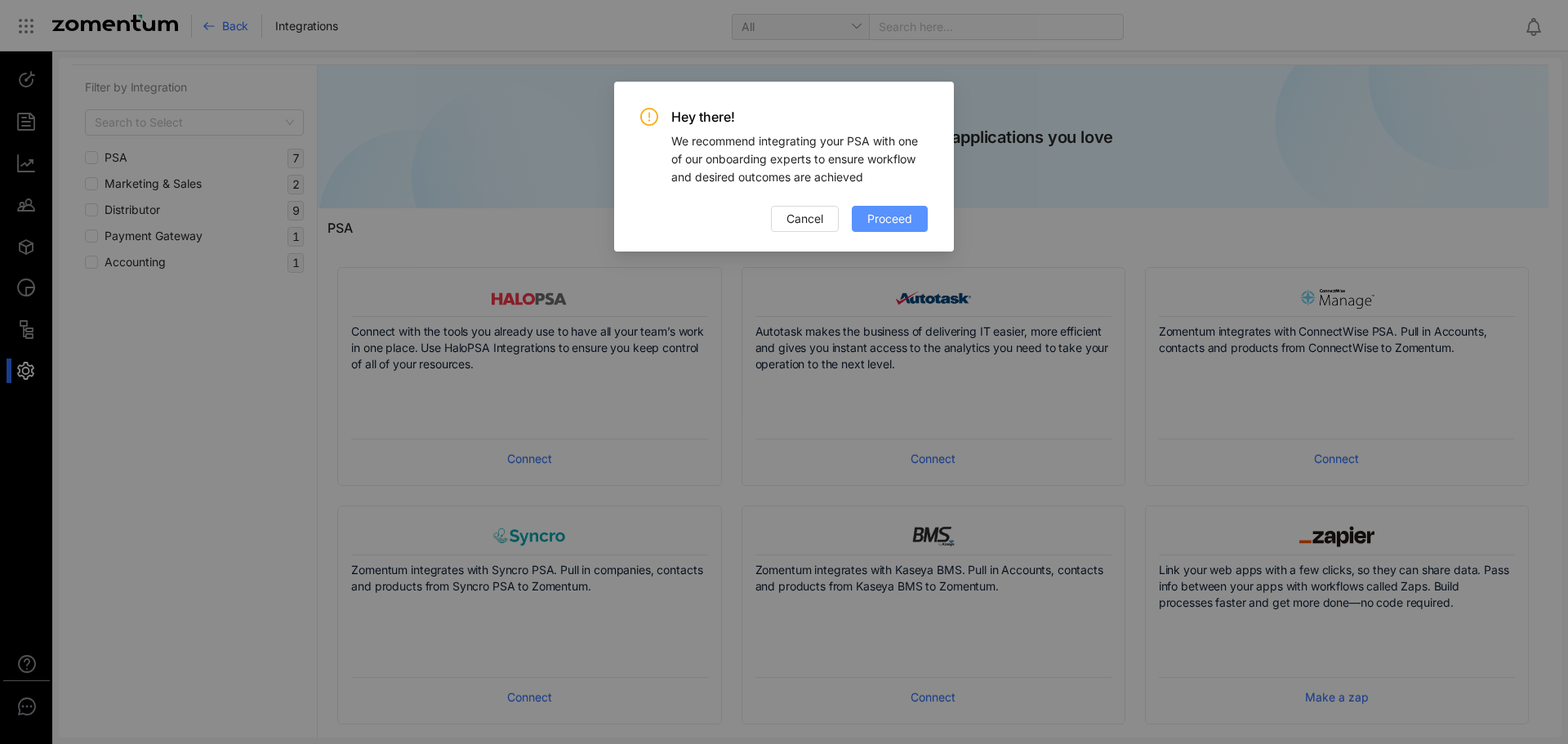
click at [880, 214] on span "Proceed" at bounding box center [889, 219] width 45 height 18
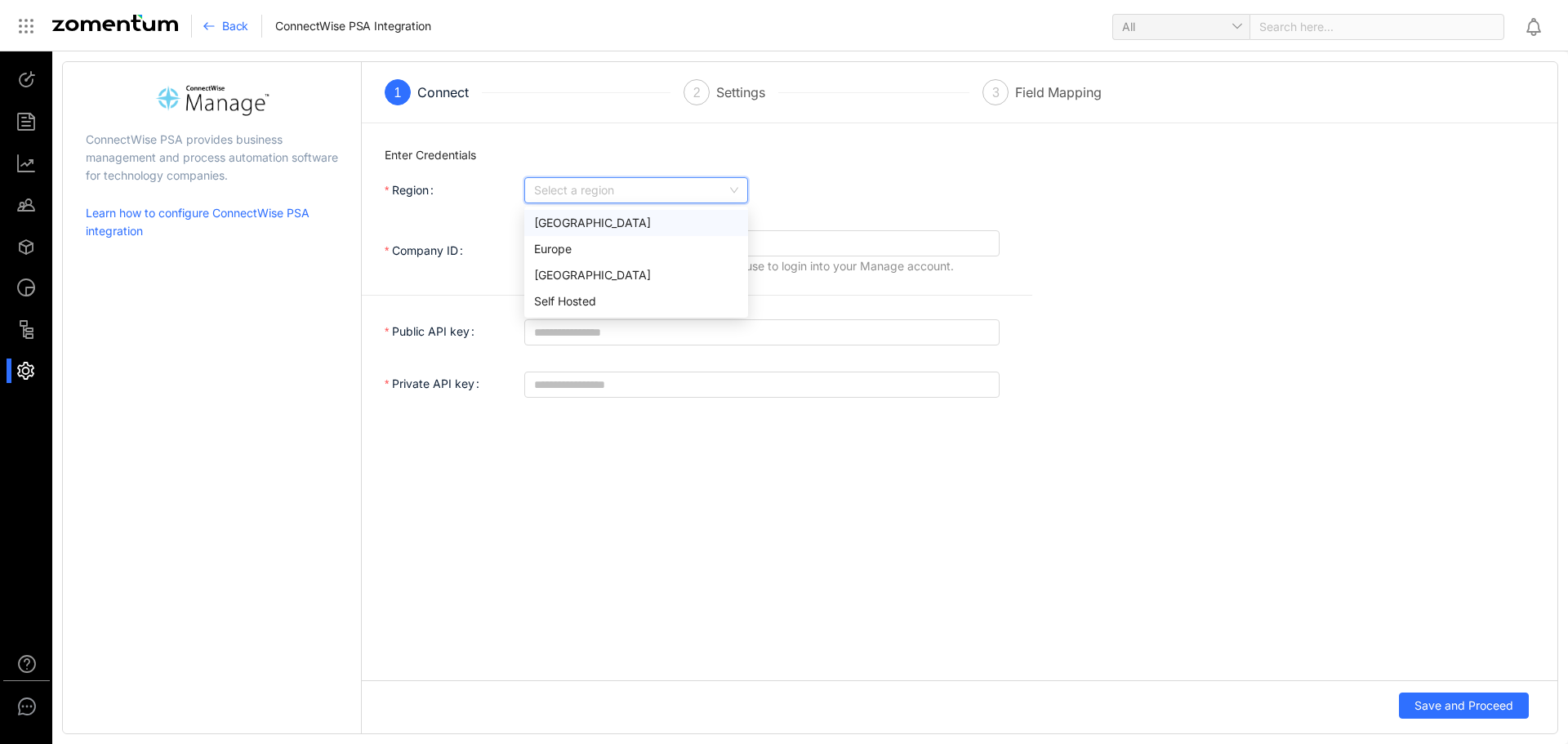
click at [716, 181] on input "Region" at bounding box center [630, 190] width 193 height 25
click at [593, 299] on div "Self Hosted" at bounding box center [635, 301] width 204 height 18
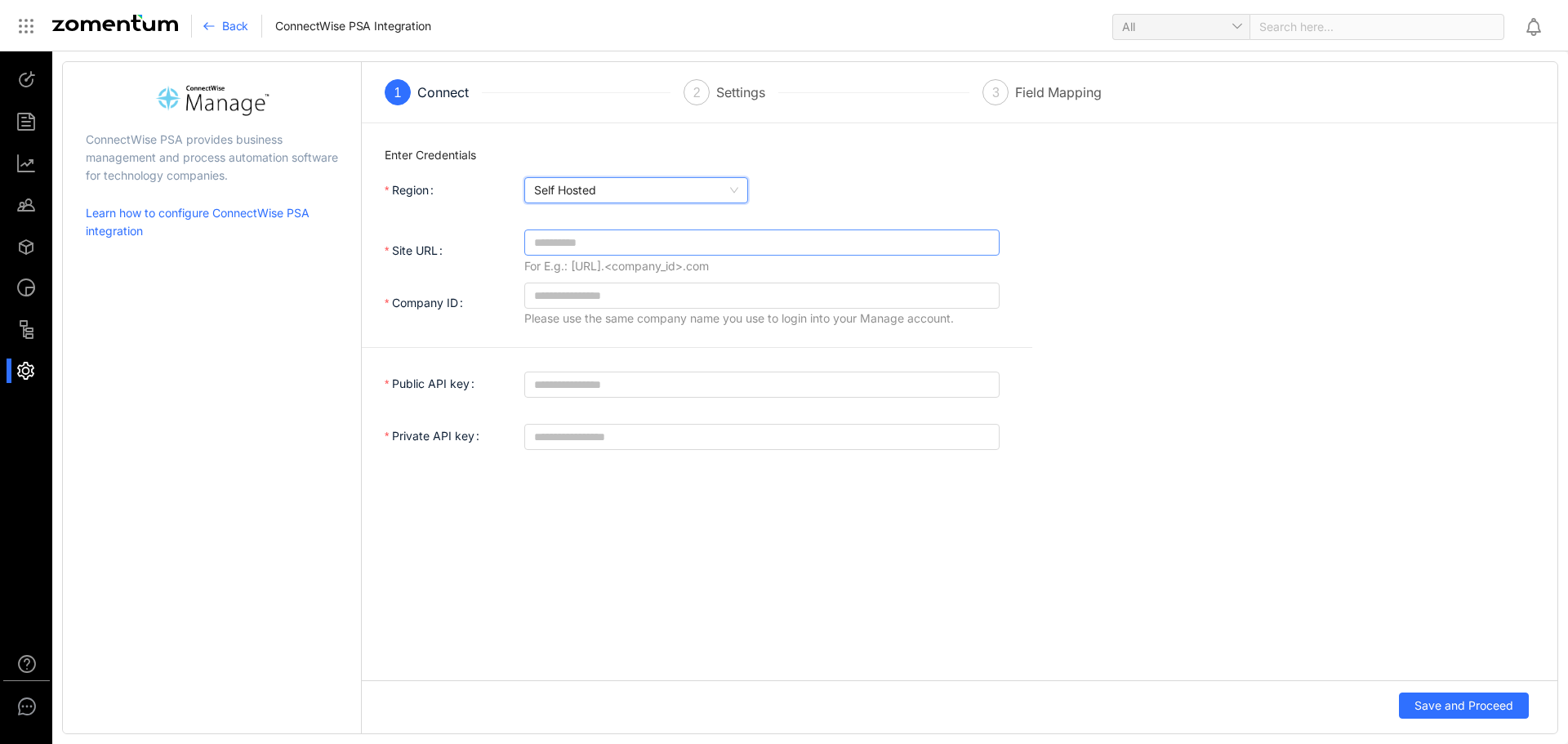
click at [599, 245] on input "Site URL" at bounding box center [755, 243] width 442 height 18
click at [203, 22] on icon at bounding box center [209, 26] width 13 height 13
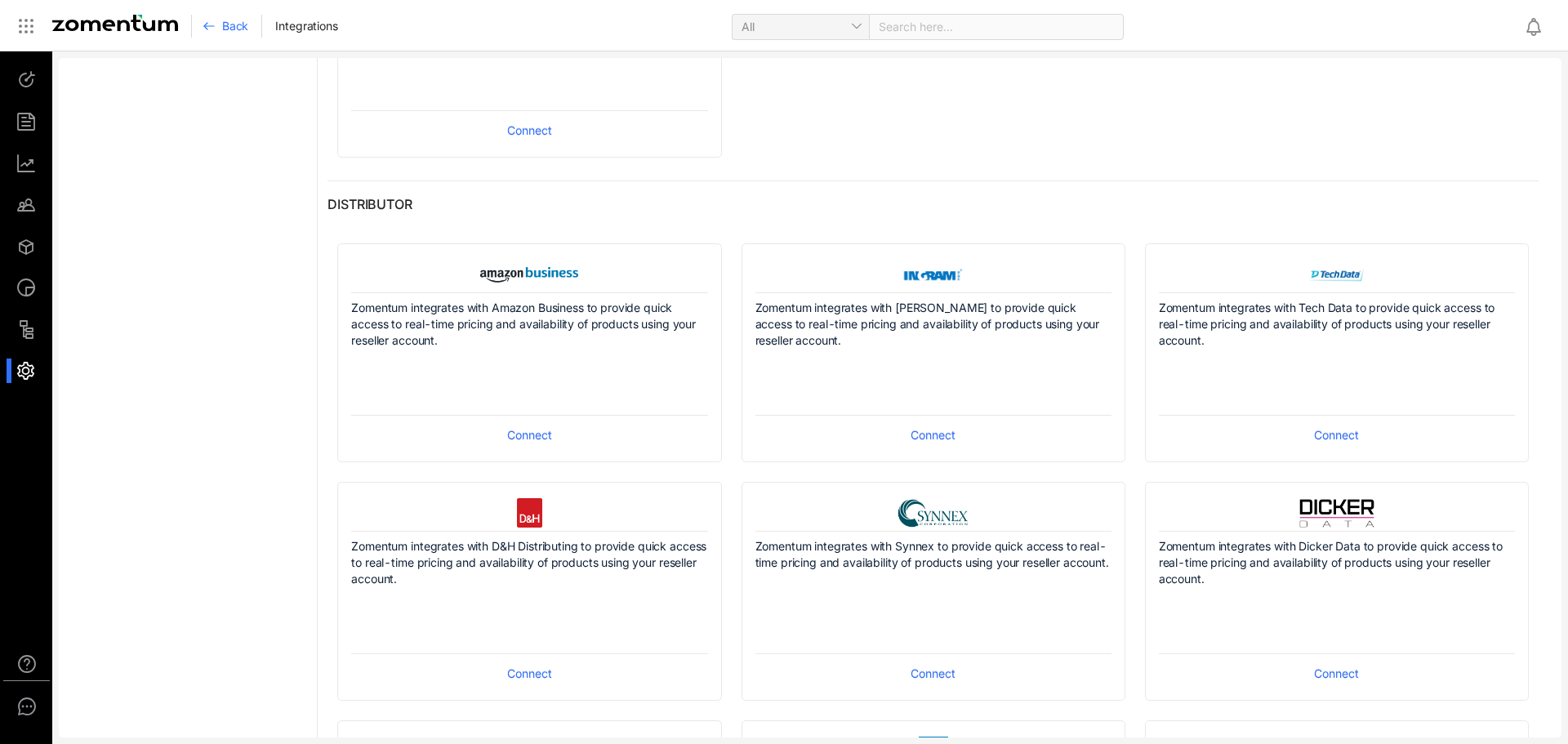
scroll to position [899, 0]
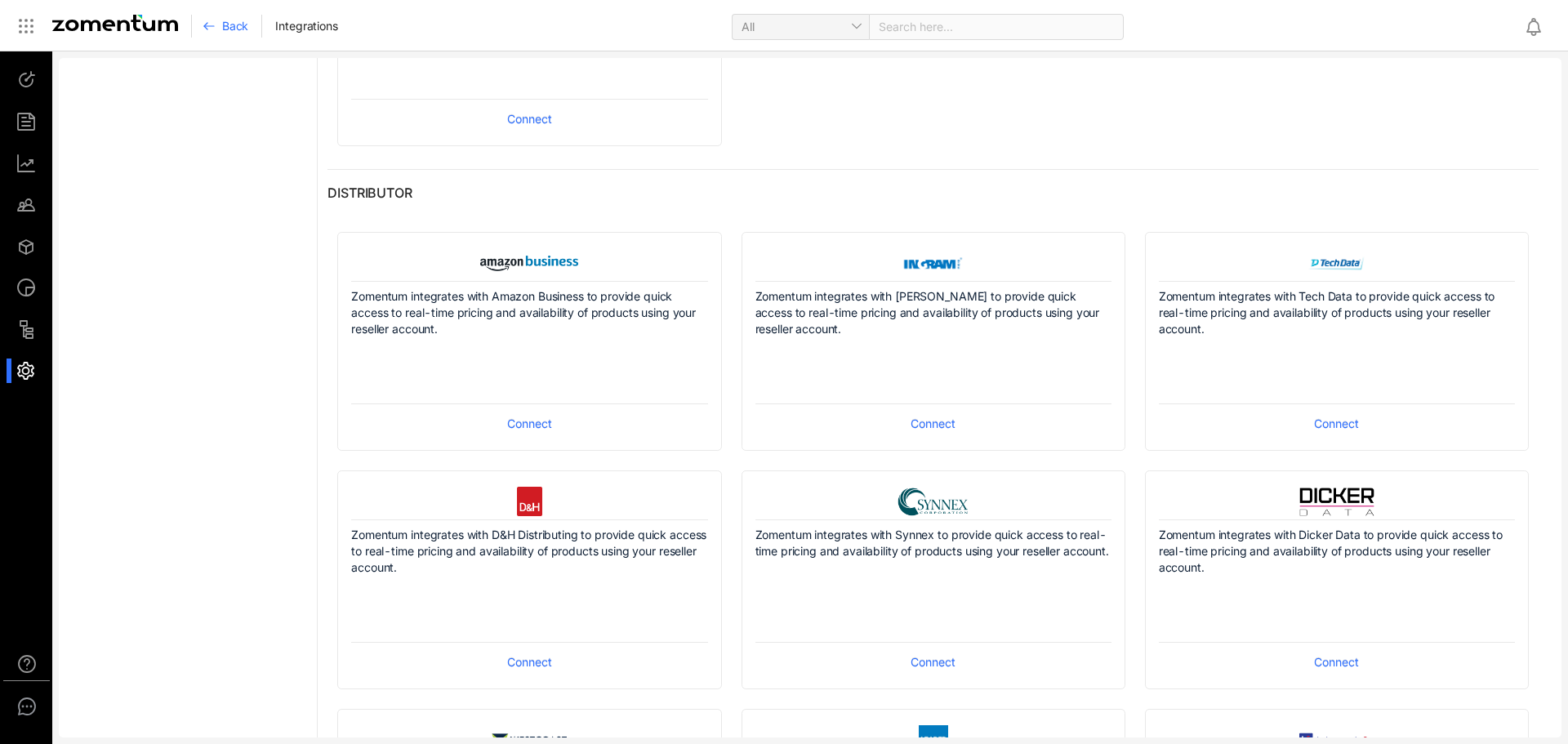
click at [930, 425] on span "Connect" at bounding box center [933, 424] width 45 height 18
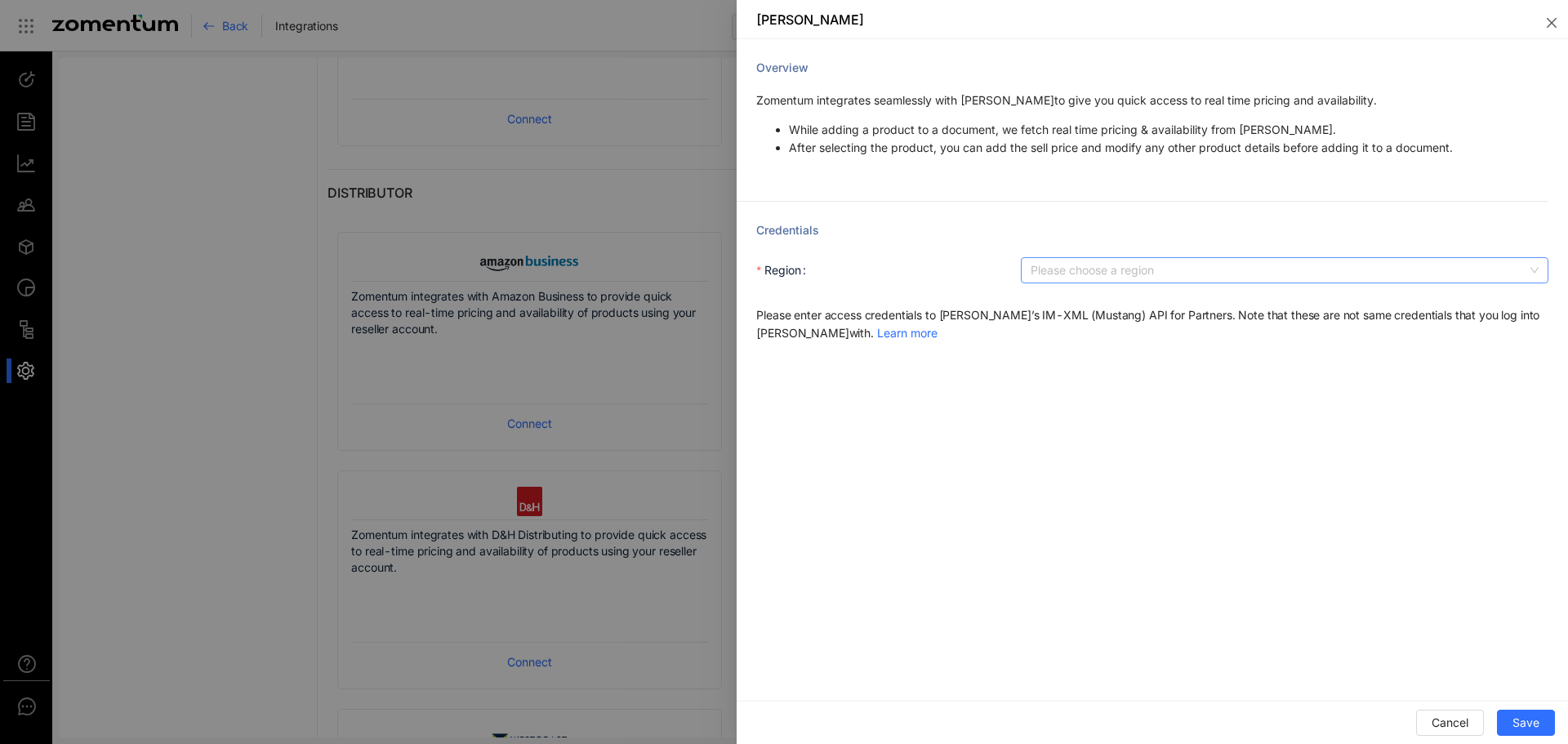
click at [1268, 277] on input "Region" at bounding box center [1279, 271] width 496 height 25
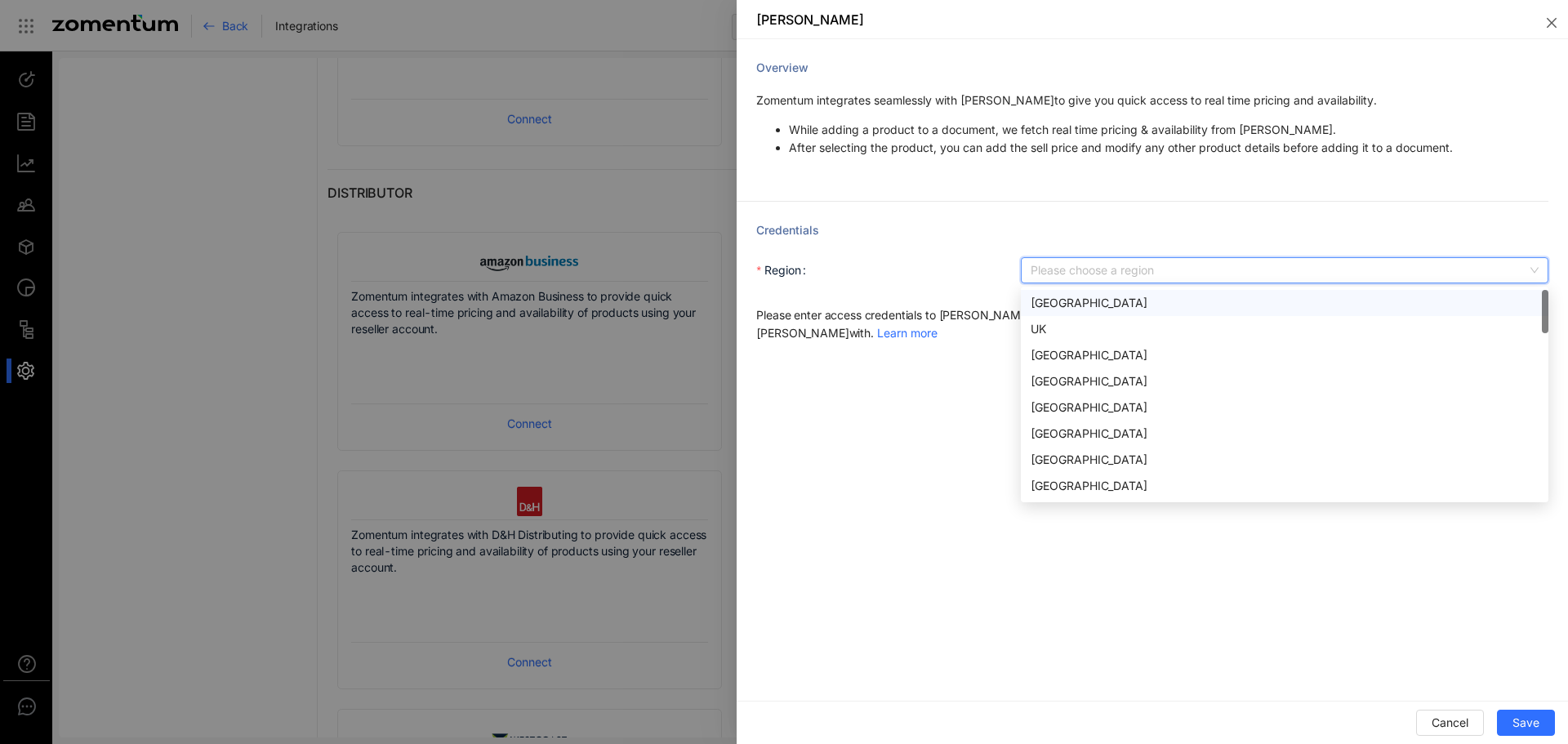
click at [1048, 293] on div "USA" at bounding box center [1285, 303] width 528 height 26
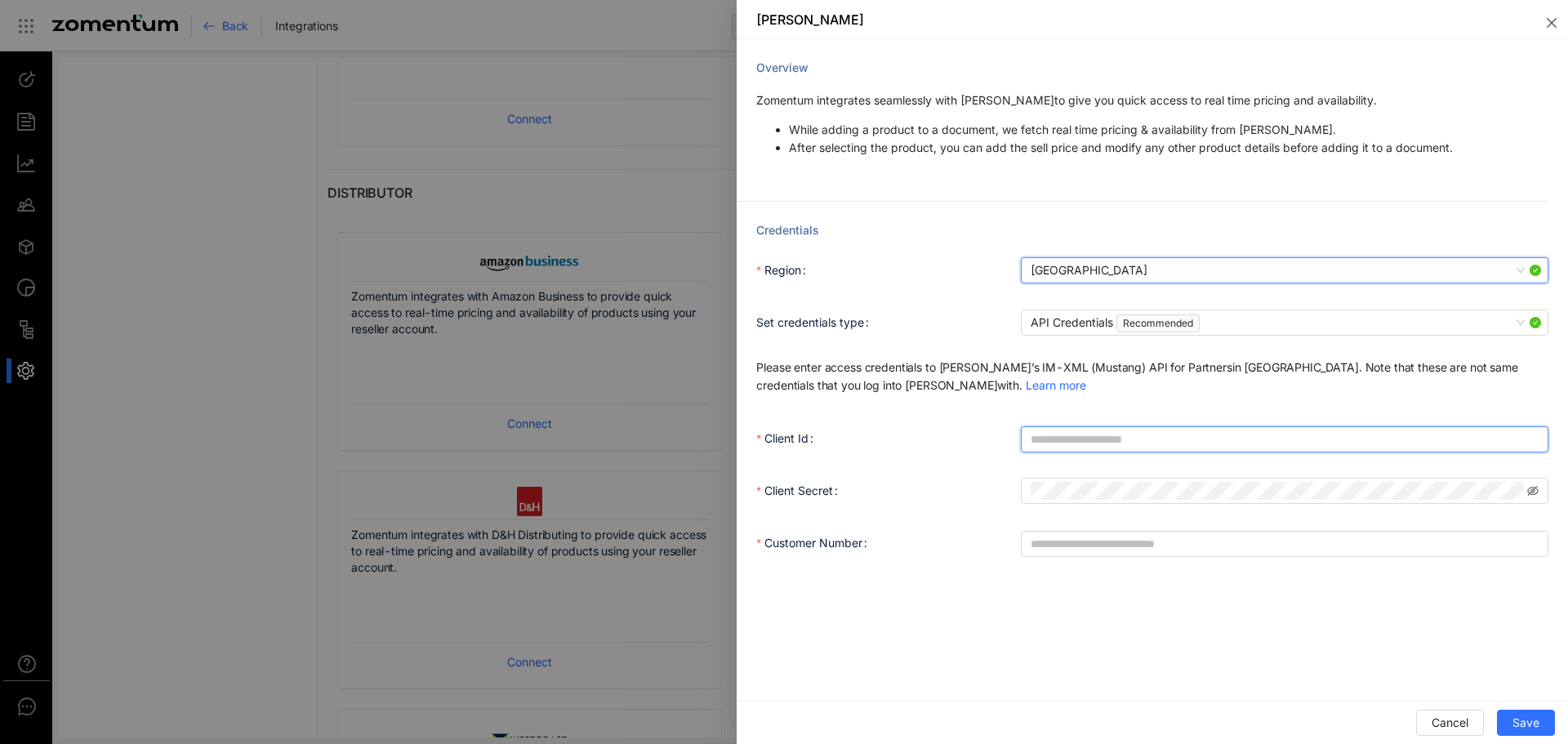
click at [1095, 436] on input "Client Id" at bounding box center [1285, 440] width 528 height 26
click at [1026, 387] on link "Learn more" at bounding box center [1056, 385] width 61 height 14
click at [1097, 437] on input "Client Id" at bounding box center [1285, 440] width 528 height 26
click at [1026, 380] on link "Learn more" at bounding box center [1056, 385] width 61 height 14
click at [181, 245] on div at bounding box center [784, 372] width 1568 height 744
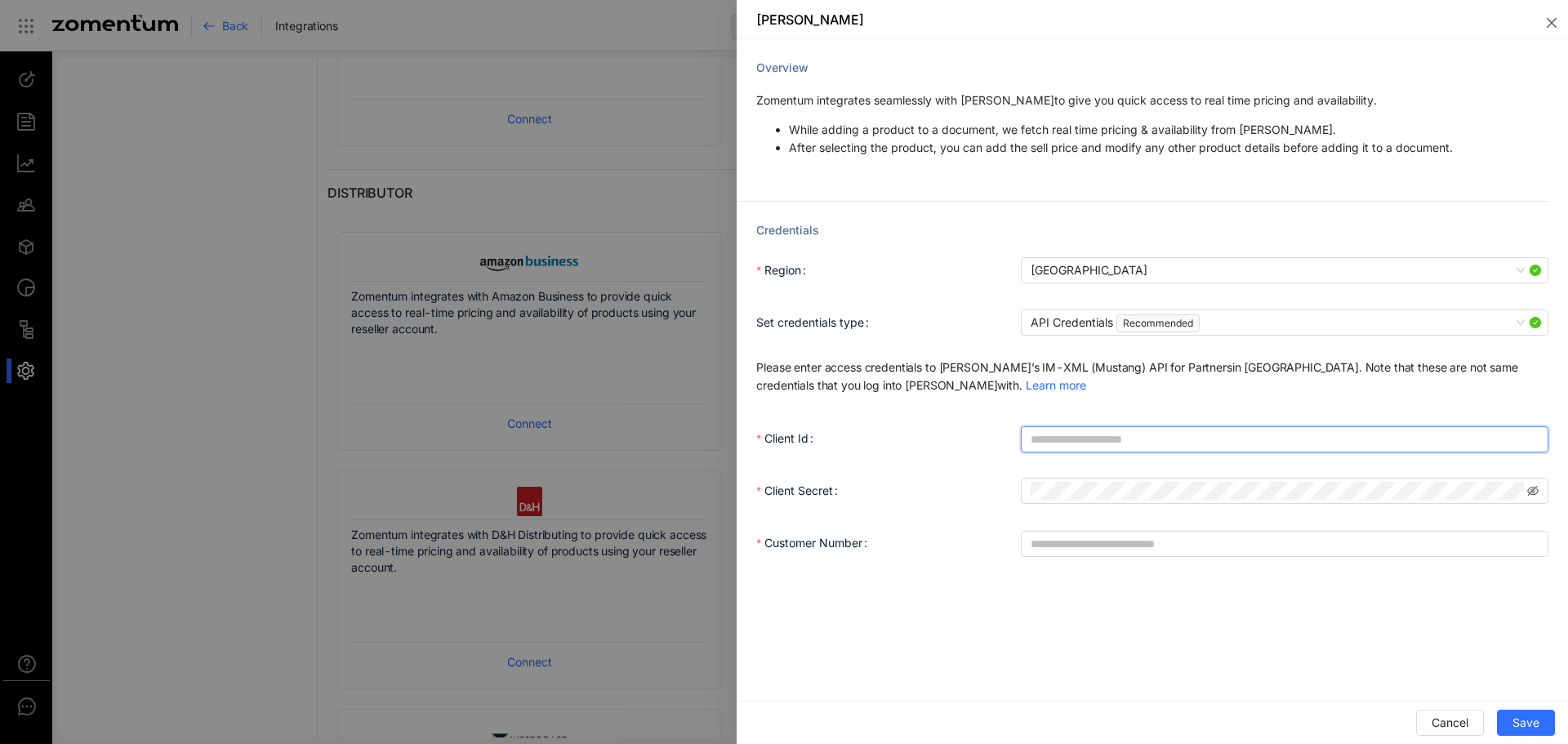
click at [1163, 444] on input "Client Id" at bounding box center [1285, 440] width 528 height 26
click at [1026, 389] on link "Learn more" at bounding box center [1056, 385] width 61 height 14
click at [1066, 442] on input "Client Id" at bounding box center [1285, 440] width 528 height 26
paste input "**********"
type input "**********"
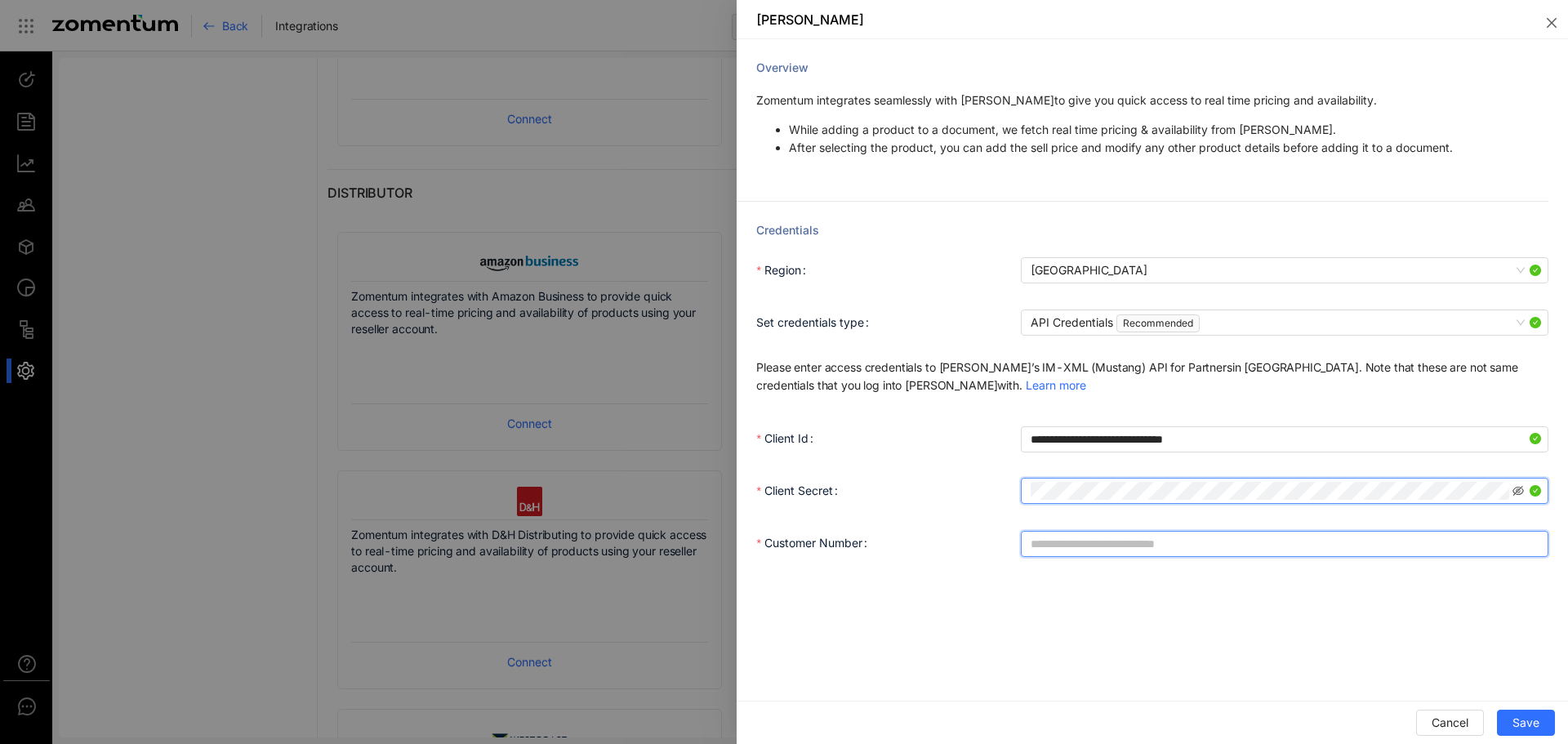
click at [1109, 547] on input "Customer Number" at bounding box center [1285, 544] width 528 height 26
click at [1140, 542] on input "Customer Number" at bounding box center [1285, 544] width 528 height 26
type input "********"
click at [1524, 716] on span "Save" at bounding box center [1525, 723] width 27 height 18
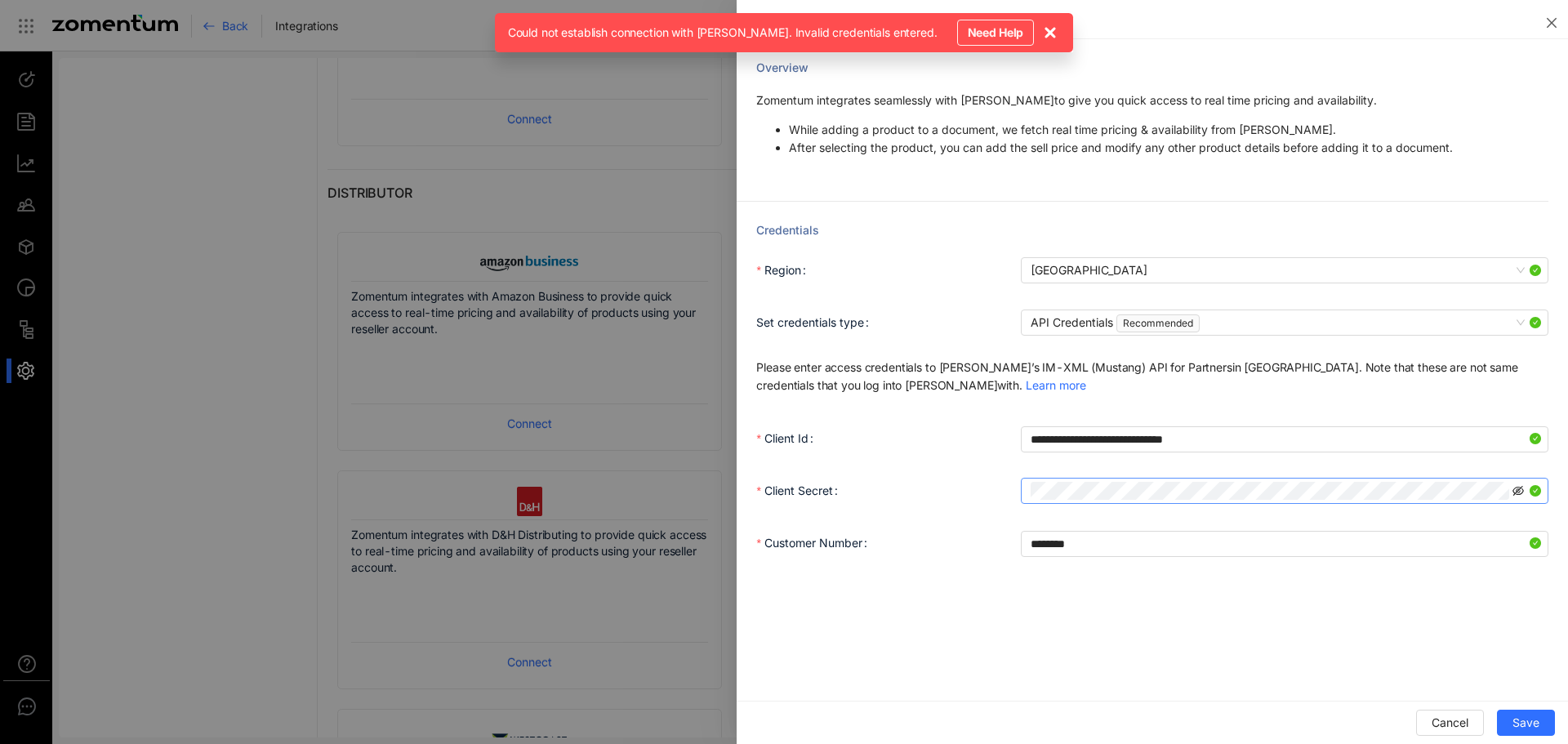
click at [1518, 491] on icon "eye-invisible" at bounding box center [1517, 490] width 11 height 11
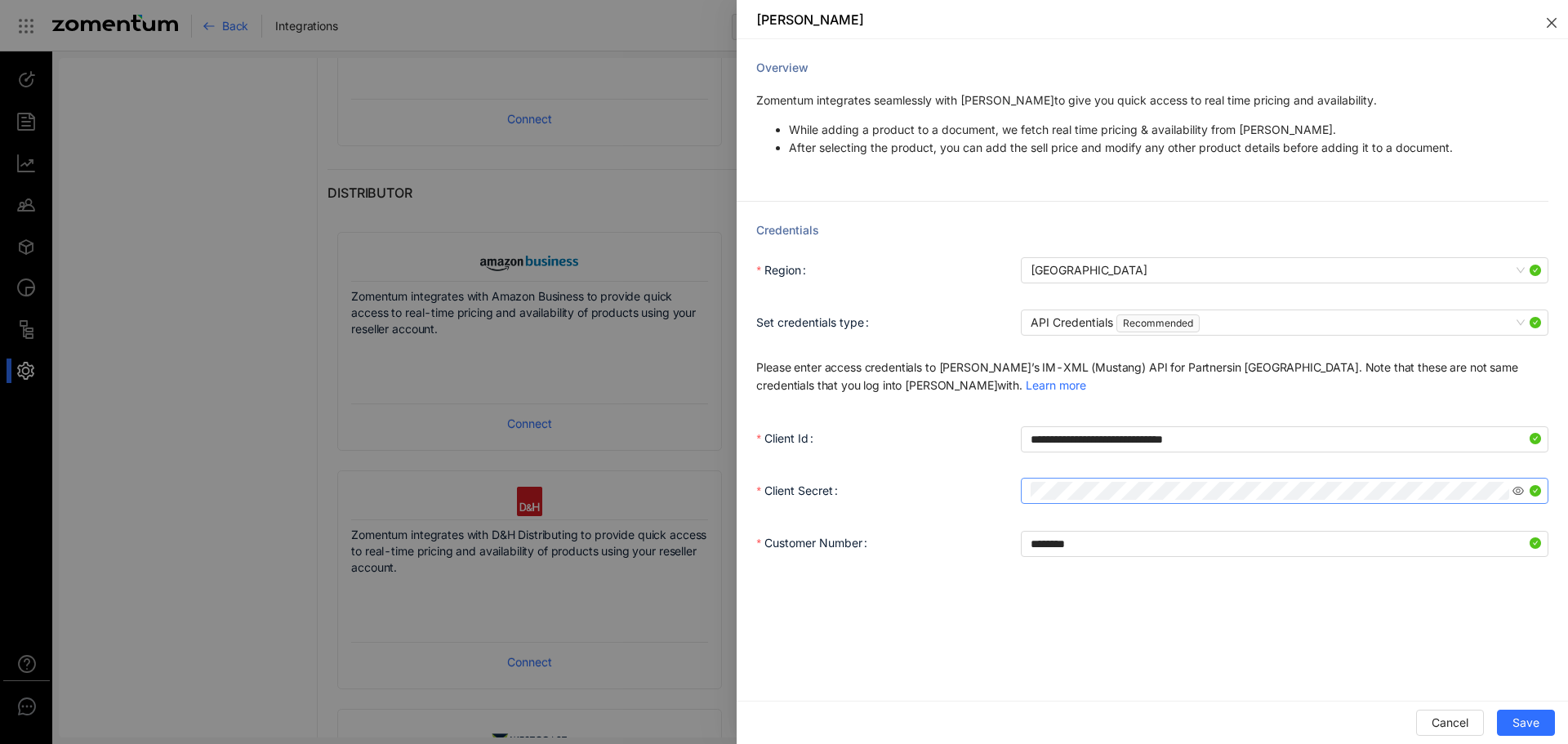
drag, startPoint x: 1554, startPoint y: 22, endPoint x: 1453, endPoint y: 627, distance: 613.4
click at [1453, 627] on div "**********" at bounding box center [1152, 372] width 831 height 744
click at [1527, 720] on span "Save" at bounding box center [1525, 723] width 27 height 18
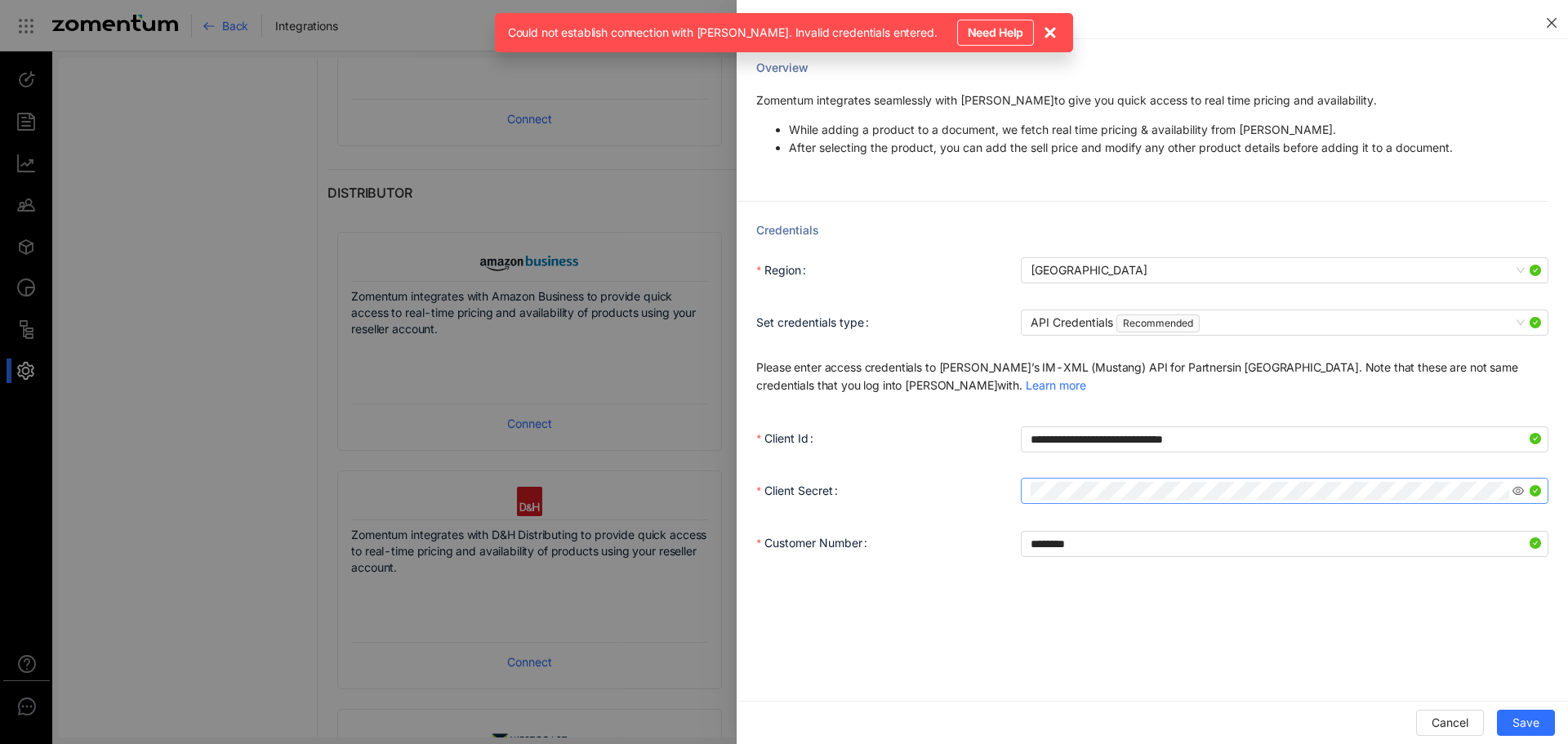
click at [1551, 20] on icon "close" at bounding box center [1551, 22] width 13 height 13
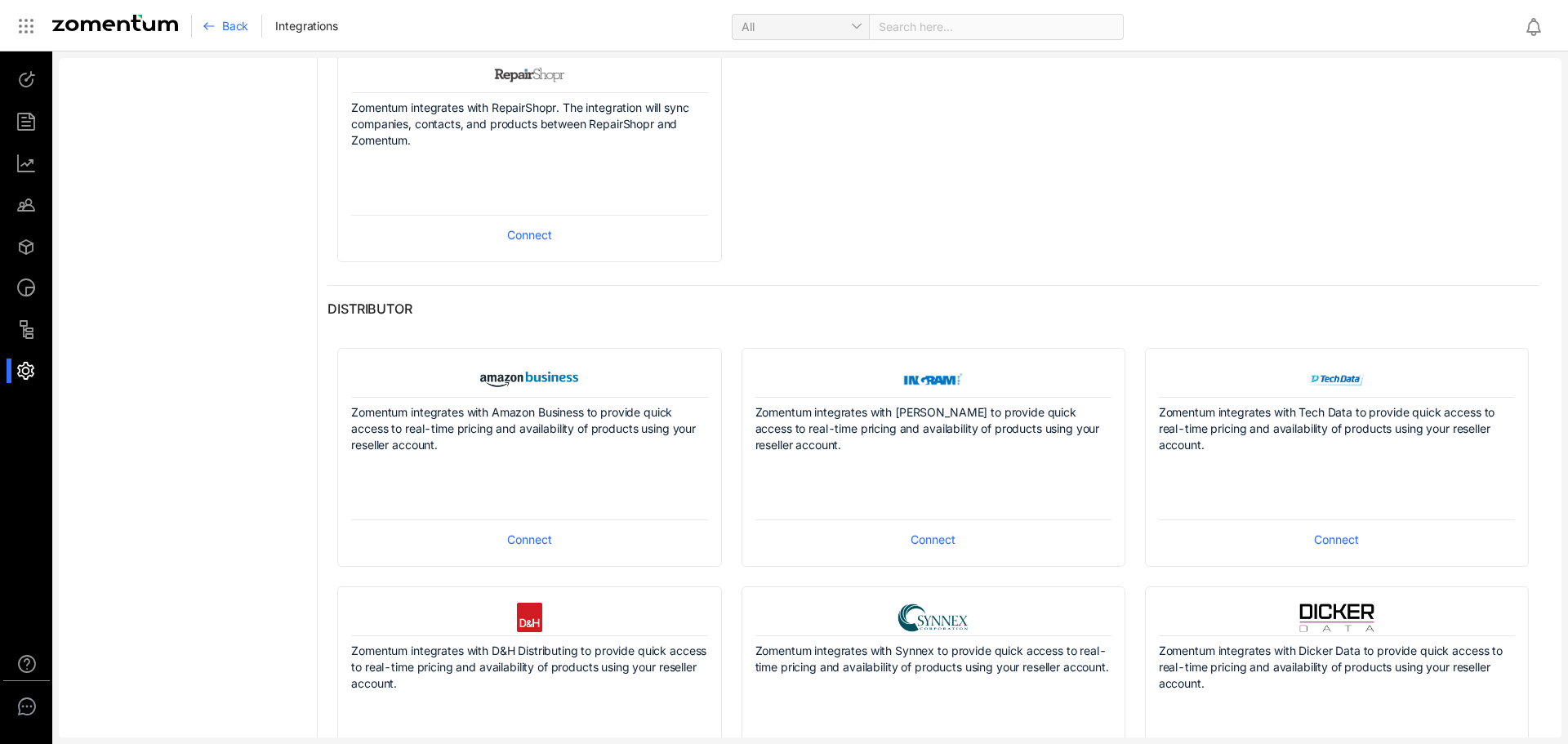
scroll to position [781, 0]
click at [514, 538] on span "Connect" at bounding box center [529, 542] width 45 height 18
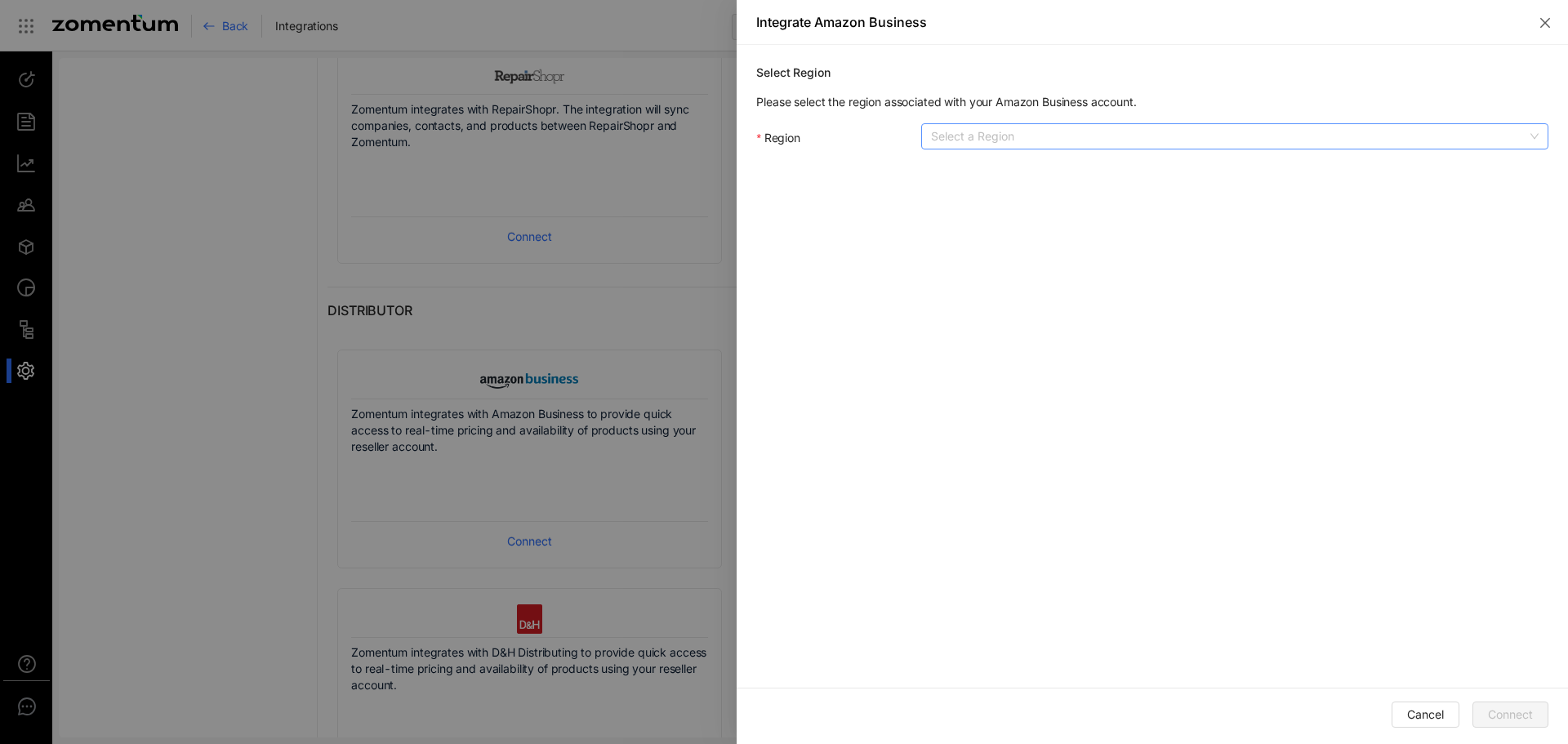
click at [1004, 131] on input "Region" at bounding box center [1229, 136] width 597 height 25
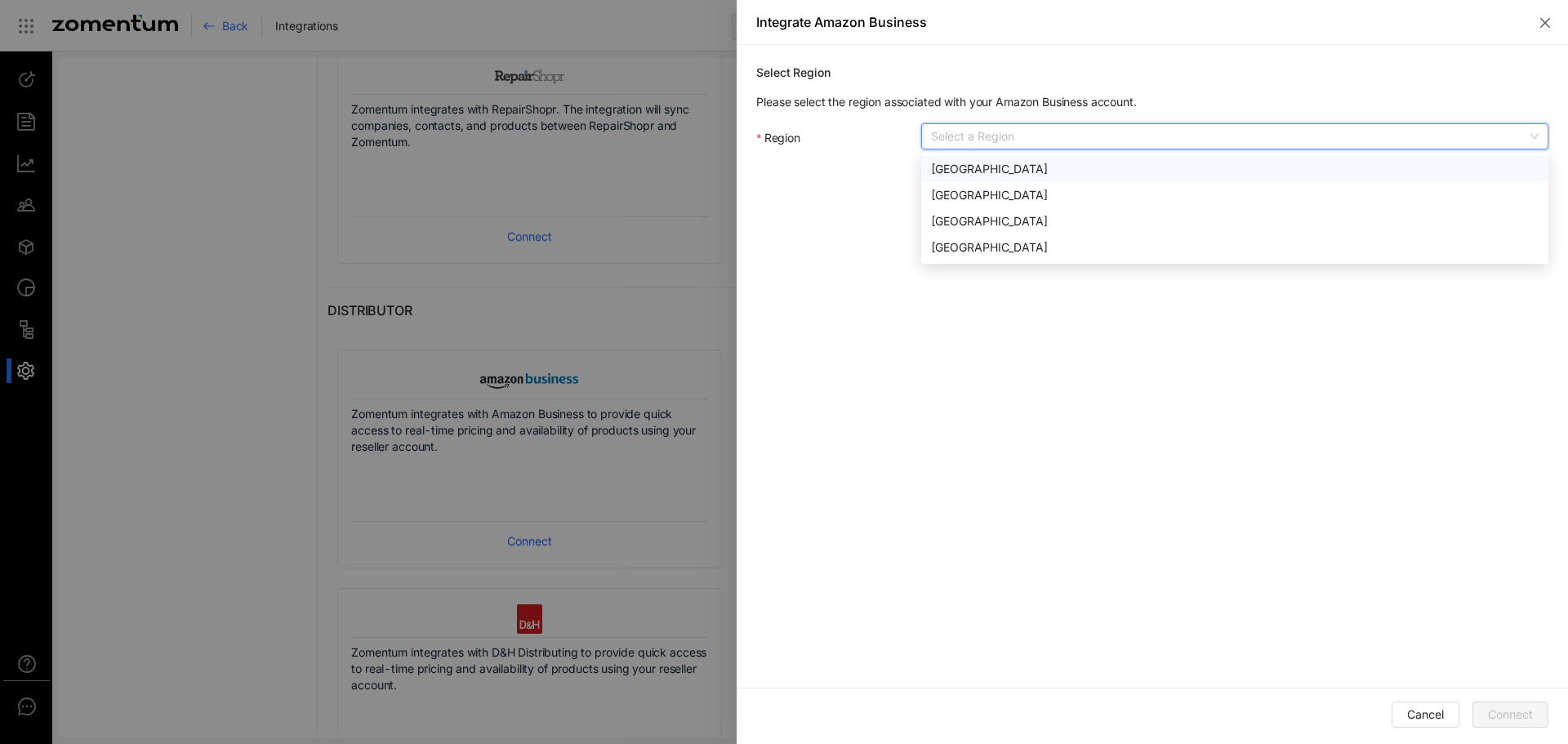
click at [1004, 167] on div "United States" at bounding box center [1234, 169] width 608 height 18
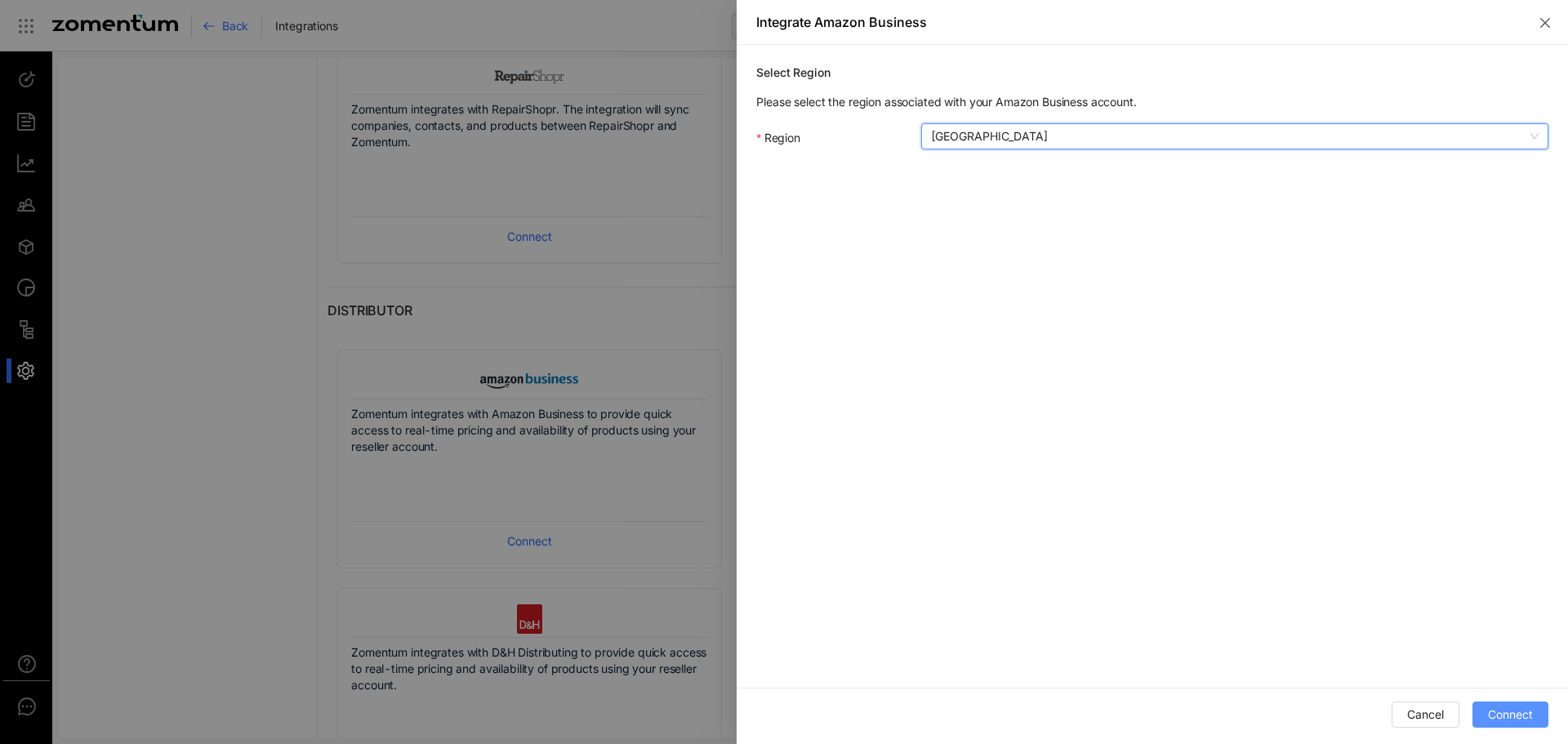
click at [1495, 707] on span "Connect" at bounding box center [1510, 715] width 45 height 18
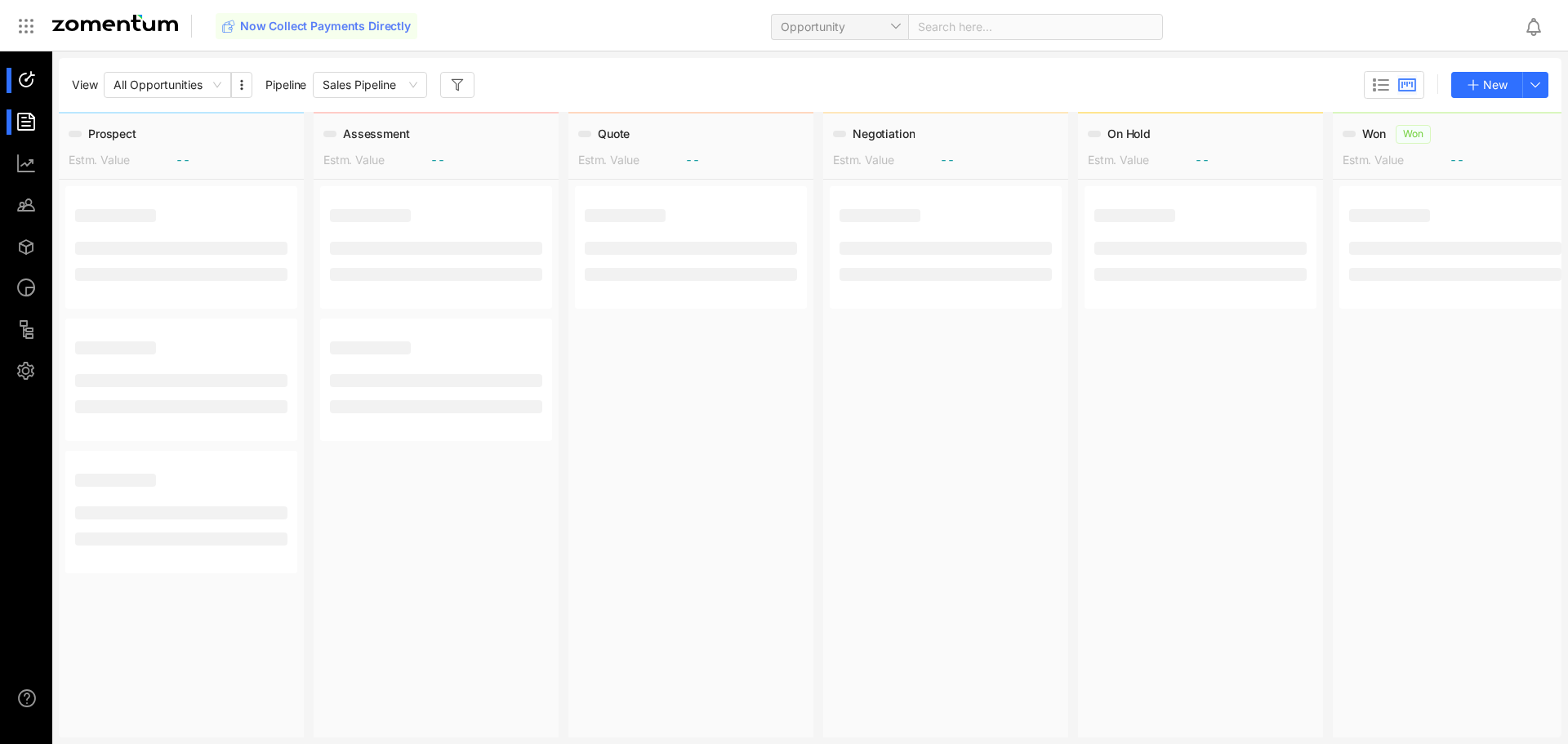
click at [25, 117] on div at bounding box center [33, 121] width 35 height 25
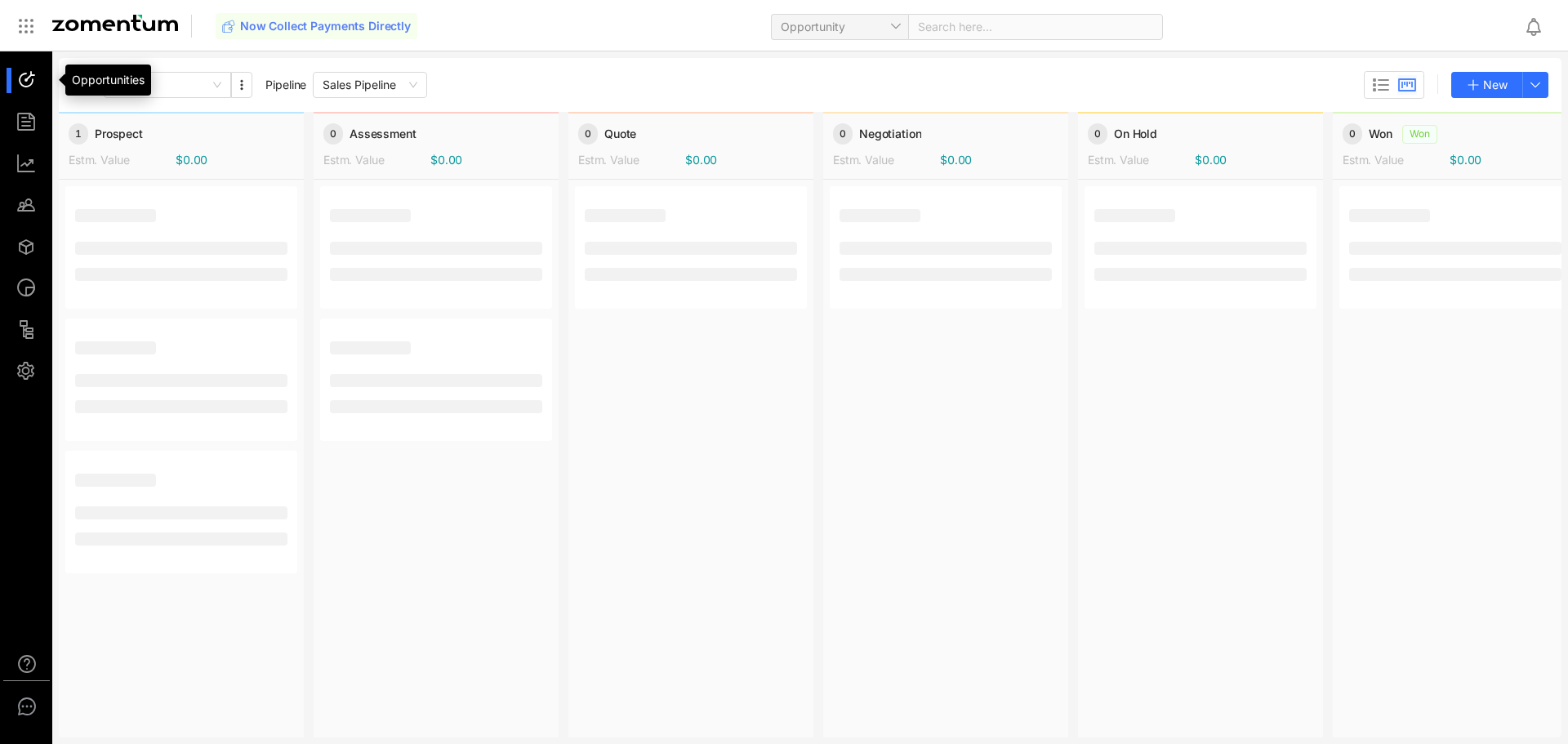
click at [17, 81] on div at bounding box center [33, 80] width 35 height 25
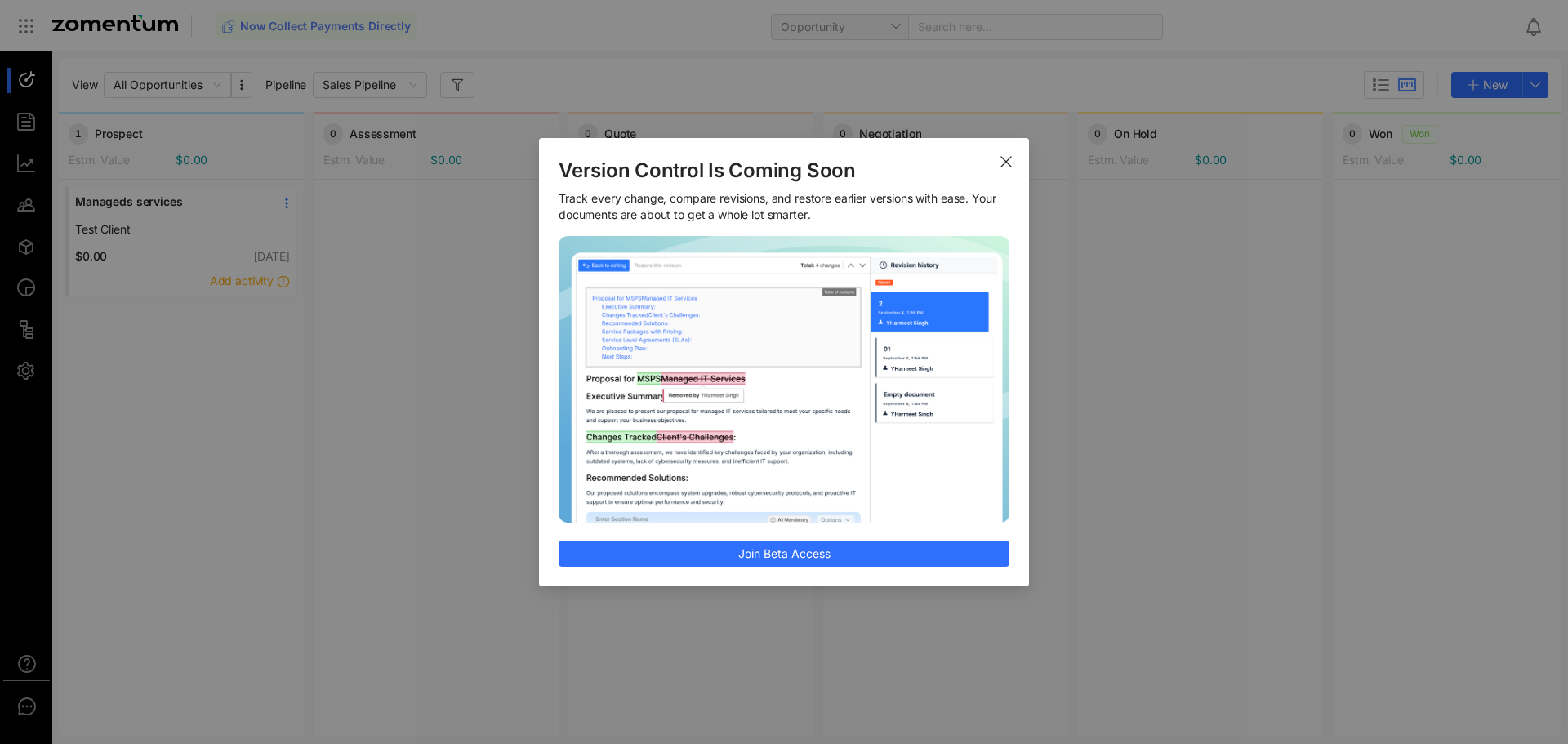
click at [1009, 154] on span "Close" at bounding box center [1006, 161] width 46 height 46
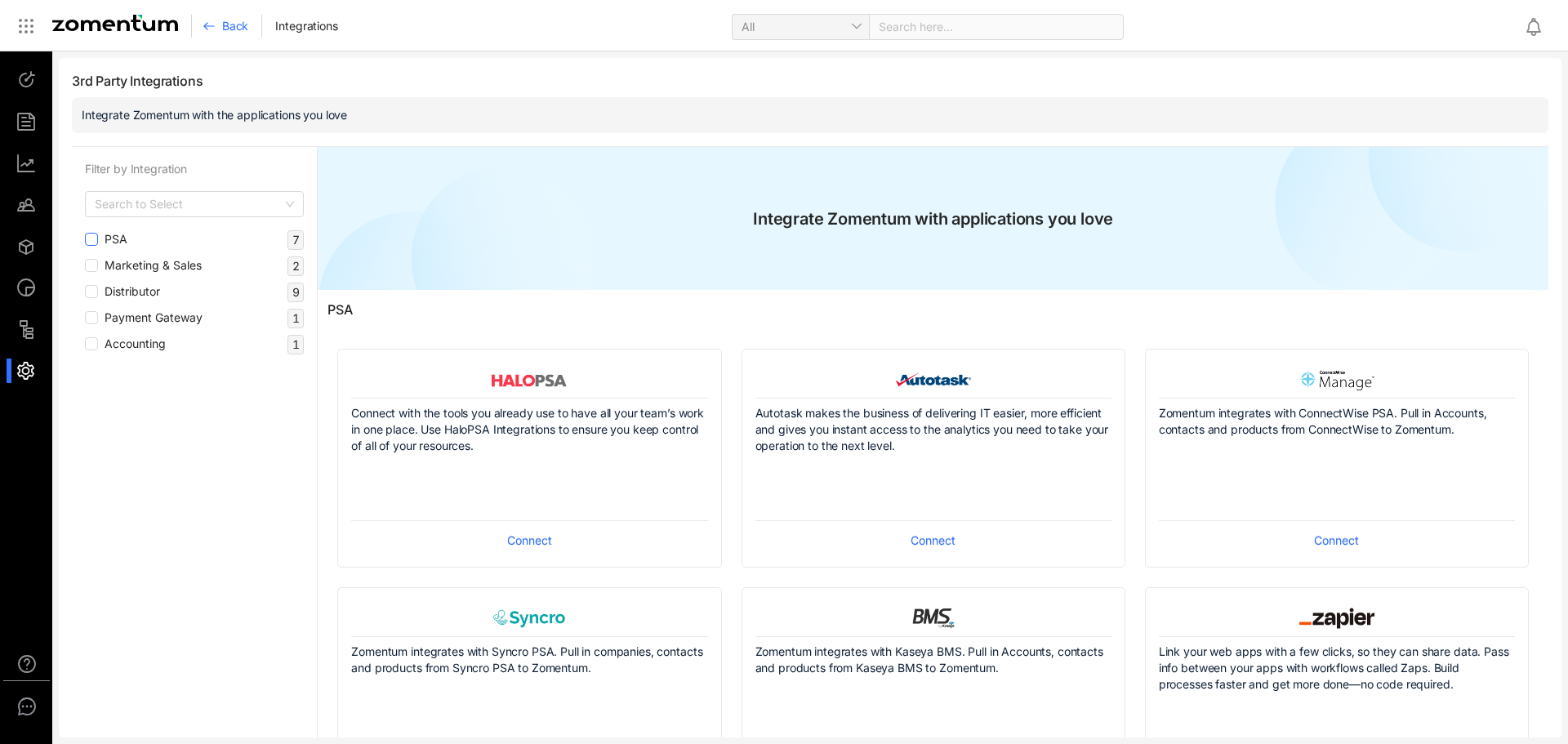
click at [109, 240] on span "PSA" at bounding box center [116, 240] width 36 height 18
click at [83, 237] on div "Filter by Integration Search to Select PSA 7 Marketing & Sales 2 Distributor 9 …" at bounding box center [194, 606] width 246 height 917
click at [24, 371] on div at bounding box center [33, 371] width 35 height 25
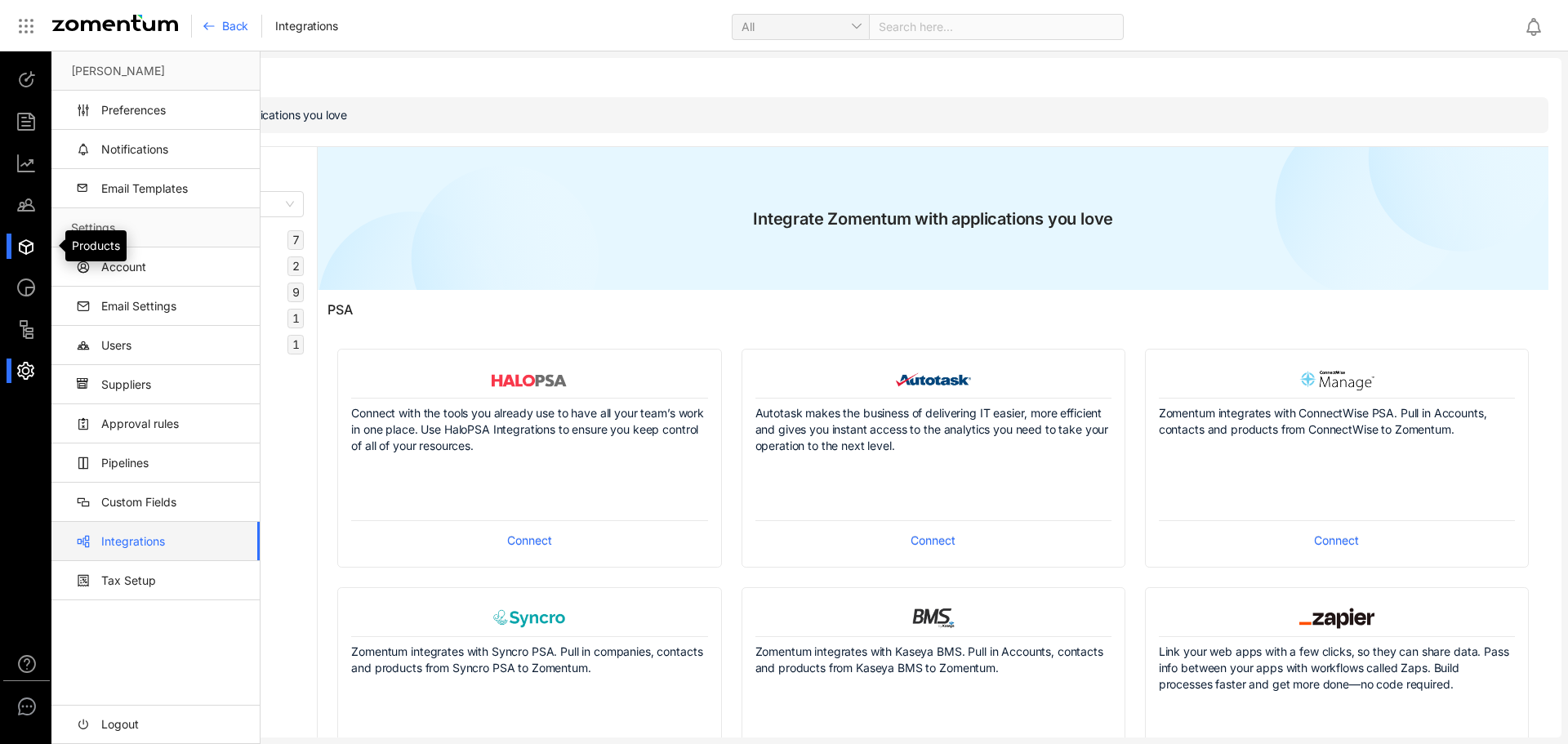
click at [32, 248] on div at bounding box center [33, 246] width 35 height 25
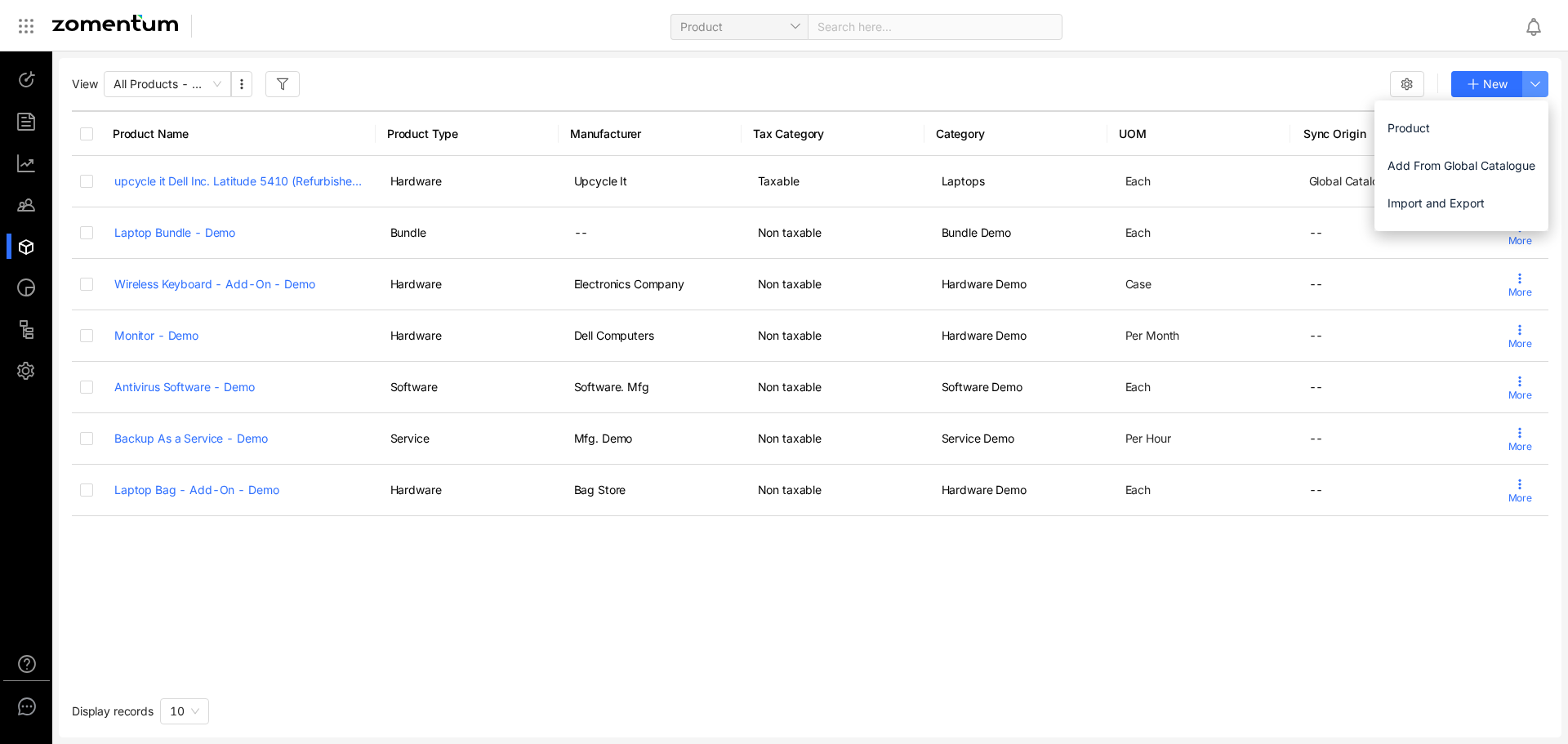
click at [1534, 81] on icon "button" at bounding box center [1535, 84] width 13 height 13
click at [1410, 124] on span "Product" at bounding box center [1462, 128] width 148 height 18
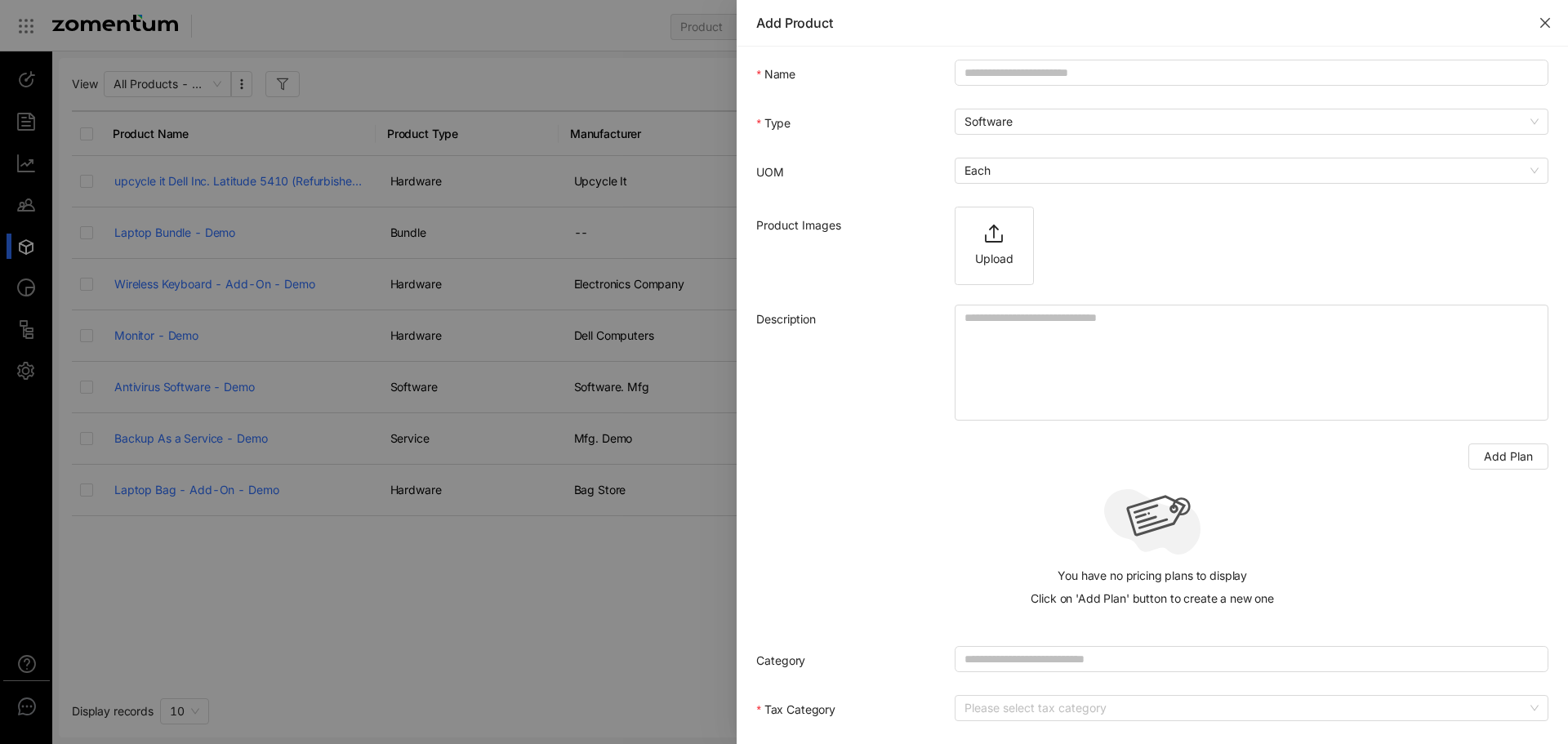
click at [1552, 17] on button "Close" at bounding box center [1545, 23] width 46 height 46
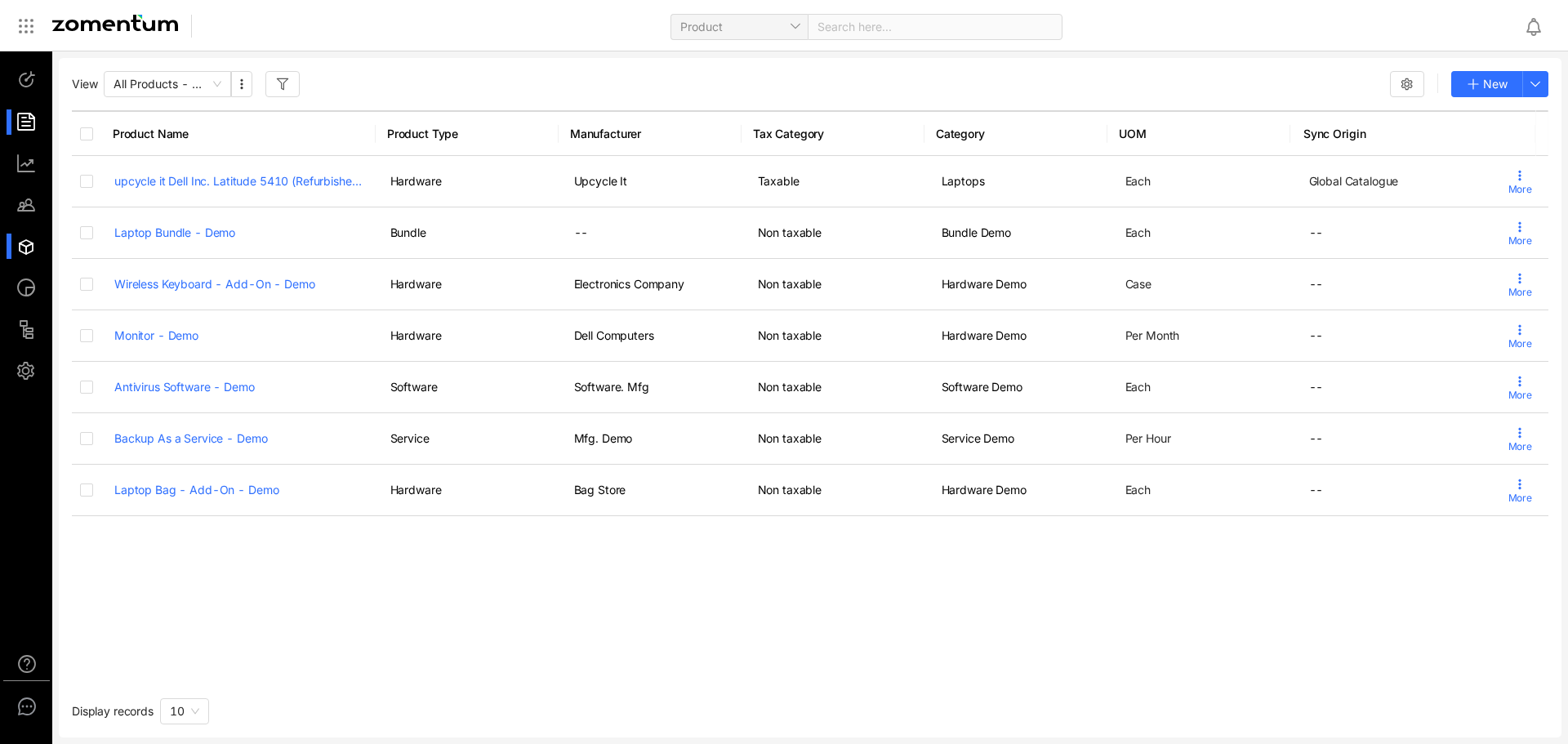
click at [25, 125] on div at bounding box center [33, 121] width 35 height 25
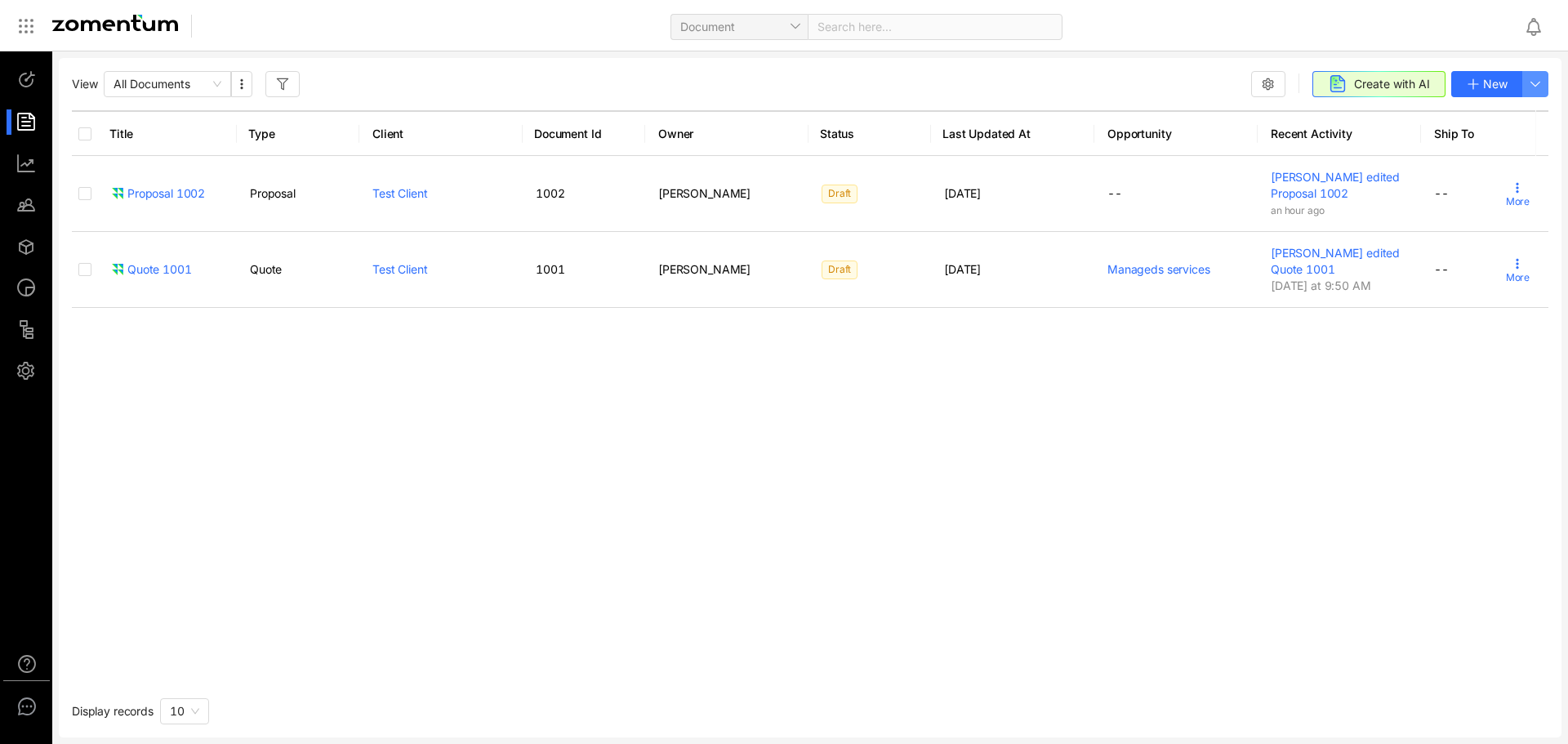
click at [1538, 84] on use "button" at bounding box center [1535, 85] width 9 height 4
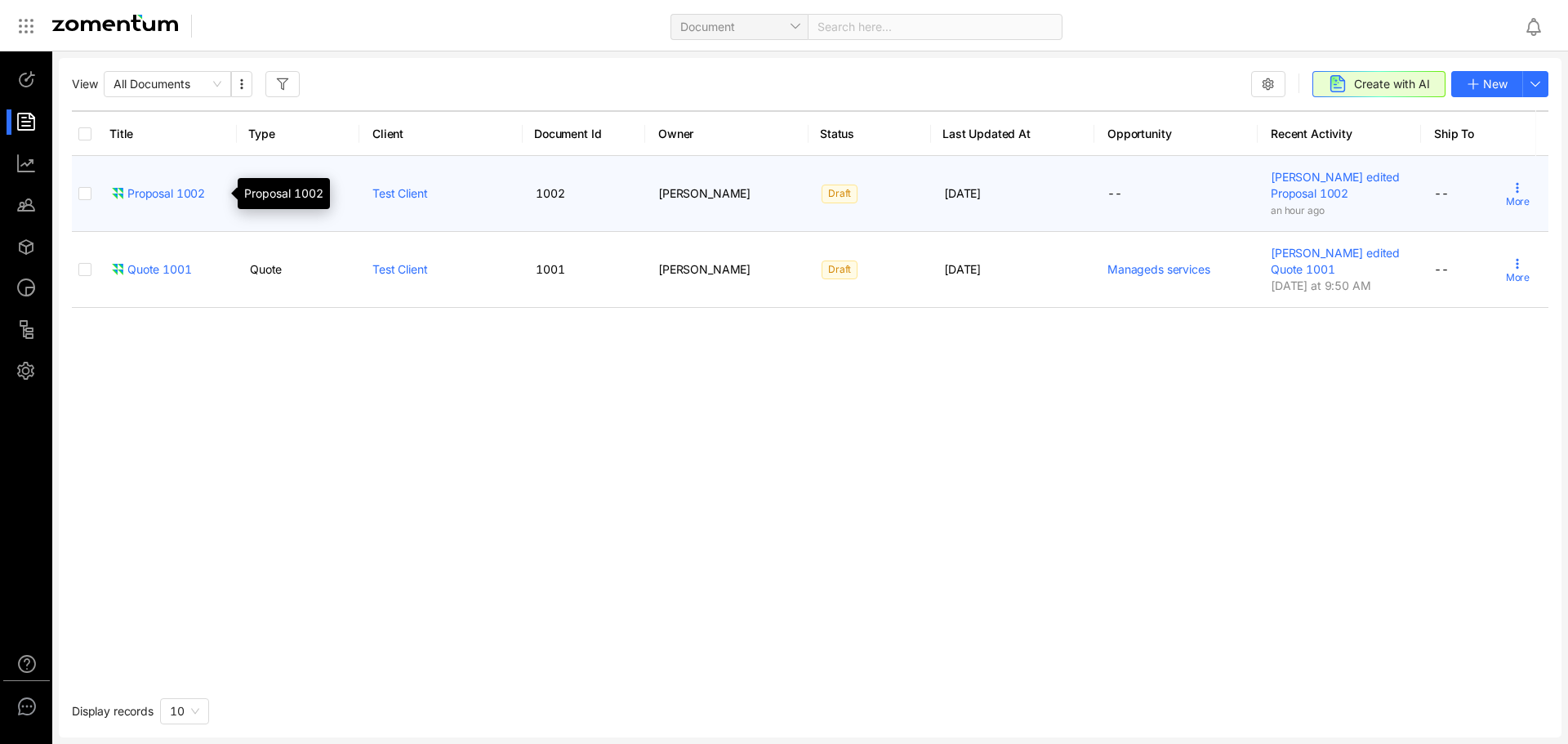
click at [148, 193] on div "Proposal 1002" at bounding box center [158, 193] width 93 height 16
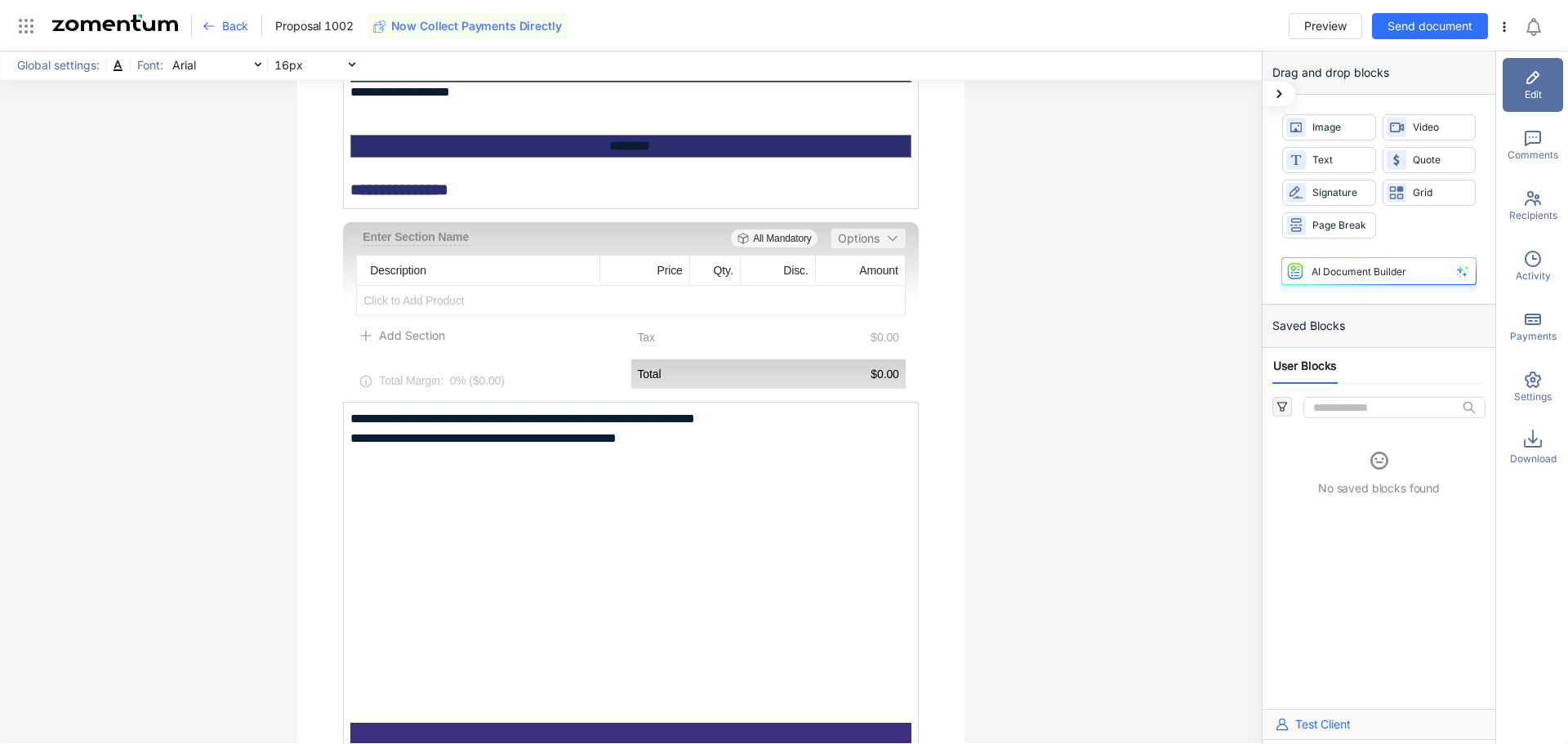
scroll to position [1062, 0]
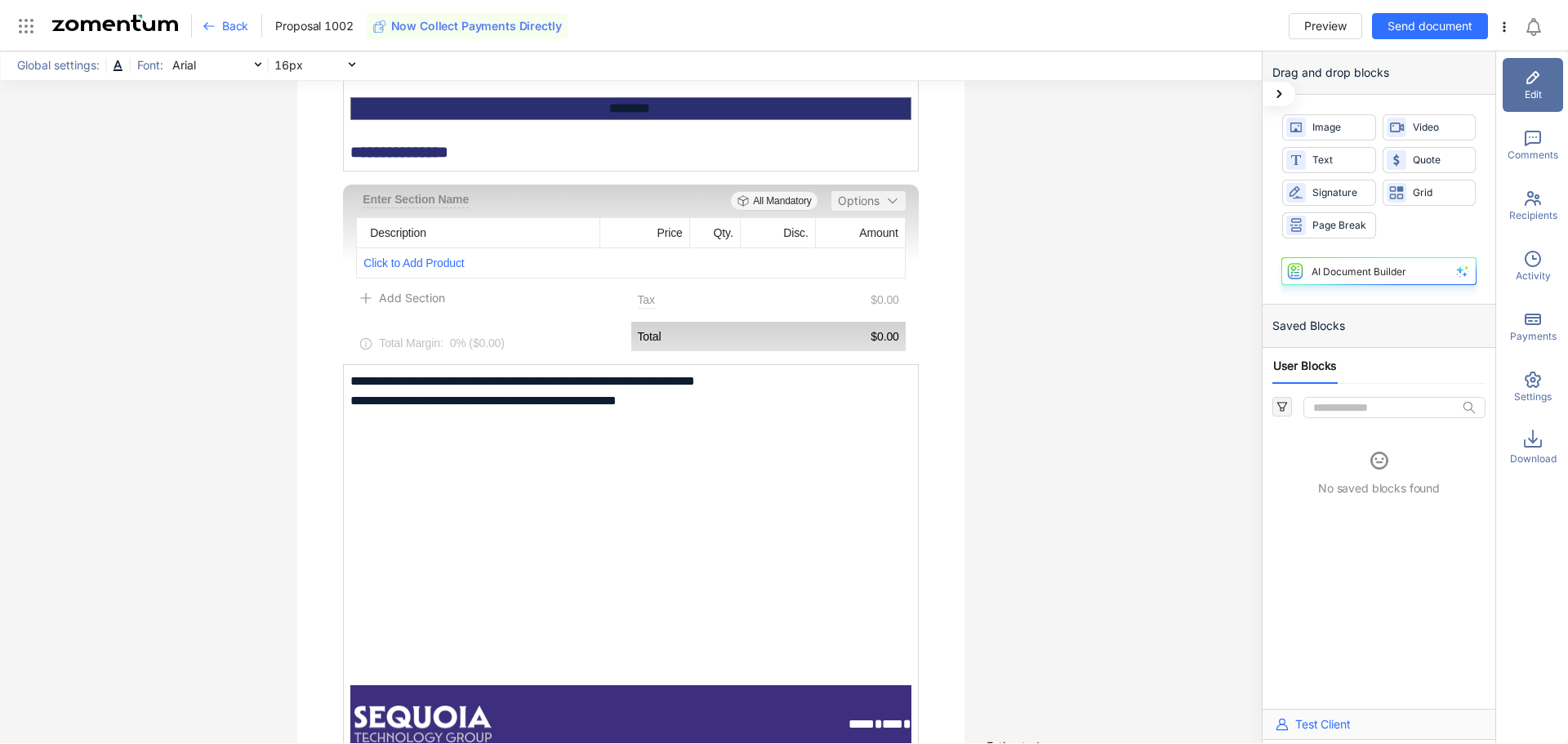
click at [387, 263] on span "Click to Add Product" at bounding box center [630, 264] width 547 height 30
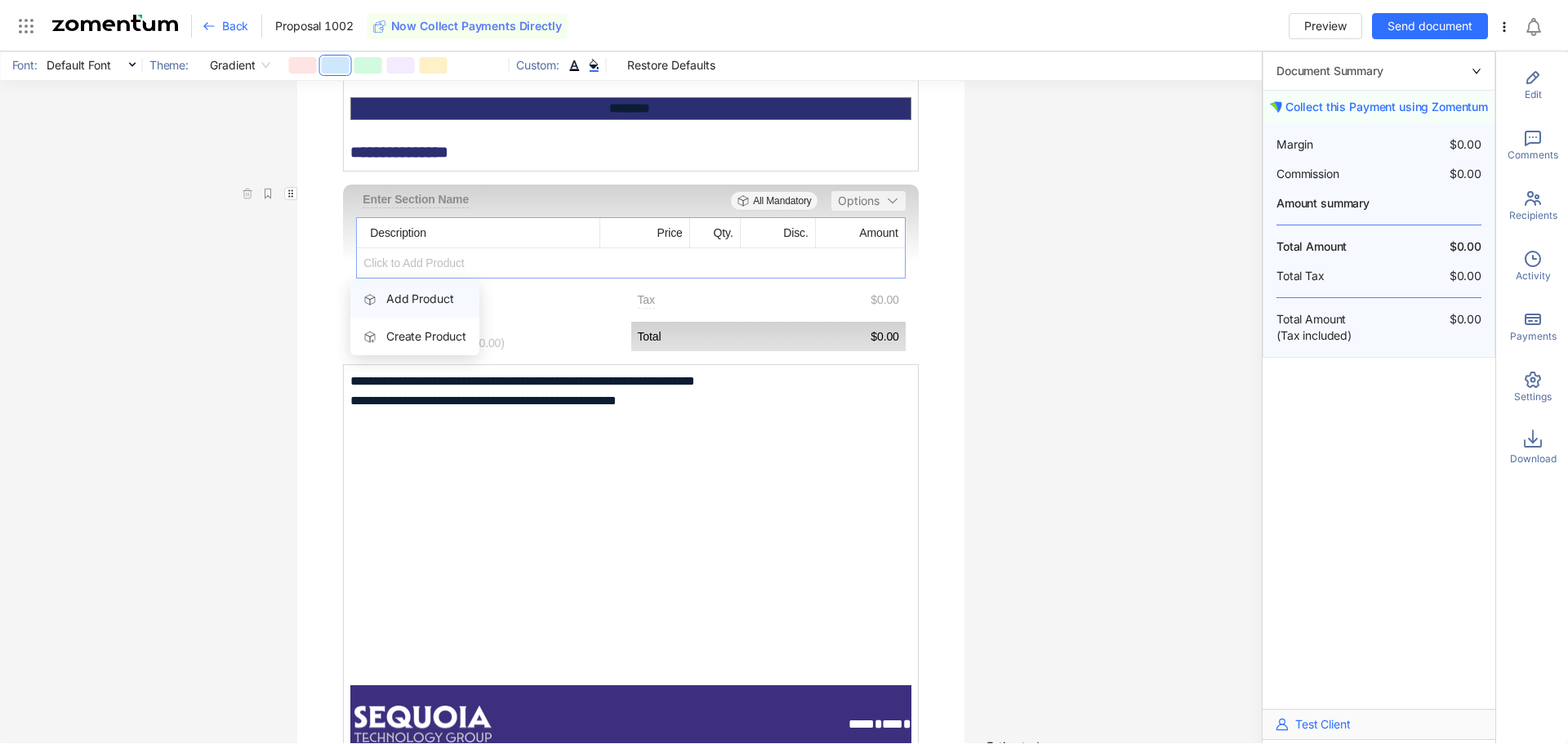
click at [405, 293] on span "Add Product" at bounding box center [420, 298] width 67 height 14
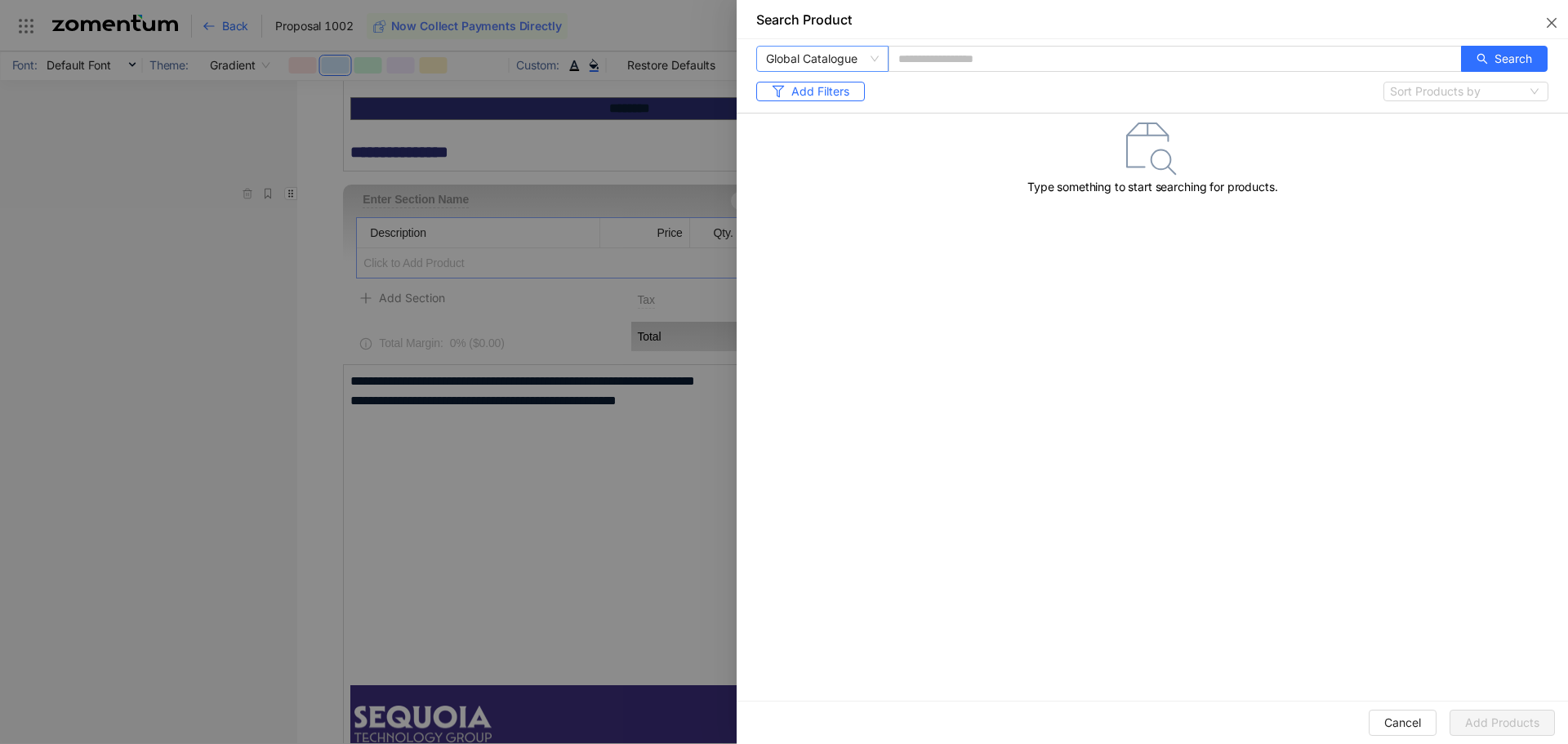
click at [859, 62] on span "Global Catalogue" at bounding box center [821, 59] width 112 height 25
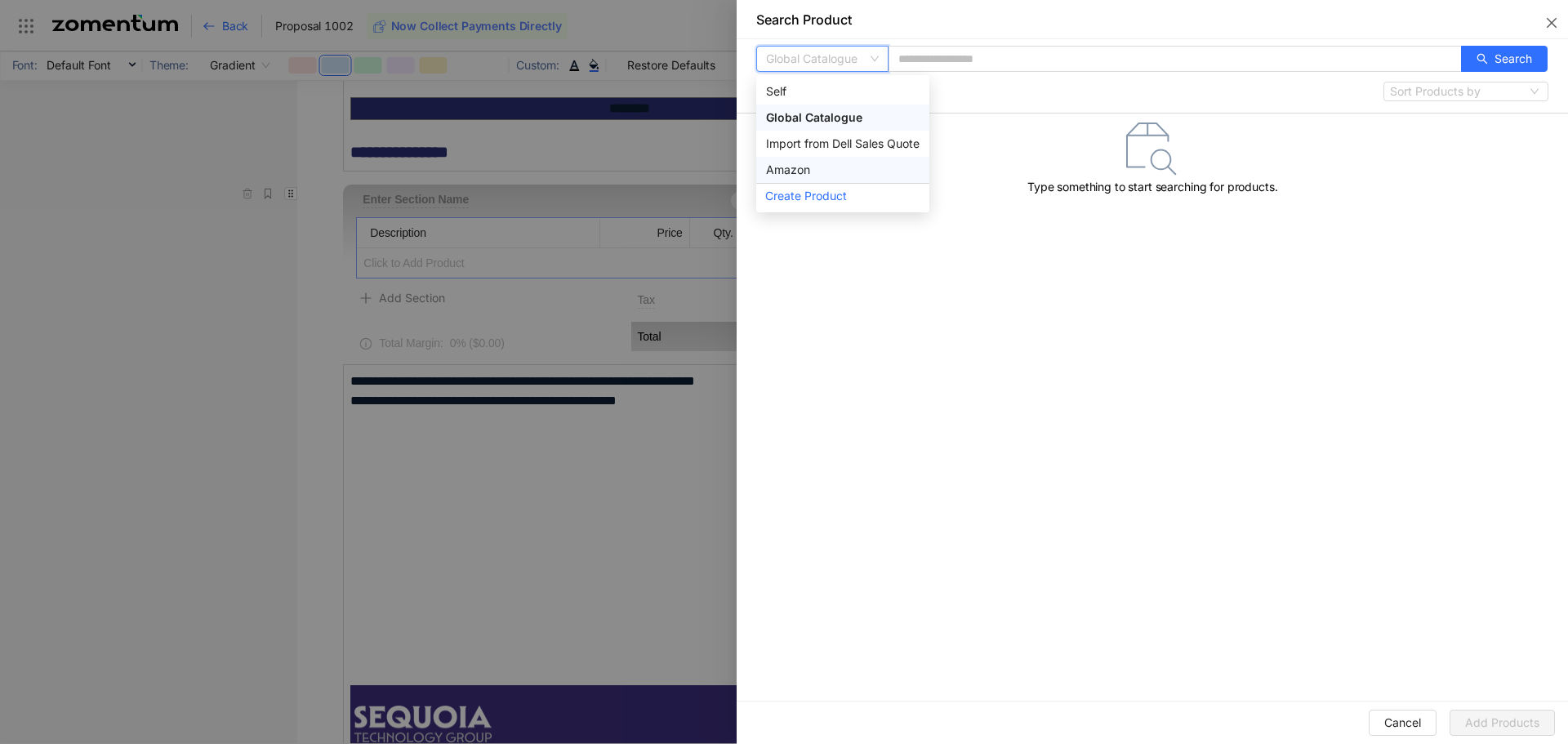
click at [826, 171] on div "Amazon" at bounding box center [842, 170] width 153 height 18
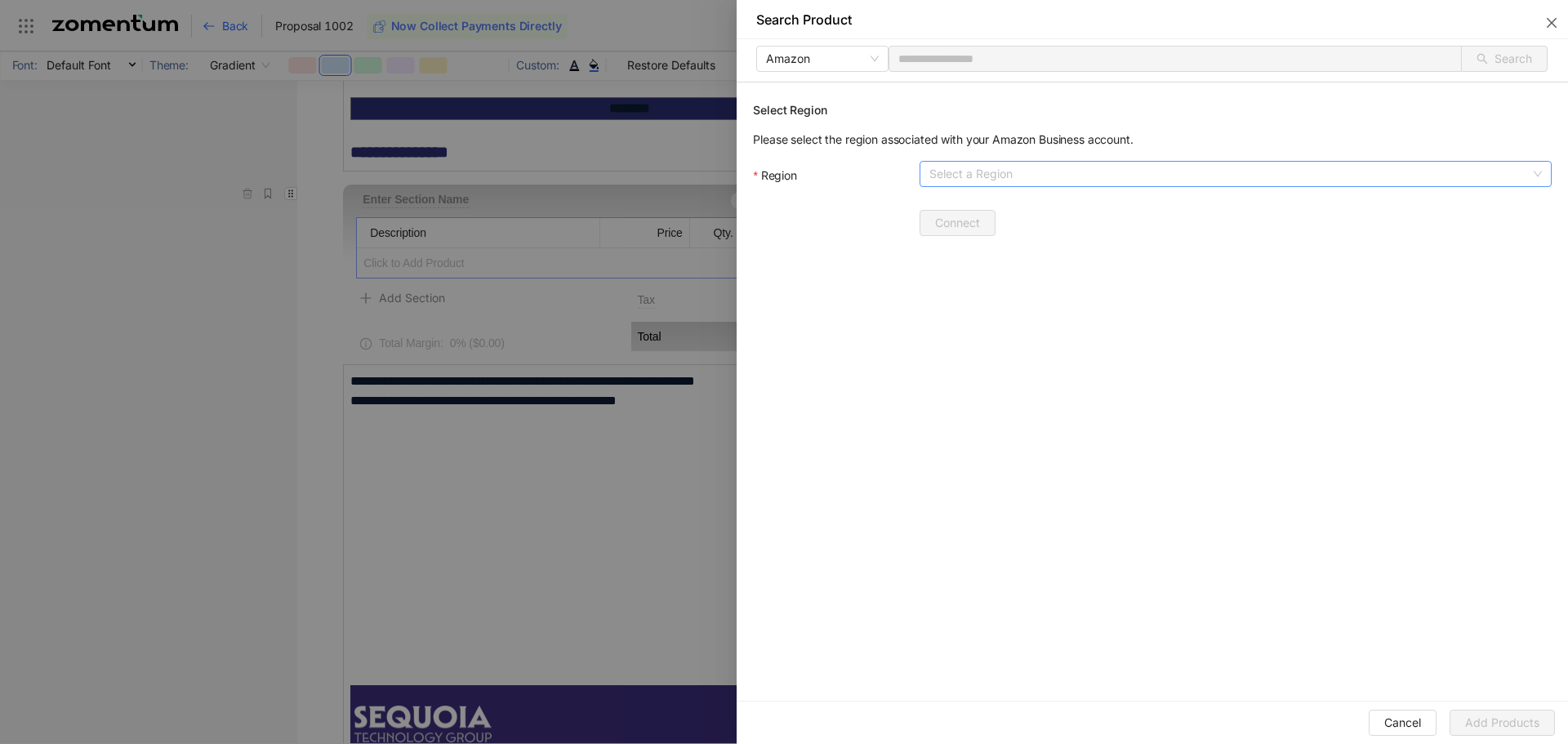
click at [976, 176] on input "Region" at bounding box center [1230, 174] width 602 height 25
click at [977, 206] on div "United States" at bounding box center [1236, 207] width 612 height 18
click at [968, 228] on span "Connect" at bounding box center [957, 223] width 45 height 18
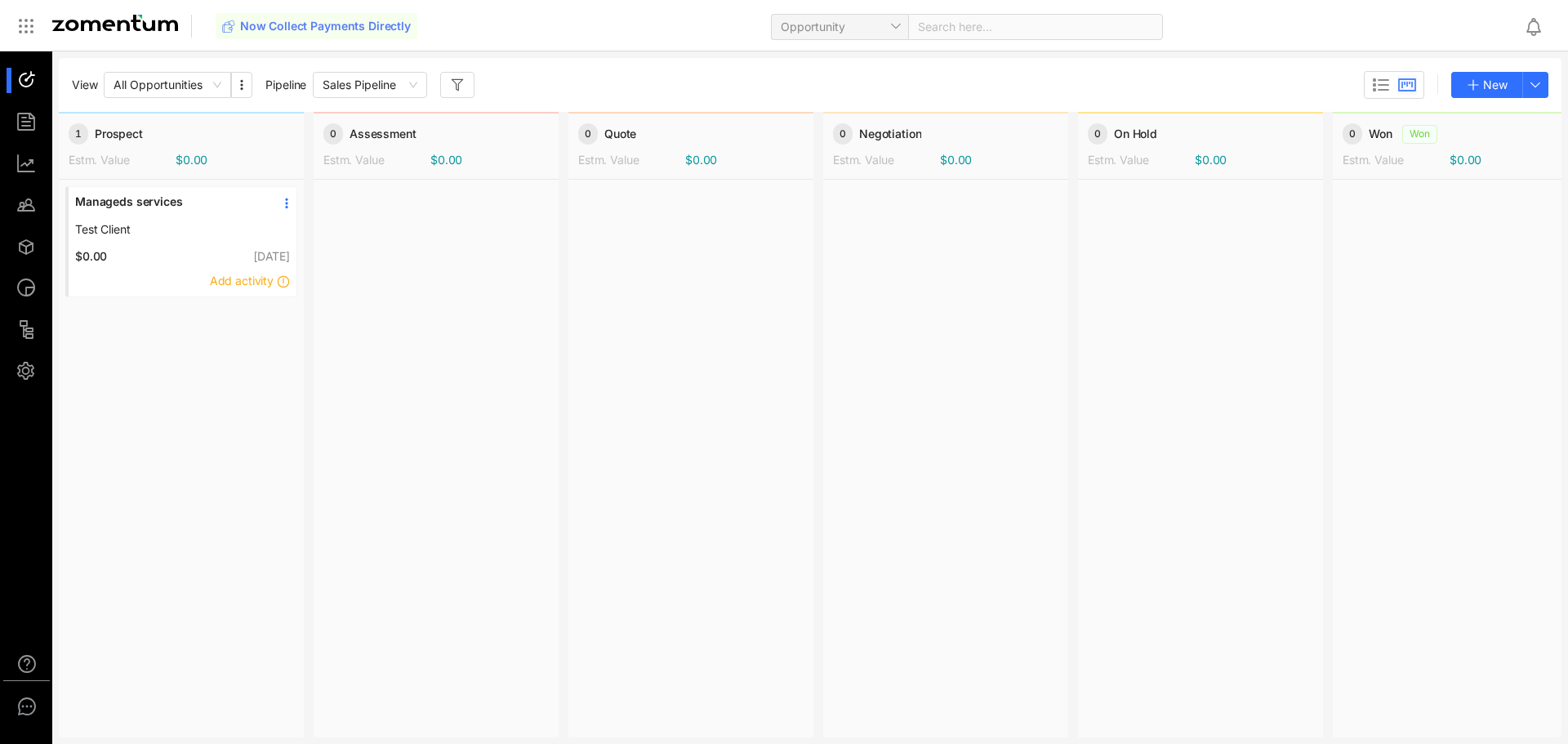
click at [311, 21] on span "Now Collect Payments Directly" at bounding box center [325, 26] width 171 height 16
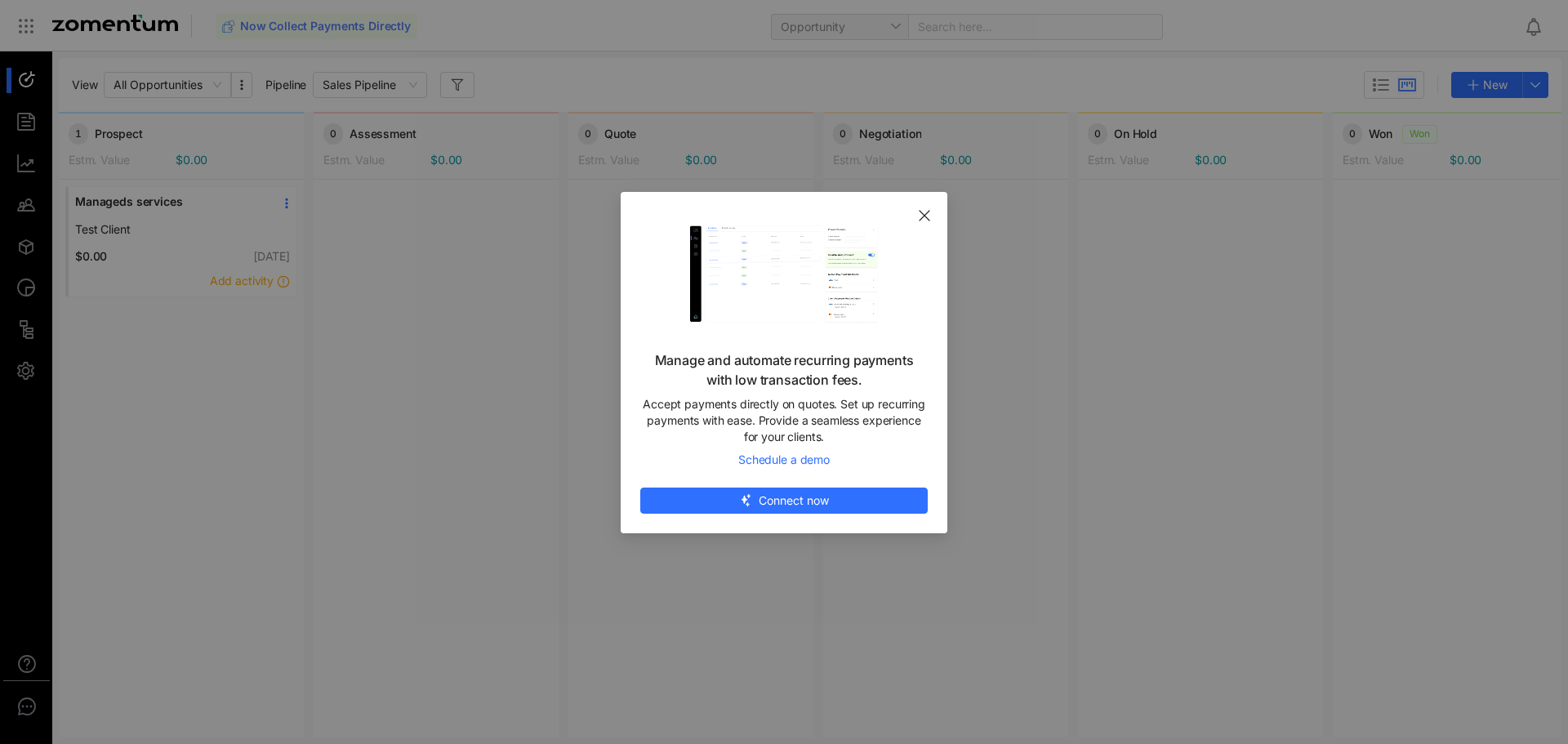
click at [926, 213] on icon "Close" at bounding box center [924, 215] width 13 height 13
